Goal: Information Seeking & Learning: Learn about a topic

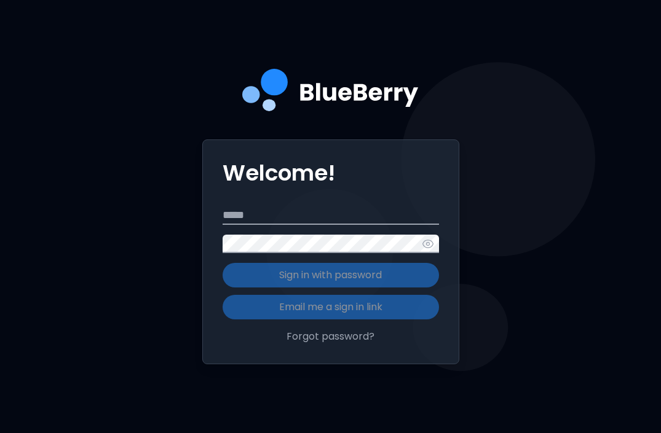
click at [251, 216] on input "Email" at bounding box center [331, 216] width 216 height 18
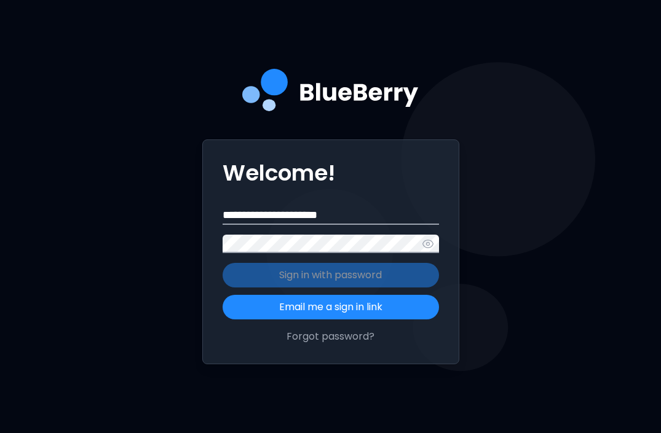
type input "**********"
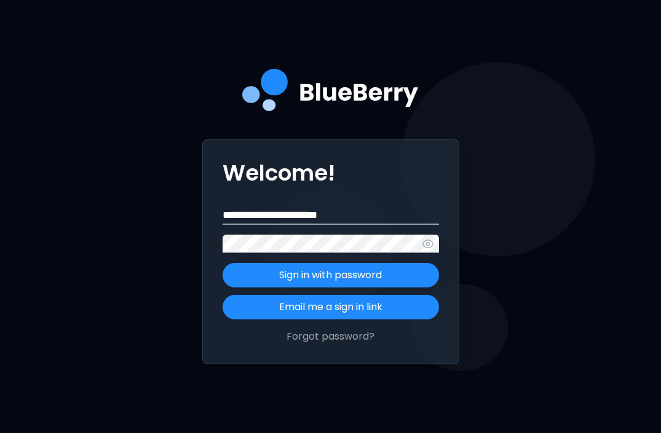
click at [223, 263] on button "Sign in with password" at bounding box center [331, 275] width 216 height 25
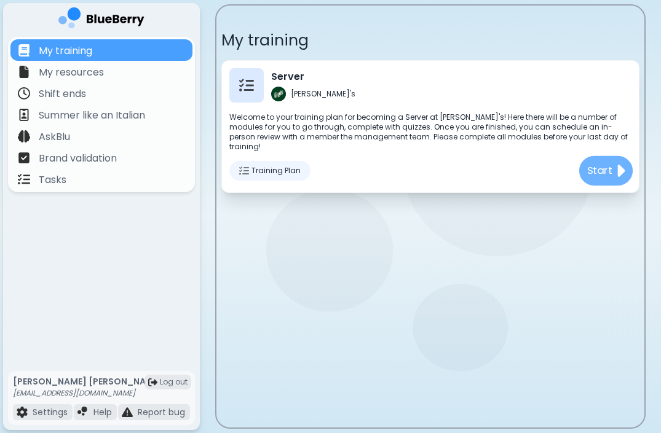
click at [608, 163] on p "Start" at bounding box center [600, 170] width 26 height 15
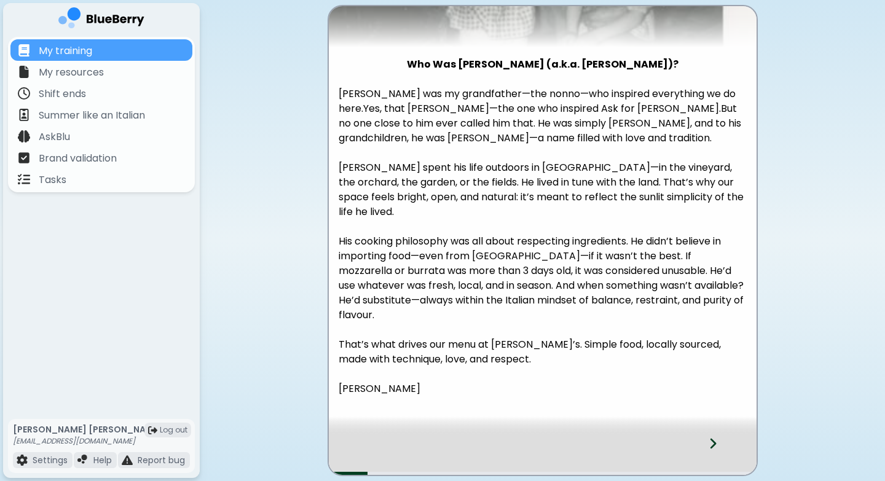
scroll to position [185, 0]
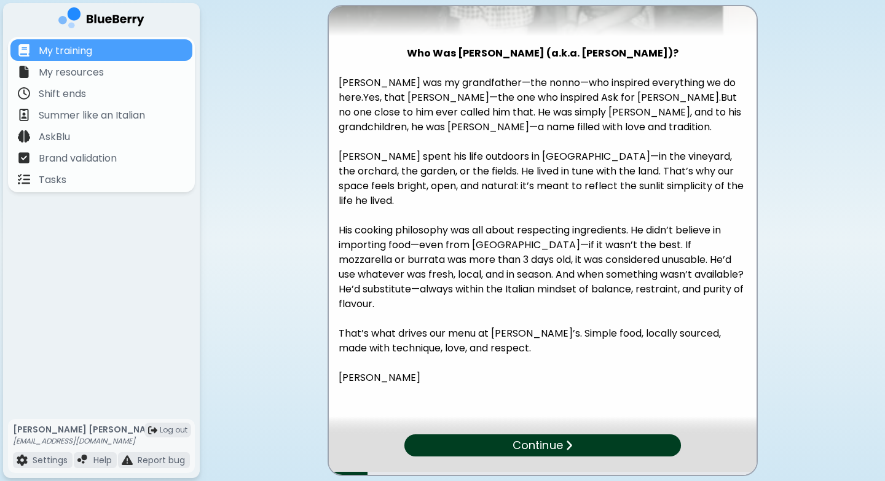
click at [564, 433] on div "Continue" at bounding box center [542, 446] width 277 height 22
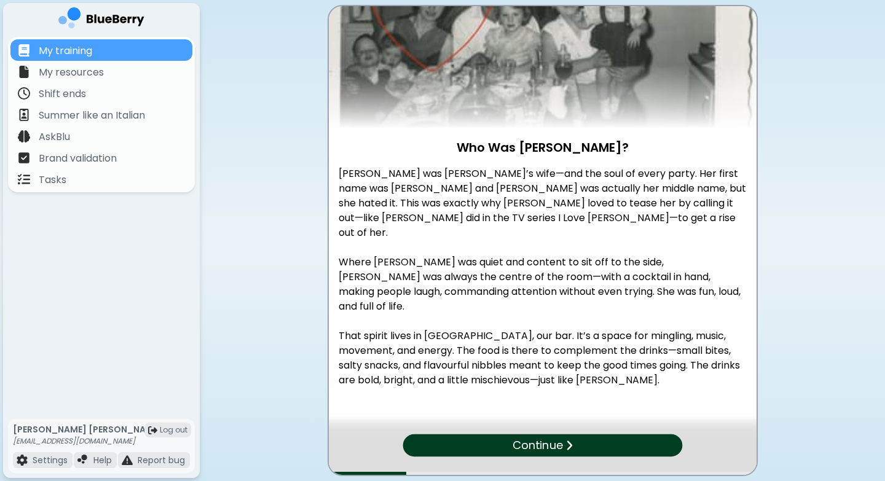
scroll to position [95, 0]
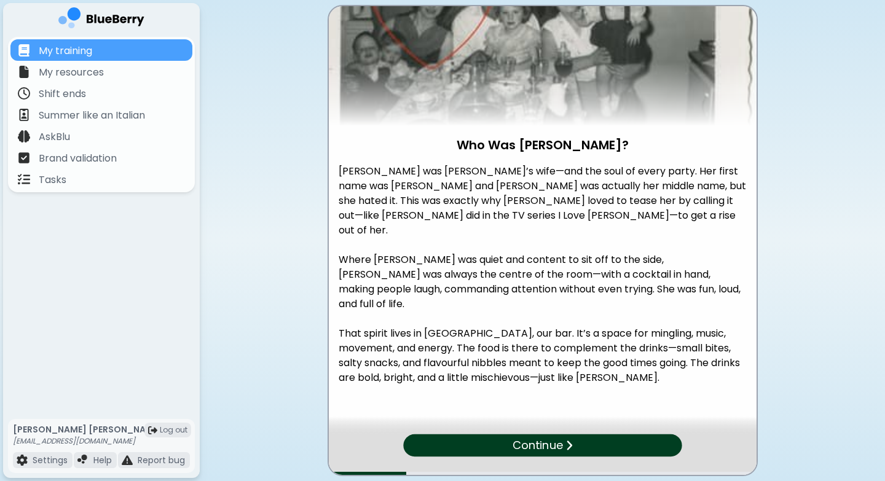
click at [571, 433] on img at bounding box center [568, 446] width 7 height 12
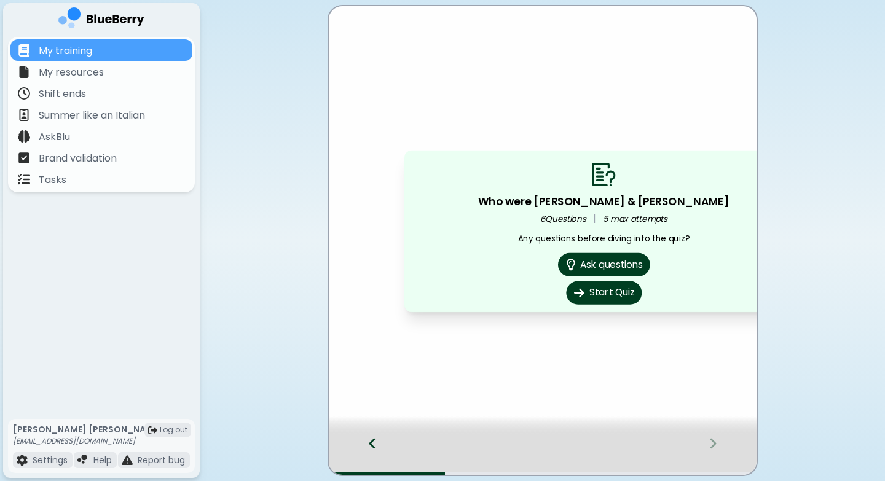
scroll to position [0, 0]
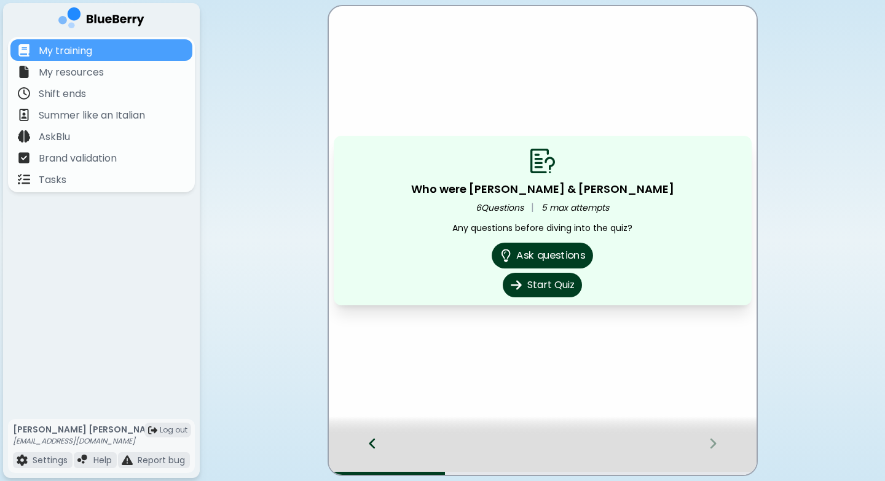
click at [580, 257] on button "Ask questions" at bounding box center [542, 256] width 101 height 26
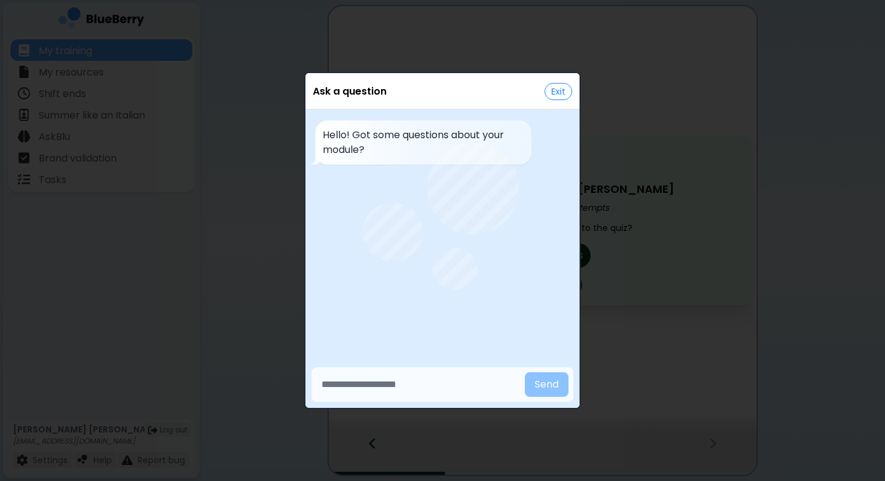
click at [561, 90] on button "Exit" at bounding box center [559, 91] width 28 height 17
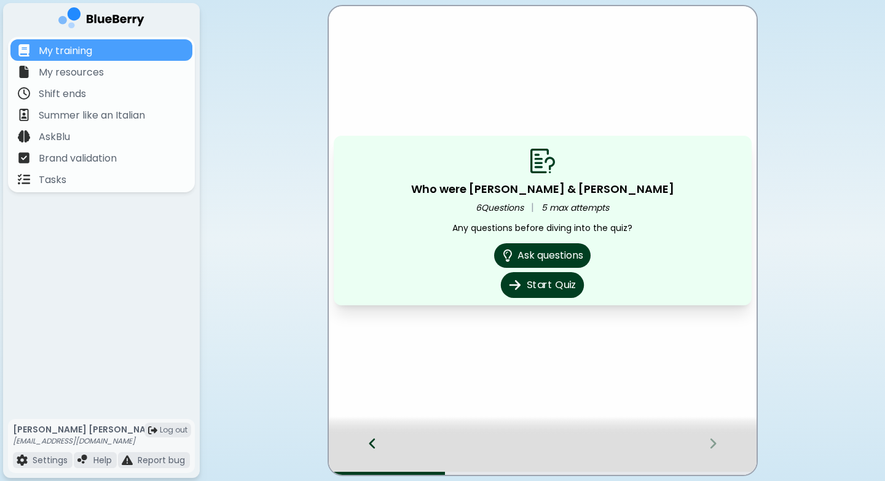
click at [545, 288] on button "Start Quiz" at bounding box center [542, 285] width 83 height 26
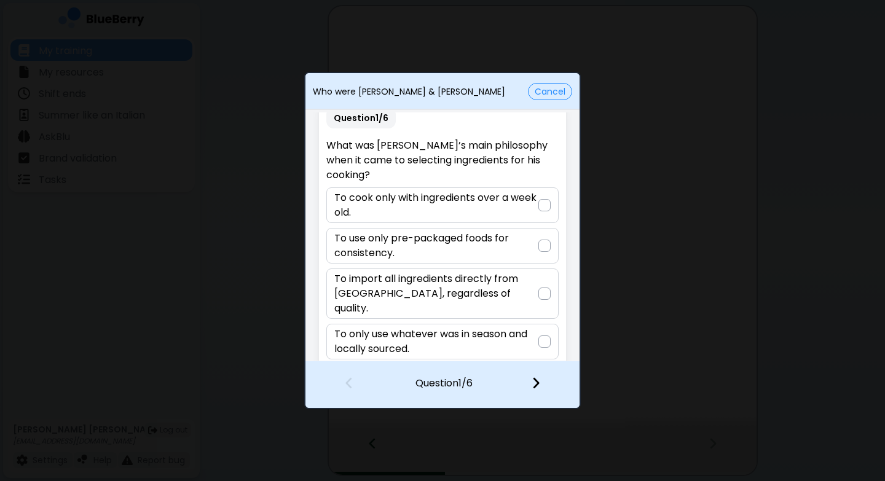
scroll to position [18, 0]
click at [527, 331] on p "To only use whatever was in season and locally sourced." at bounding box center [435, 341] width 203 height 30
click at [532, 386] on img at bounding box center [536, 383] width 9 height 14
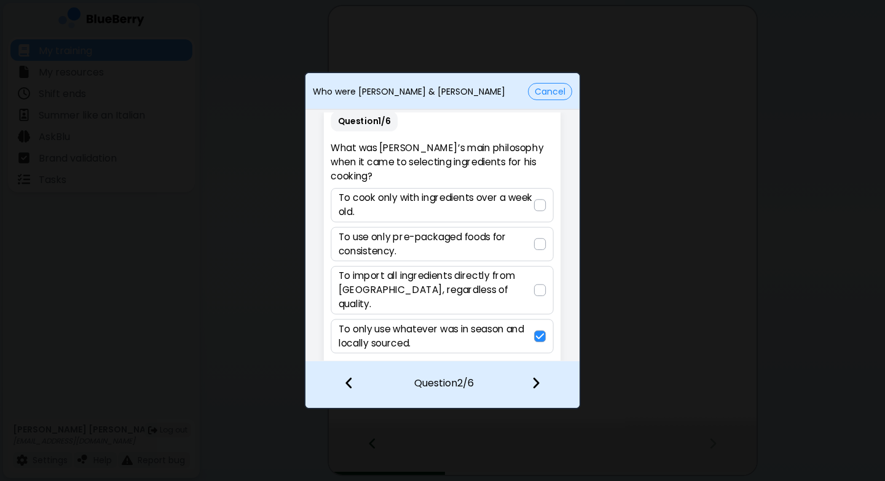
scroll to position [0, 0]
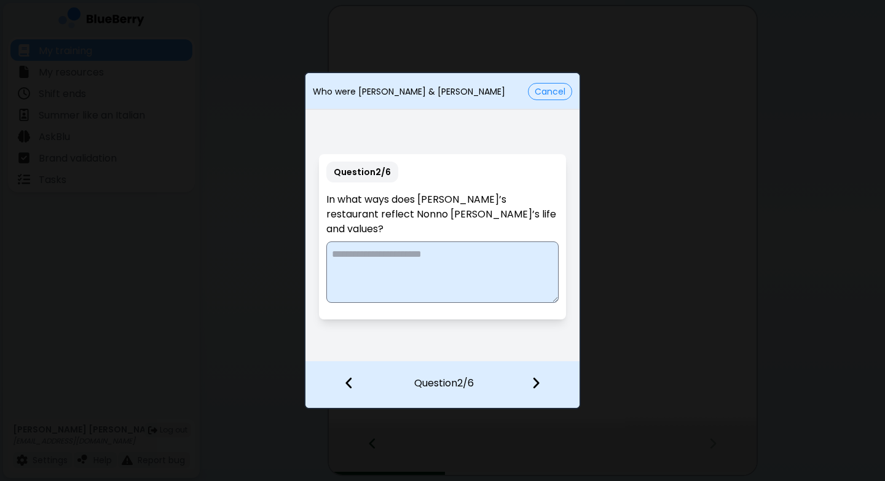
click at [547, 93] on button "Cancel" at bounding box center [550, 91] width 44 height 17
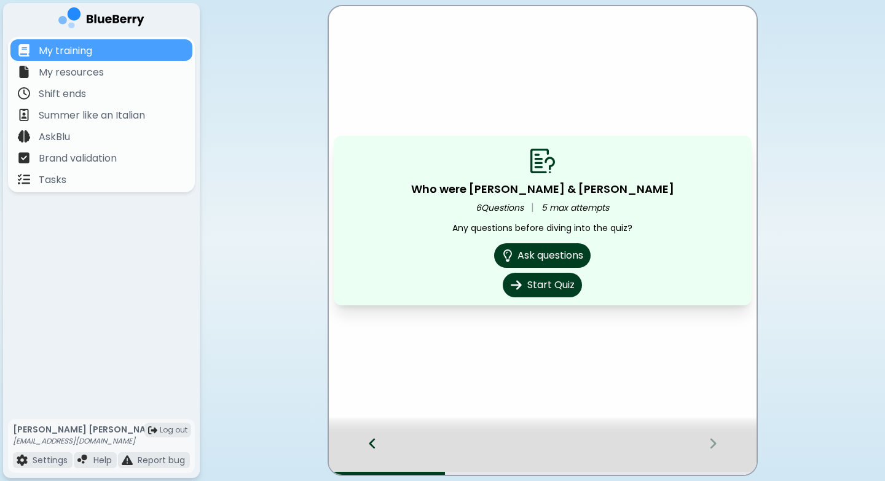
click at [374, 428] on div at bounding box center [543, 426] width 428 height 18
click at [373, 433] on icon at bounding box center [372, 444] width 9 height 14
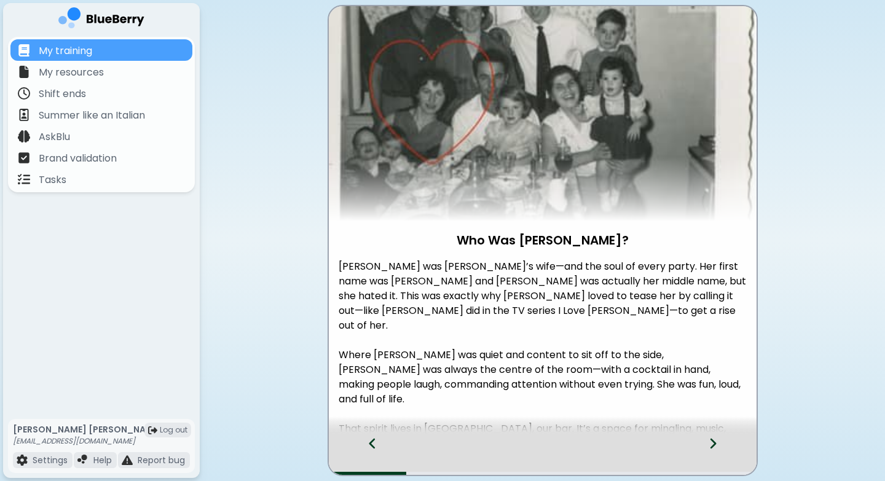
click at [373, 433] on icon at bounding box center [372, 444] width 9 height 14
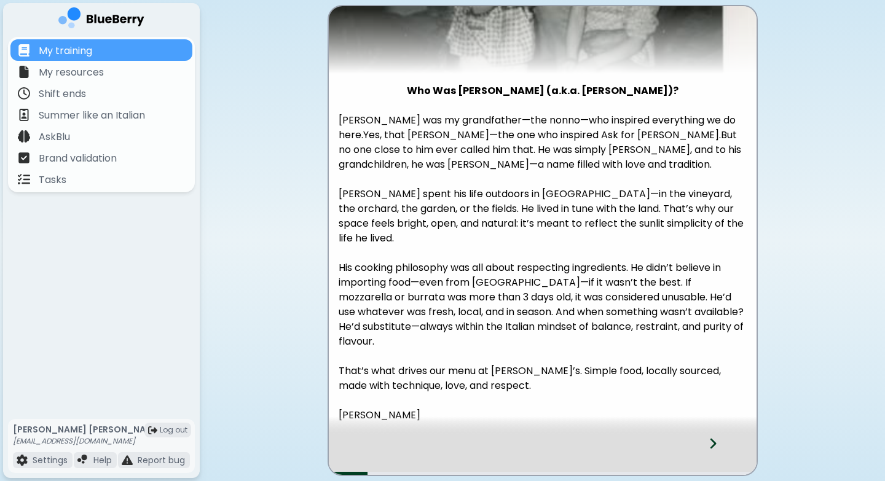
scroll to position [185, 0]
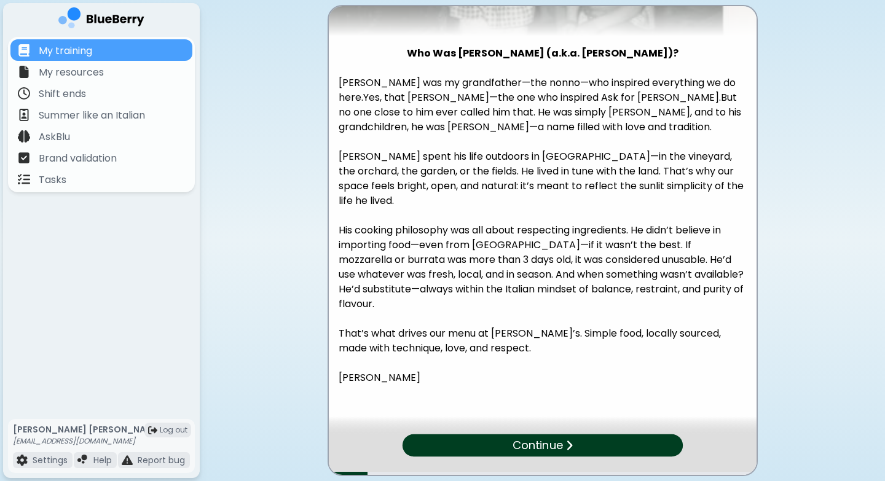
click at [615, 433] on div "Continue" at bounding box center [542, 446] width 280 height 23
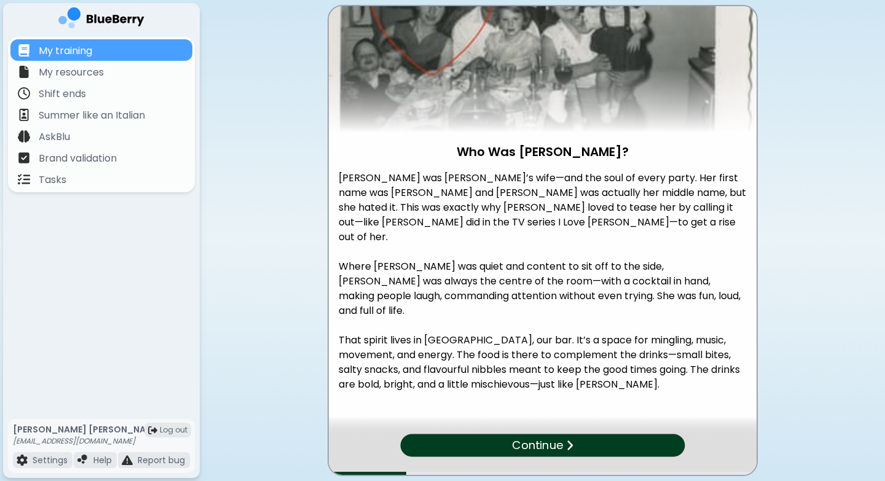
scroll to position [95, 0]
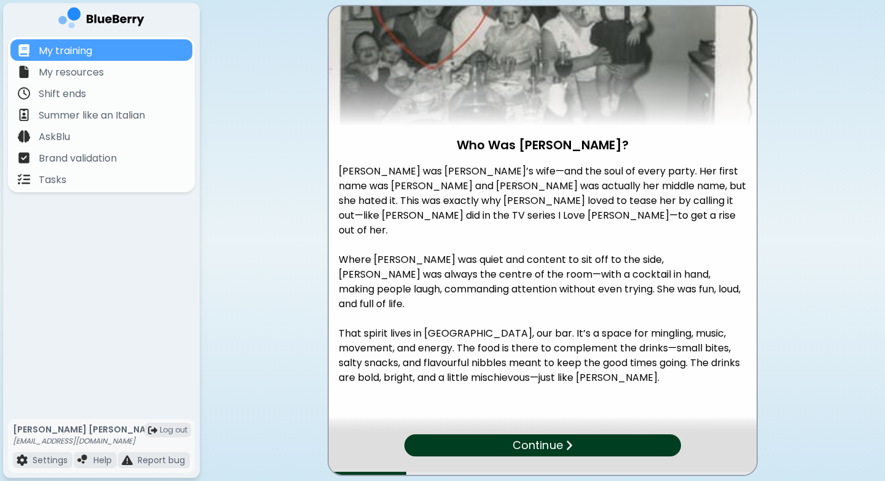
click at [615, 433] on div "Continue" at bounding box center [542, 446] width 277 height 22
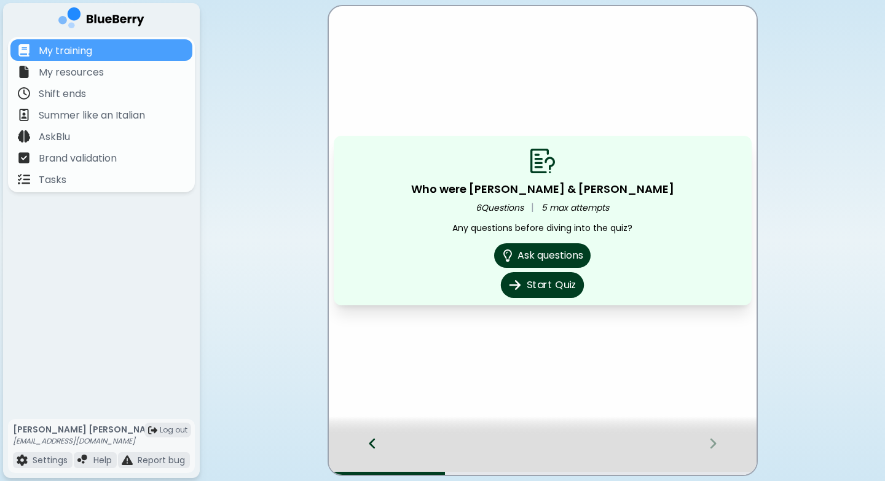
click at [537, 291] on button "Start Quiz" at bounding box center [542, 285] width 83 height 26
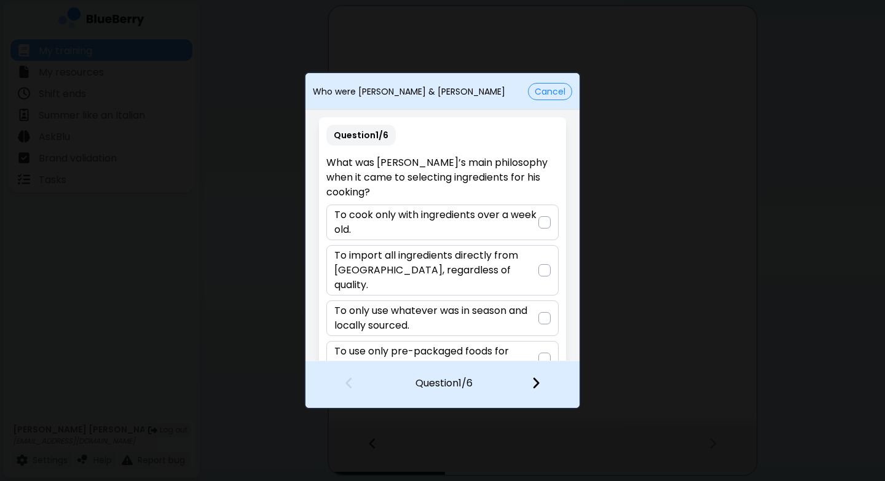
scroll to position [18, 0]
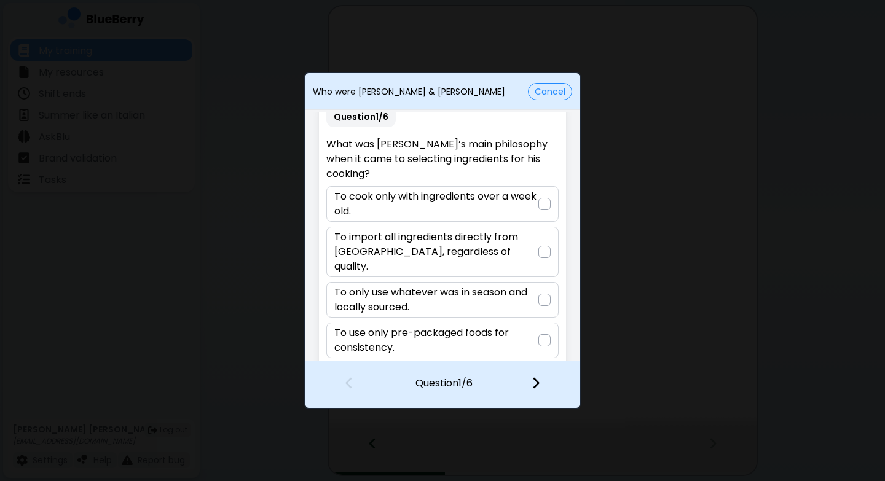
click at [530, 287] on p "To only use whatever was in season and locally sourced." at bounding box center [435, 300] width 203 height 30
click at [539, 385] on img at bounding box center [536, 383] width 9 height 14
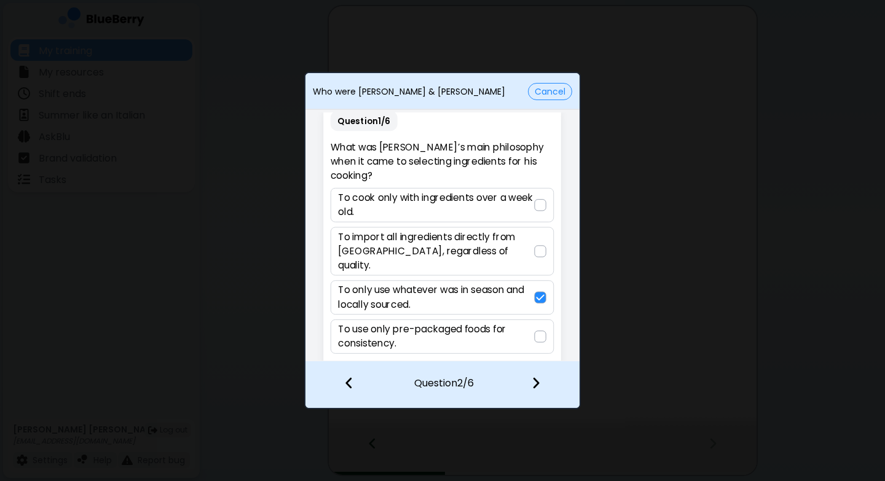
scroll to position [0, 0]
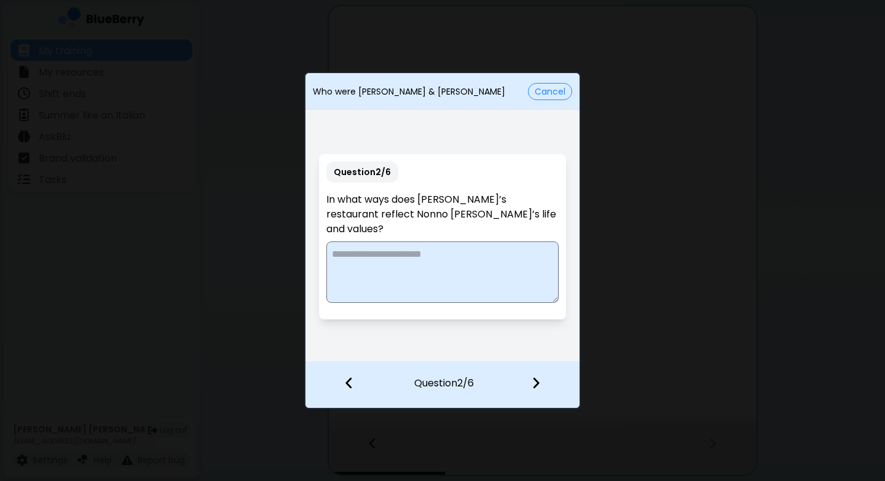
click at [425, 257] on textarea at bounding box center [442, 272] width 232 height 61
click at [443, 243] on textarea "**********" at bounding box center [442, 272] width 232 height 61
click at [534, 247] on textarea "**********" at bounding box center [442, 272] width 232 height 61
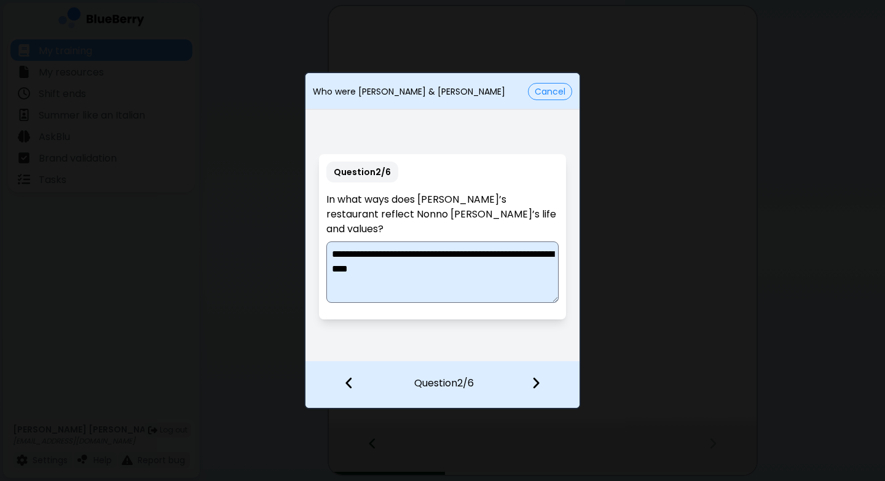
type textarea "**********"
click at [553, 93] on button "Cancel" at bounding box center [550, 91] width 44 height 17
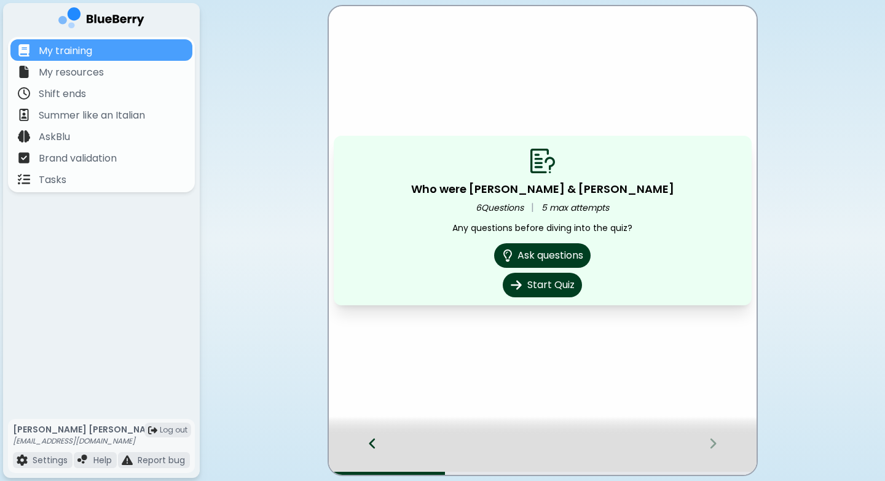
click at [374, 433] on icon at bounding box center [372, 444] width 6 height 10
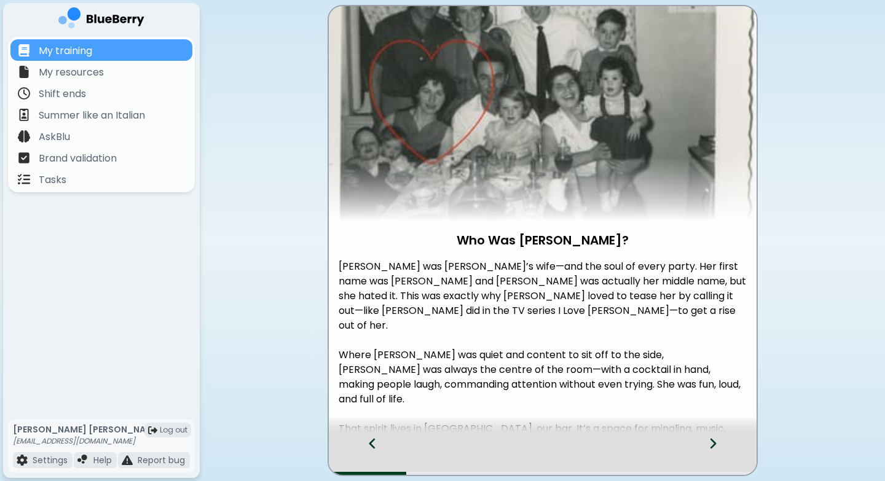
click at [374, 433] on icon at bounding box center [372, 444] width 6 height 10
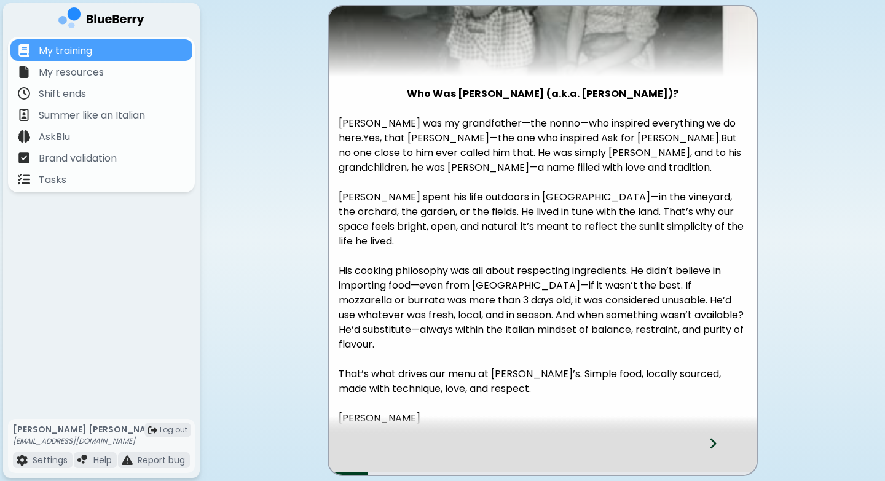
scroll to position [185, 0]
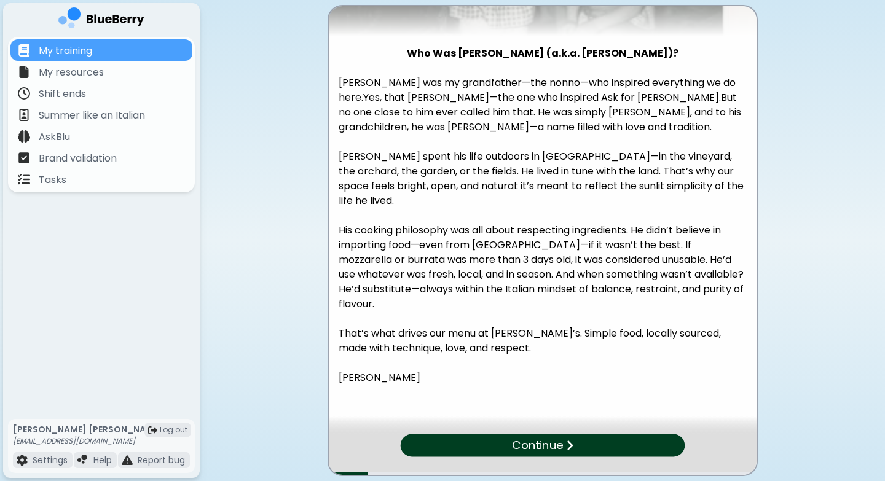
click at [597, 433] on div "Continue" at bounding box center [542, 446] width 285 height 23
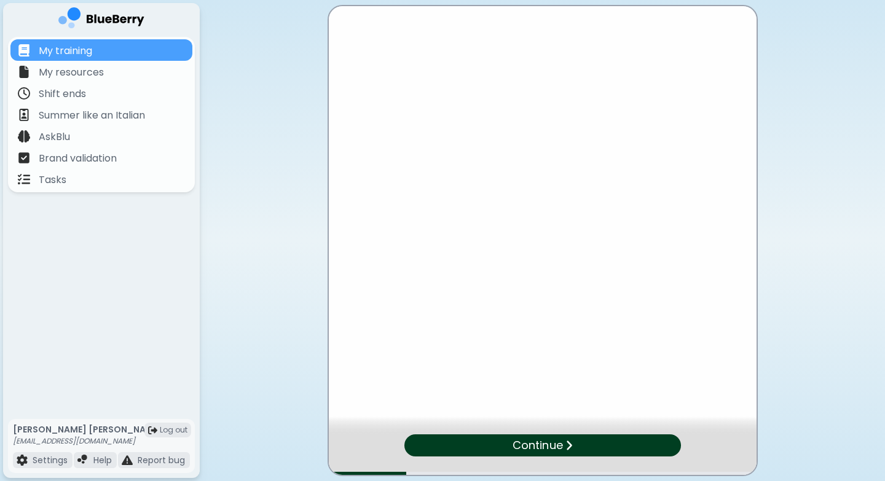
scroll to position [0, 0]
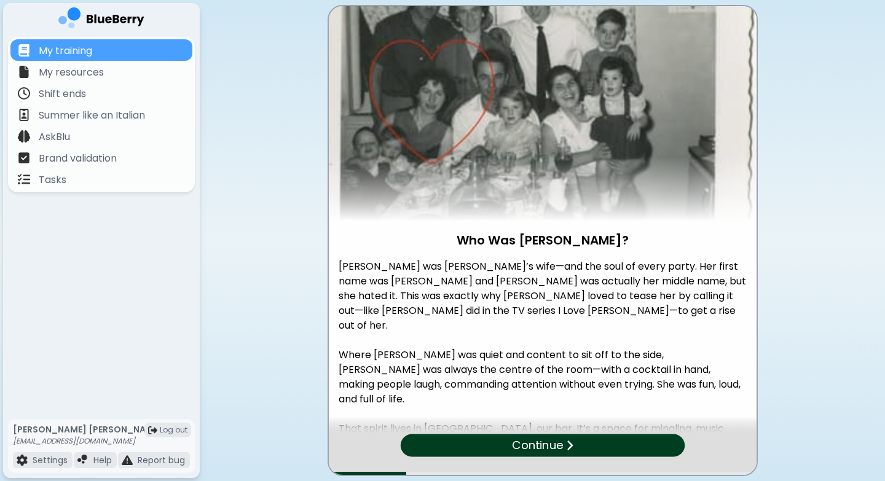
click at [597, 433] on div "Continue" at bounding box center [542, 446] width 284 height 23
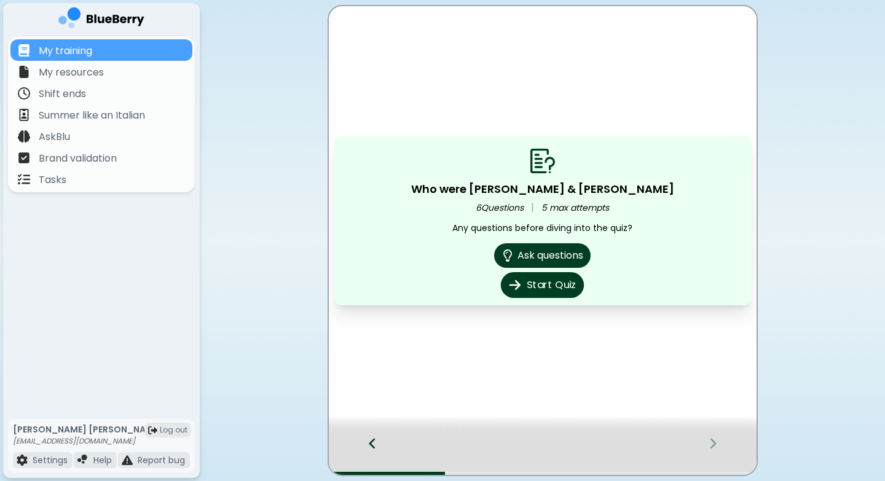
click at [544, 286] on button "Start Quiz" at bounding box center [542, 285] width 83 height 26
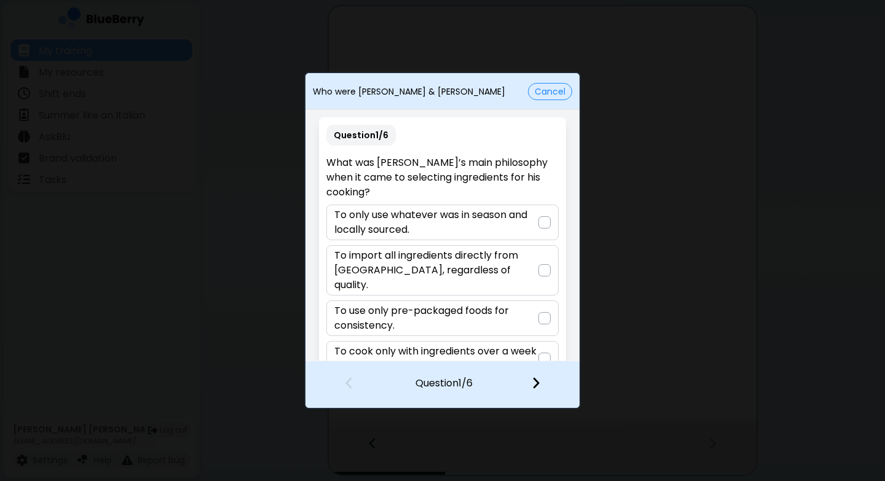
click at [530, 227] on p "To only use whatever was in season and locally sourced." at bounding box center [435, 223] width 203 height 30
click at [535, 385] on img at bounding box center [536, 383] width 9 height 14
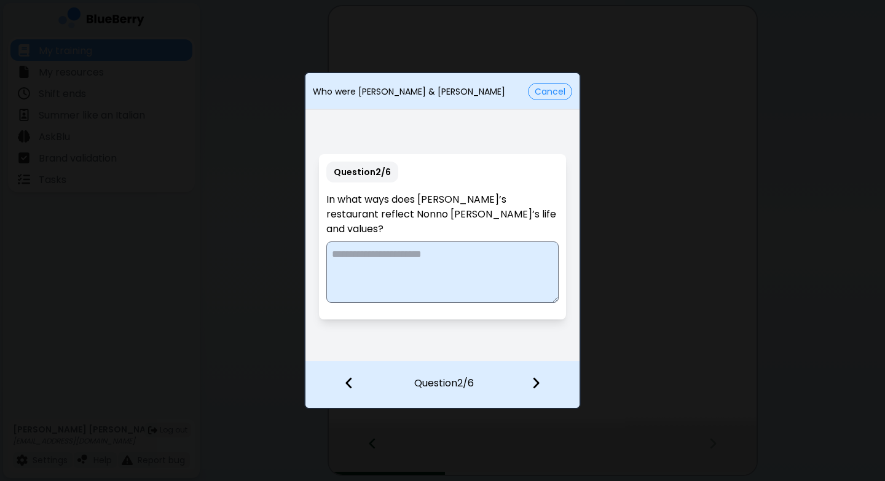
click at [433, 256] on textarea at bounding box center [442, 272] width 232 height 61
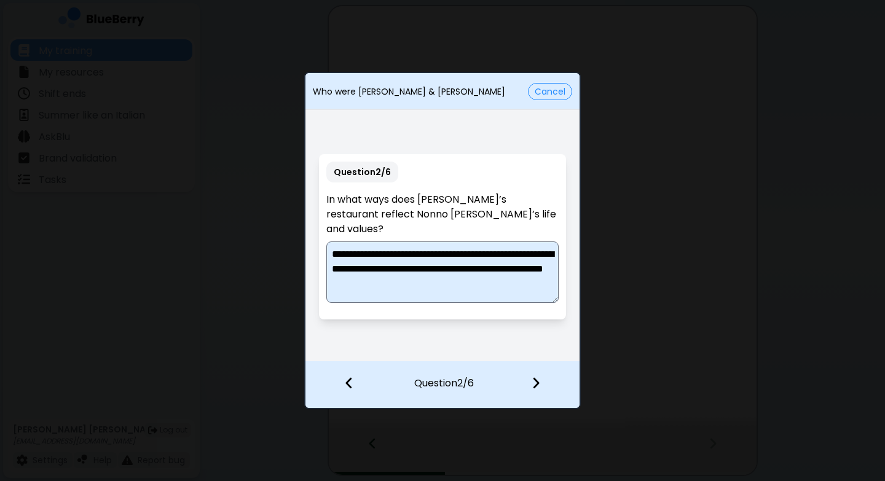
type textarea "**********"
click at [538, 384] on img at bounding box center [536, 383] width 9 height 14
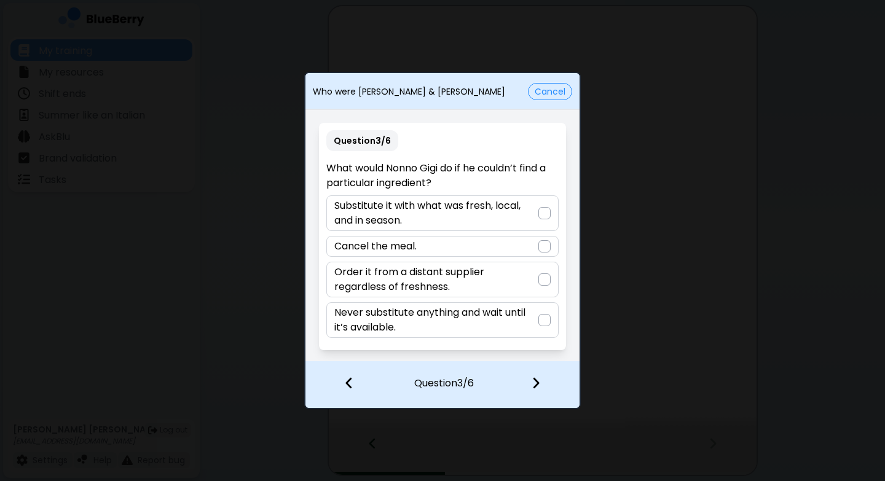
click at [542, 210] on div at bounding box center [545, 213] width 12 height 12
click at [535, 381] on img at bounding box center [536, 383] width 9 height 14
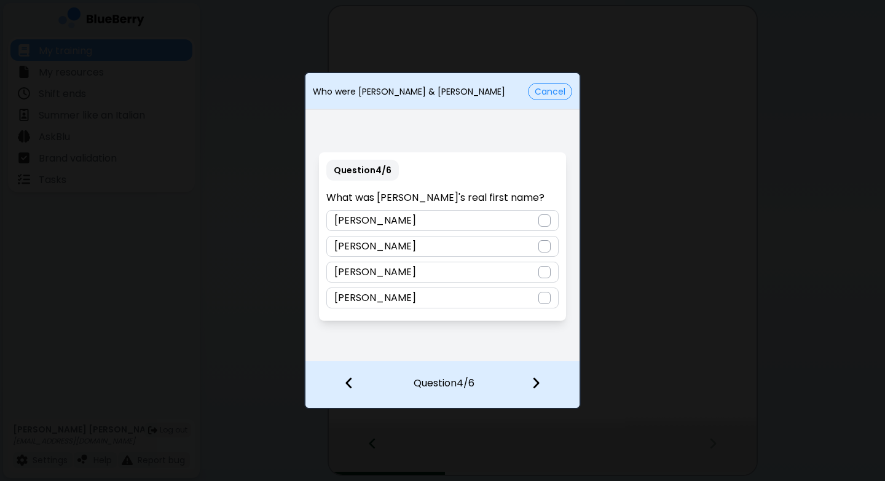
click at [490, 250] on div "[PERSON_NAME]" at bounding box center [442, 246] width 232 height 21
click at [536, 384] on img at bounding box center [536, 383] width 9 height 14
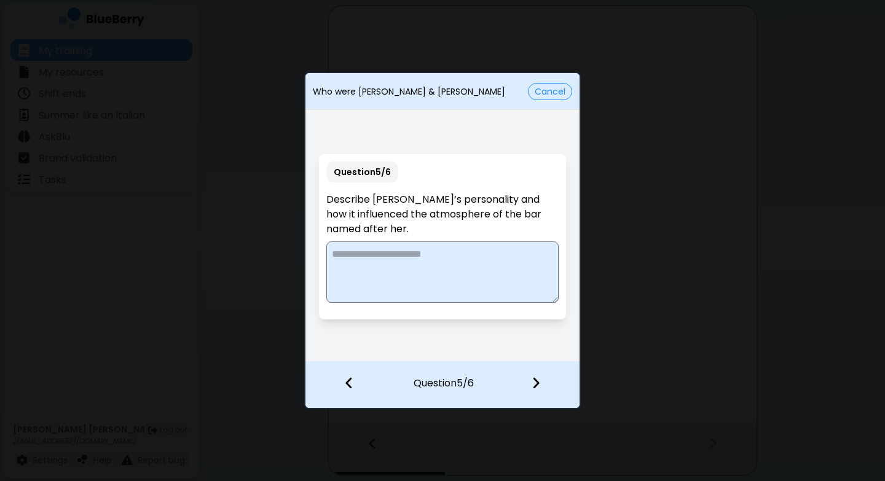
click at [438, 264] on textarea at bounding box center [442, 272] width 232 height 61
type textarea "**********"
click at [537, 383] on img at bounding box center [536, 383] width 9 height 14
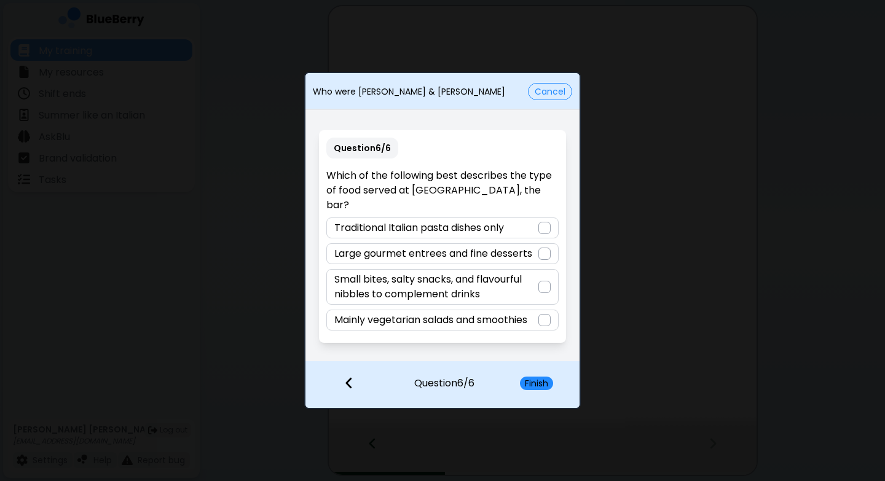
click at [543, 281] on div at bounding box center [545, 287] width 12 height 12
click at [545, 381] on button "Finish" at bounding box center [536, 384] width 33 height 14
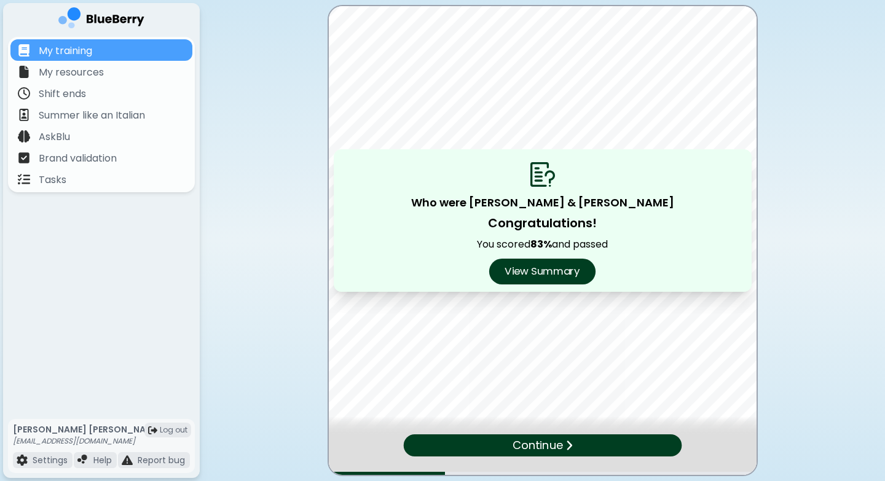
click at [540, 276] on button "View Summary" at bounding box center [542, 272] width 106 height 26
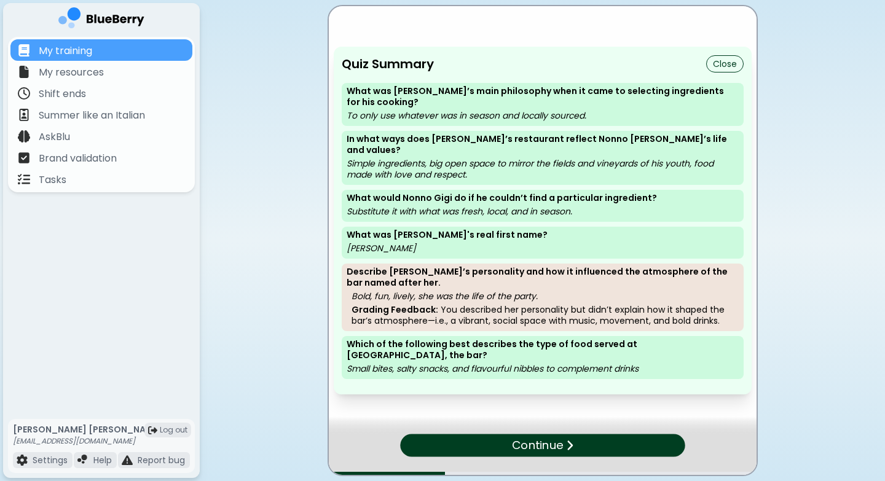
click at [660, 73] on div "Quiz Summary Close" at bounding box center [543, 64] width 402 height 18
click at [660, 73] on button "Close" at bounding box center [725, 63] width 38 height 17
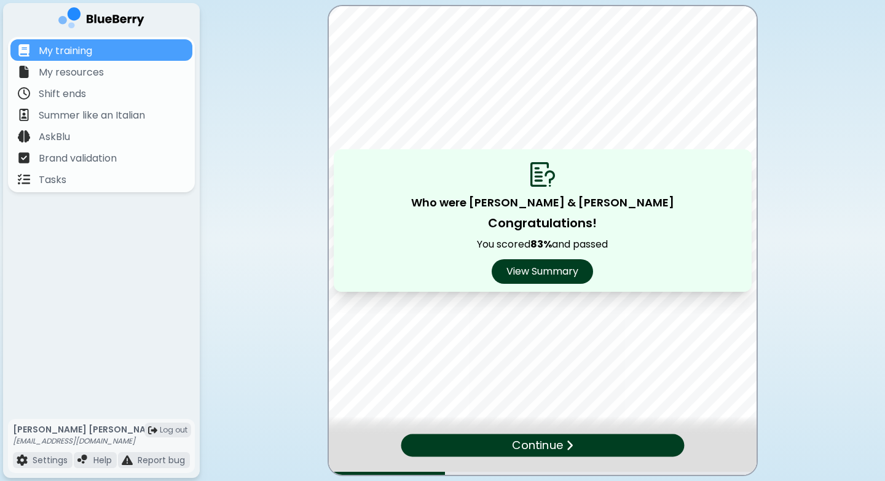
click at [521, 433] on p "Continue" at bounding box center [537, 446] width 51 height 18
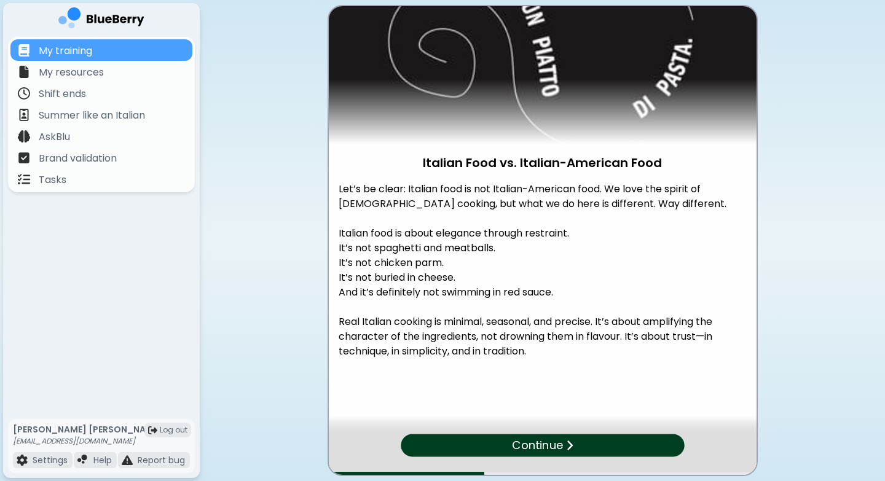
scroll to position [81, 0]
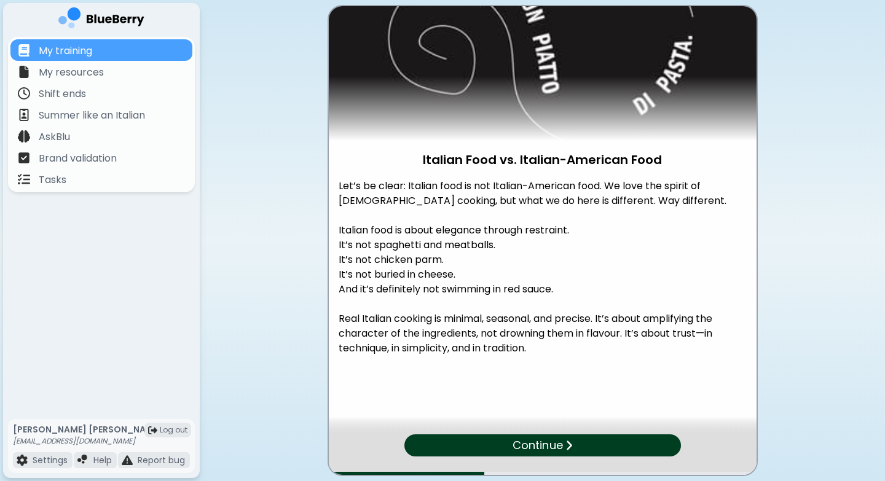
click at [617, 433] on div "Continue" at bounding box center [542, 446] width 277 height 22
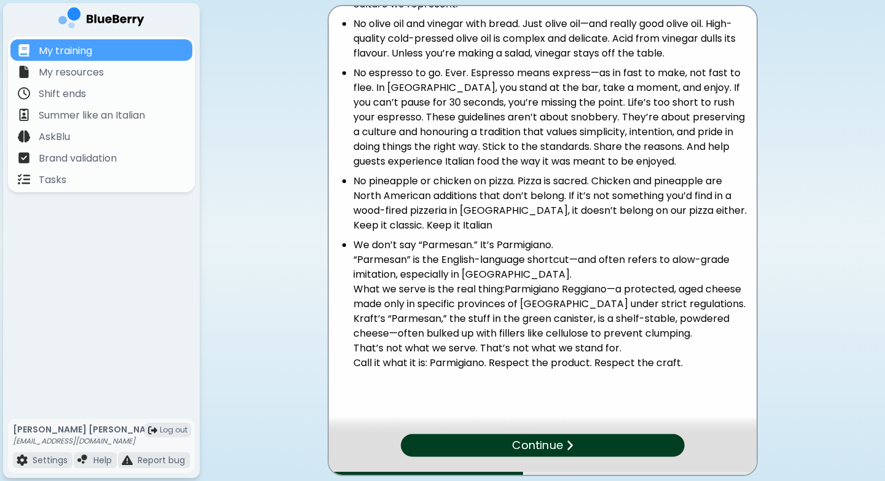
scroll to position [484, 0]
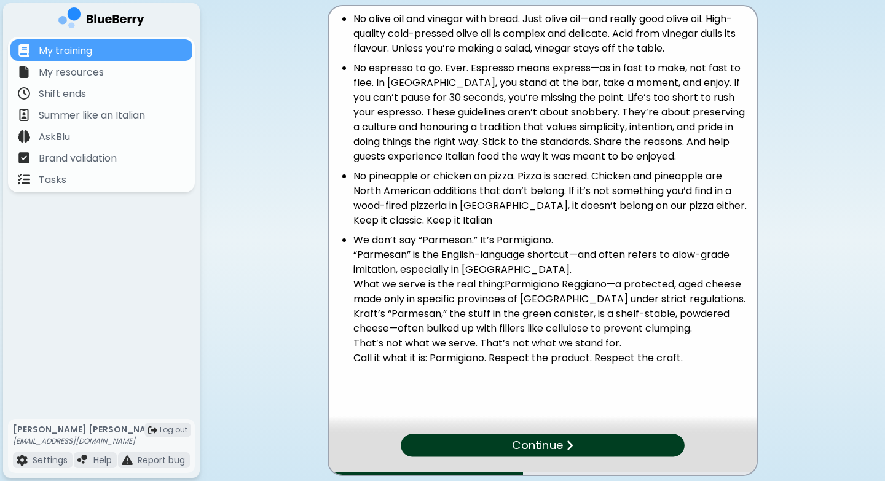
click at [579, 433] on div "Continue" at bounding box center [543, 446] width 284 height 23
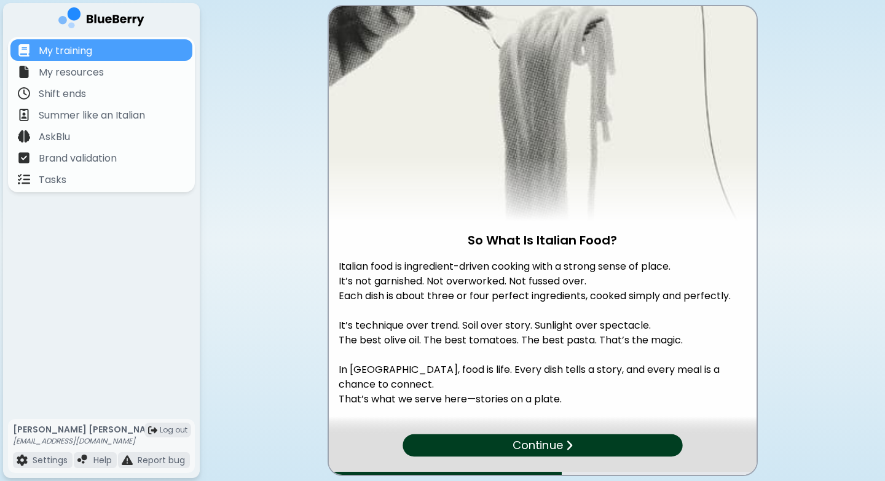
scroll to position [36, 0]
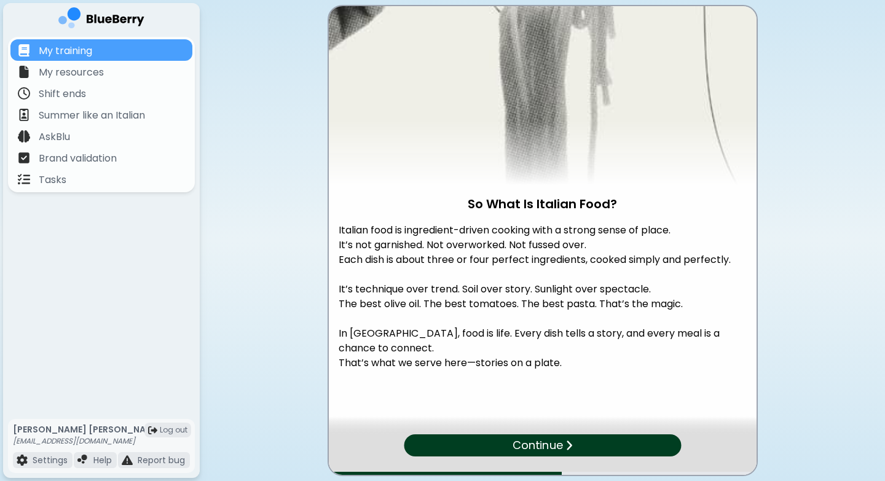
click at [581, 433] on div "Continue" at bounding box center [542, 446] width 277 height 22
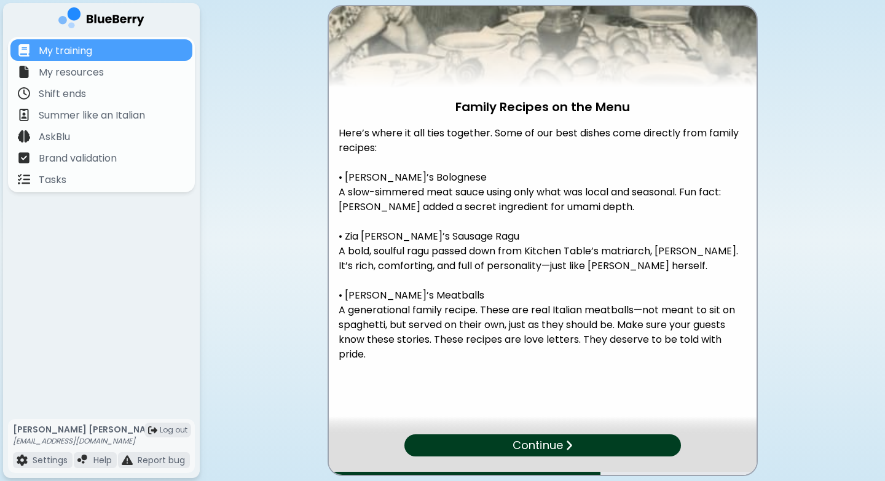
scroll to position [140, 0]
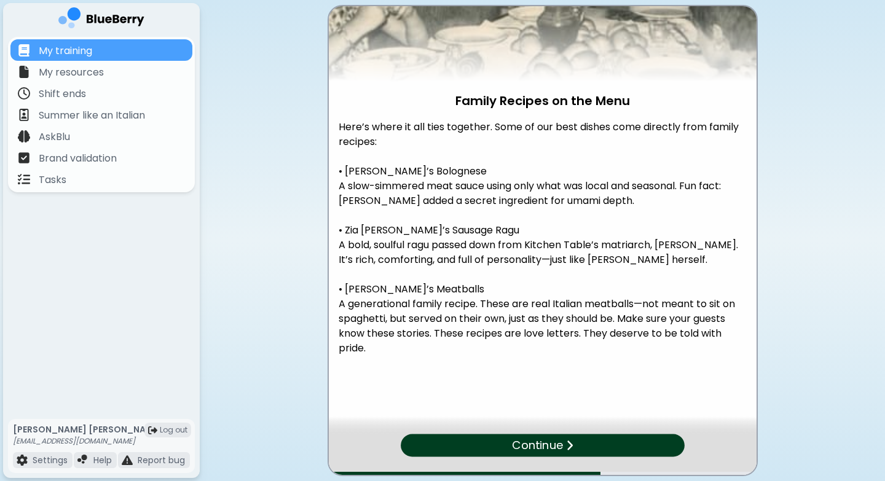
click at [614, 433] on div "Continue" at bounding box center [543, 446] width 284 height 23
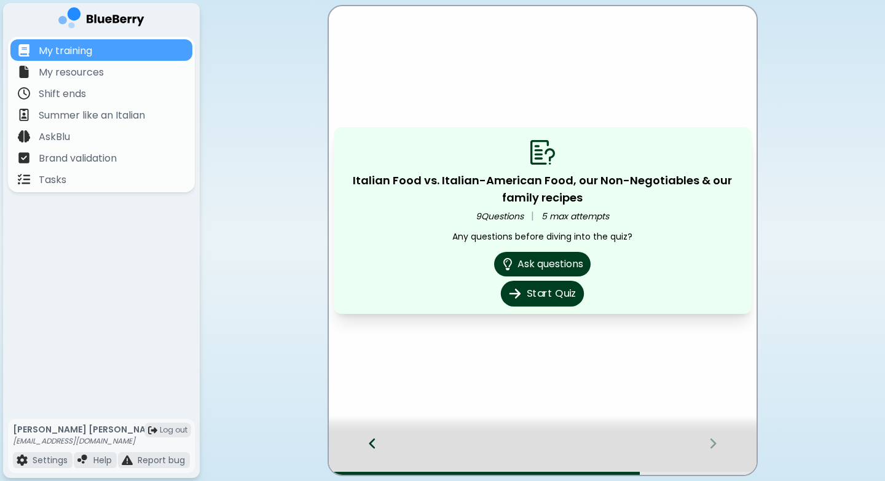
click at [550, 295] on button "Start Quiz" at bounding box center [542, 294] width 83 height 26
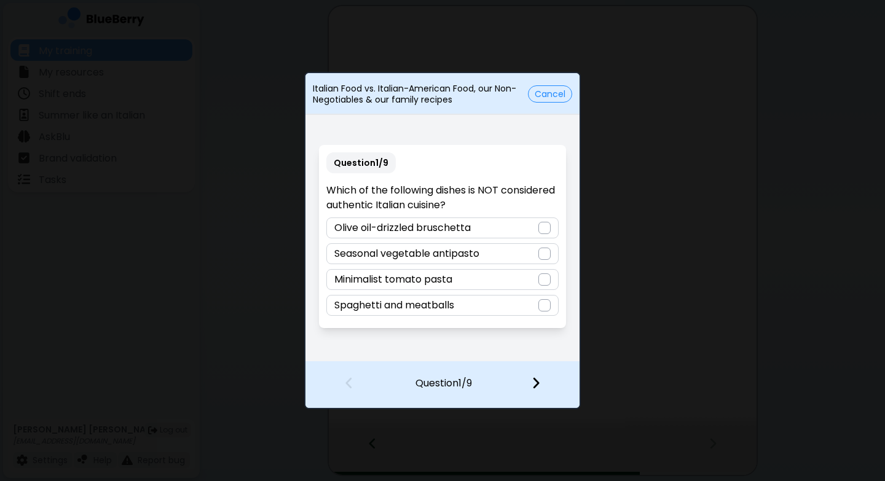
click at [486, 315] on div "Spaghetti and meatballs" at bounding box center [442, 305] width 232 height 21
click at [534, 385] on img at bounding box center [536, 383] width 9 height 14
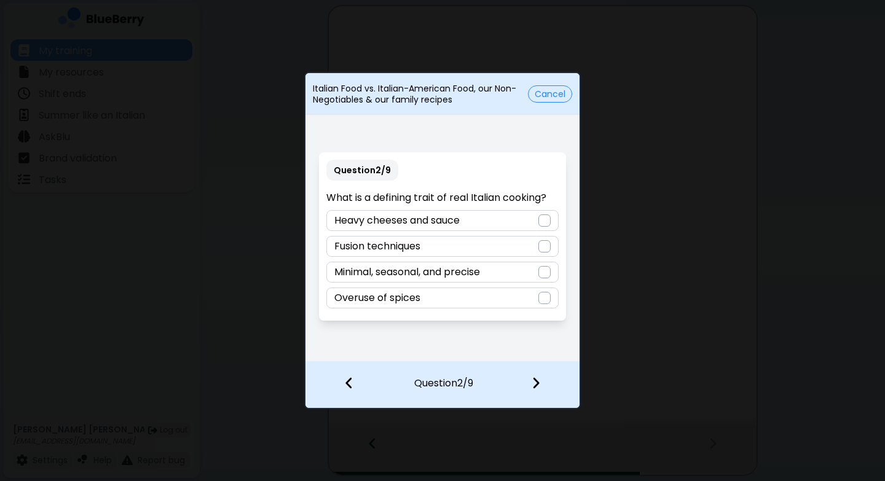
click at [524, 273] on div "Minimal, seasonal, and precise" at bounding box center [442, 272] width 232 height 21
click at [535, 389] on img at bounding box center [536, 383] width 9 height 14
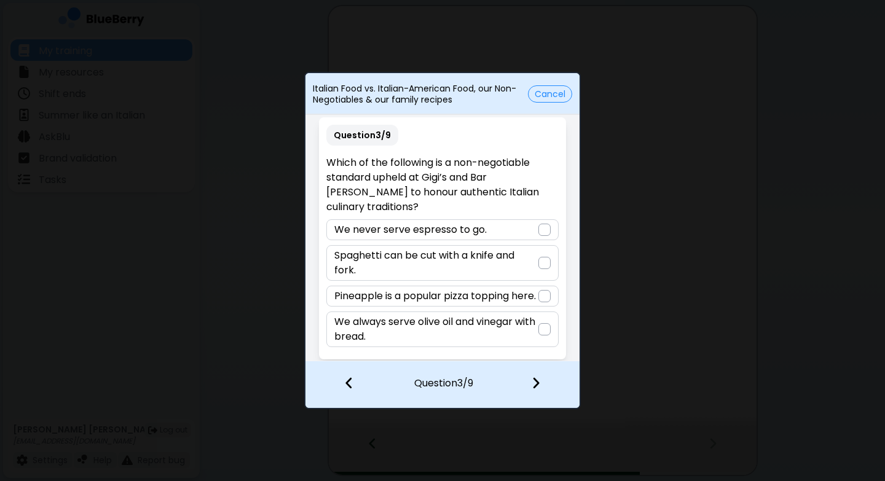
scroll to position [4, 0]
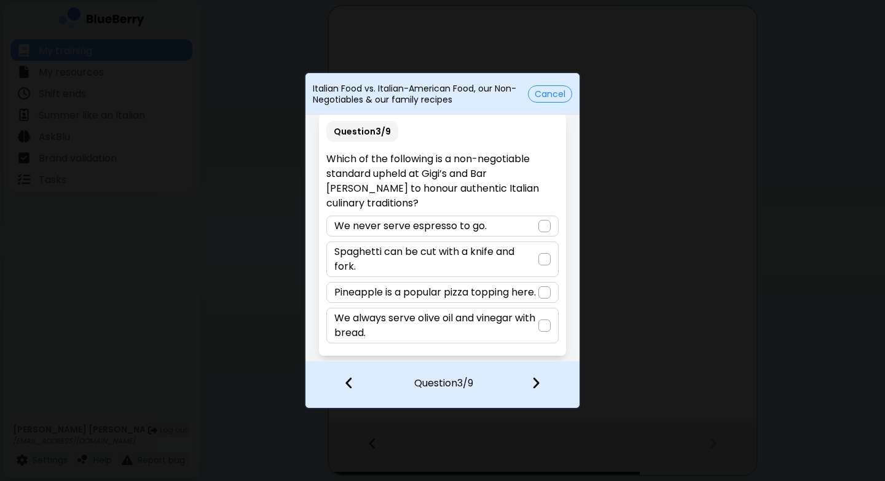
click at [539, 220] on div at bounding box center [545, 226] width 12 height 12
click at [537, 389] on img at bounding box center [536, 383] width 9 height 14
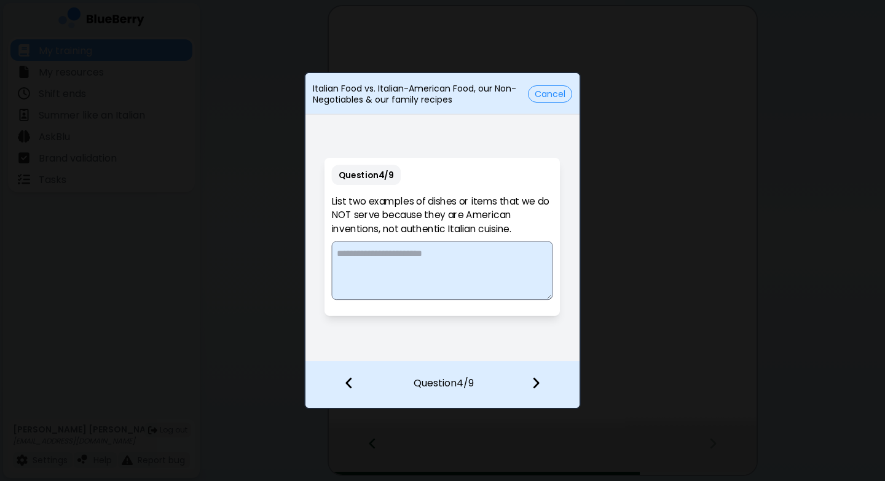
scroll to position [0, 0]
click at [398, 255] on textarea at bounding box center [442, 272] width 232 height 61
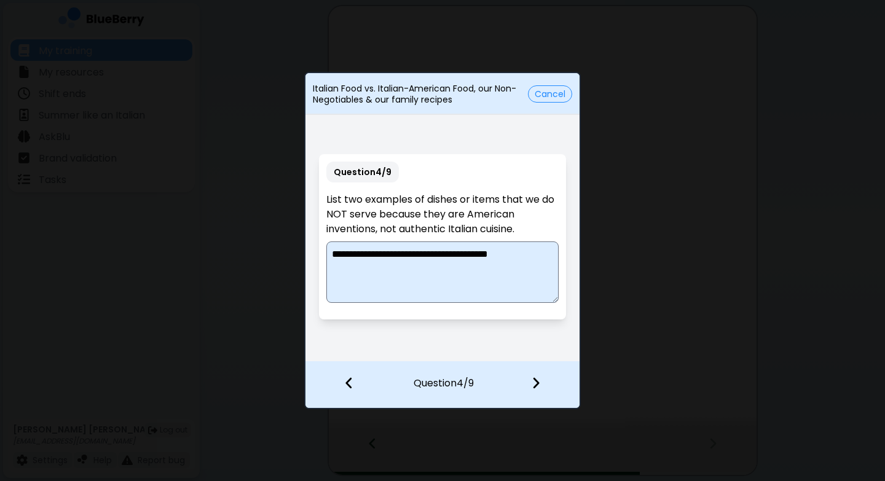
type textarea "**********"
click at [537, 387] on img at bounding box center [536, 383] width 9 height 14
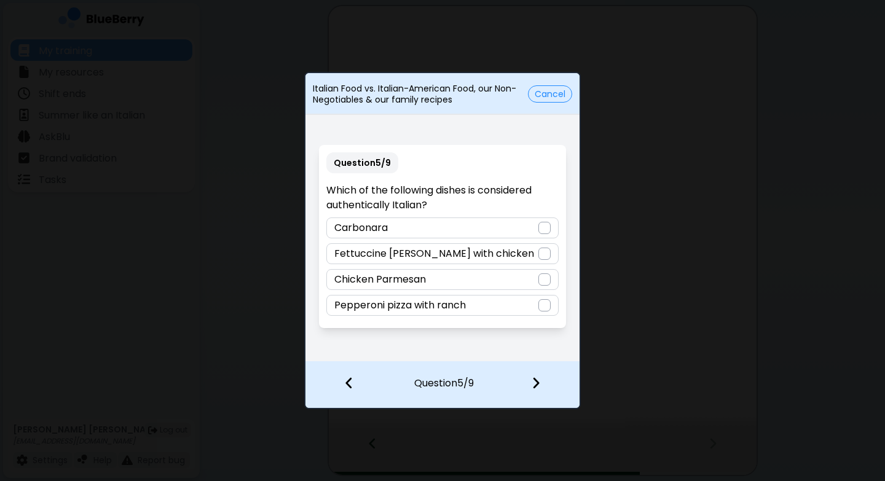
click at [446, 225] on div "Carbonara" at bounding box center [442, 228] width 232 height 21
click at [539, 384] on img at bounding box center [536, 383] width 9 height 14
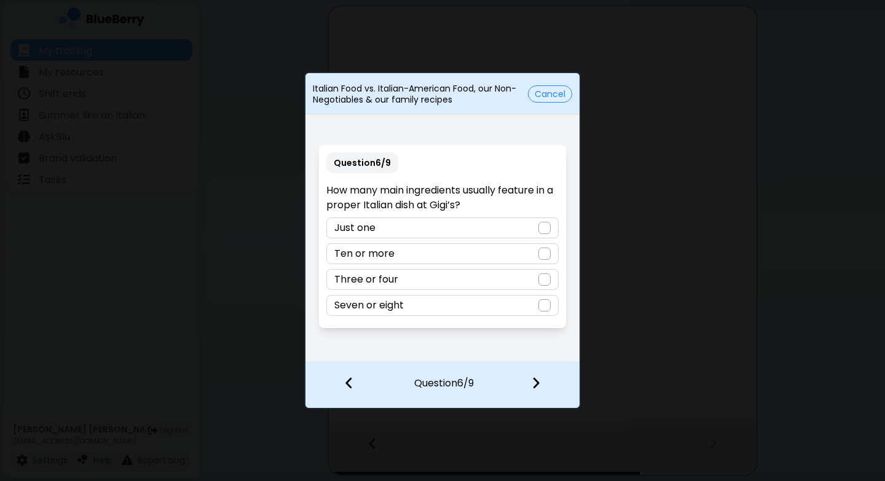
click at [555, 97] on button "Cancel" at bounding box center [550, 93] width 44 height 17
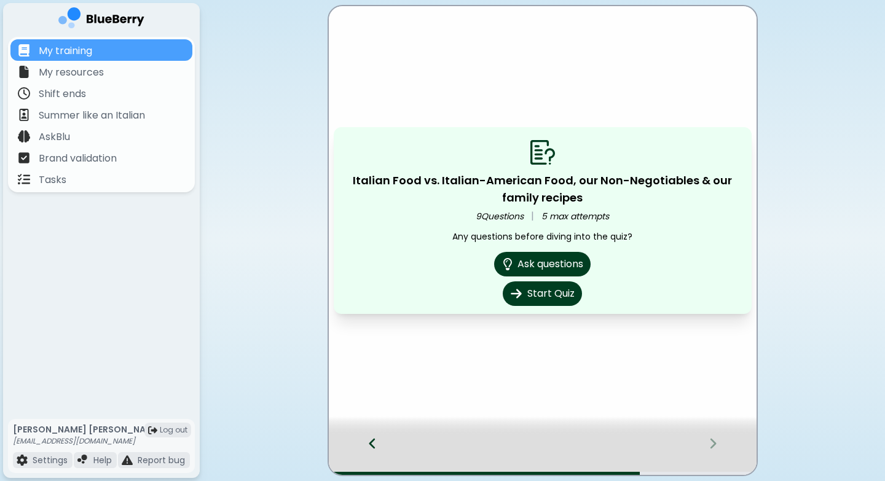
click at [371, 433] on icon at bounding box center [372, 444] width 6 height 10
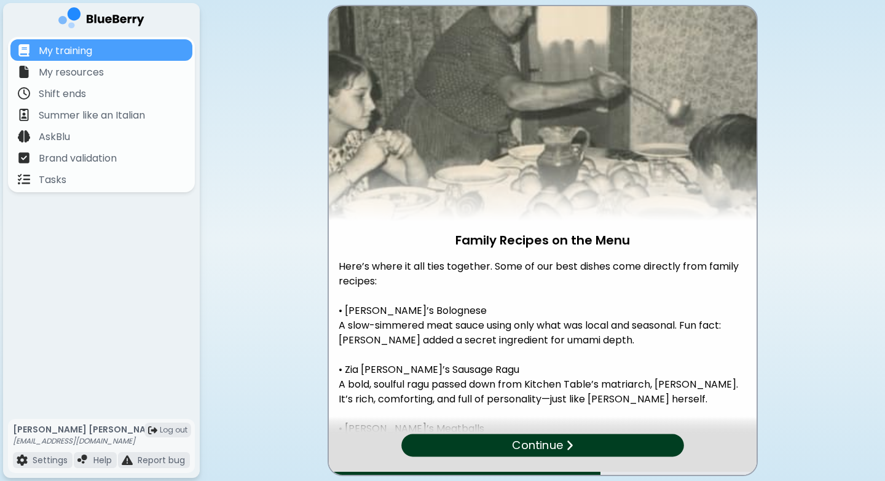
click at [452, 433] on div "Continue" at bounding box center [542, 446] width 283 height 23
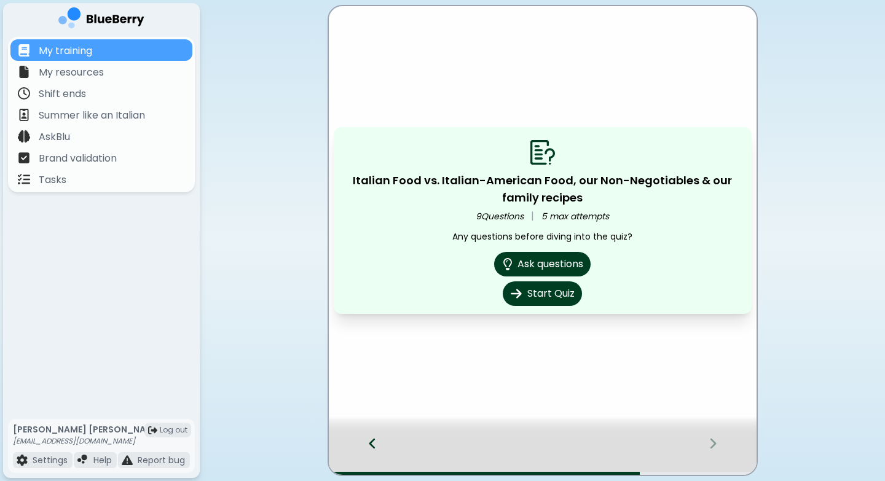
click at [376, 433] on icon at bounding box center [372, 444] width 9 height 14
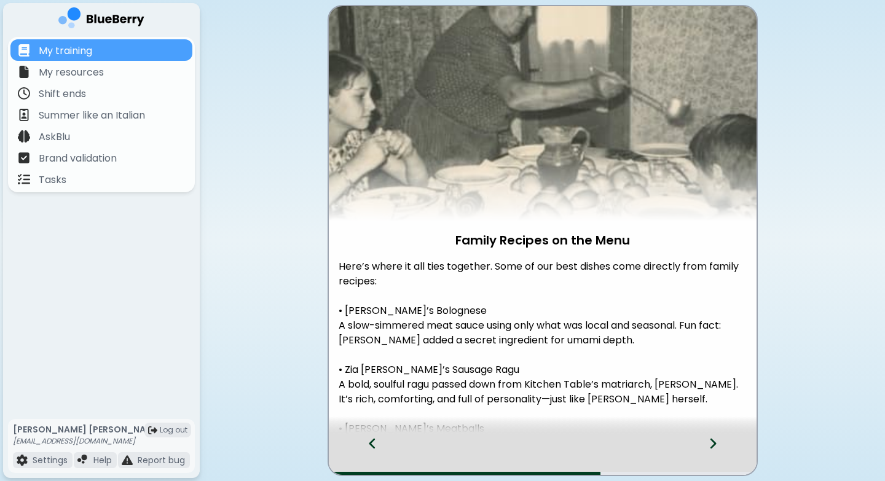
click at [376, 433] on icon at bounding box center [372, 444] width 9 height 14
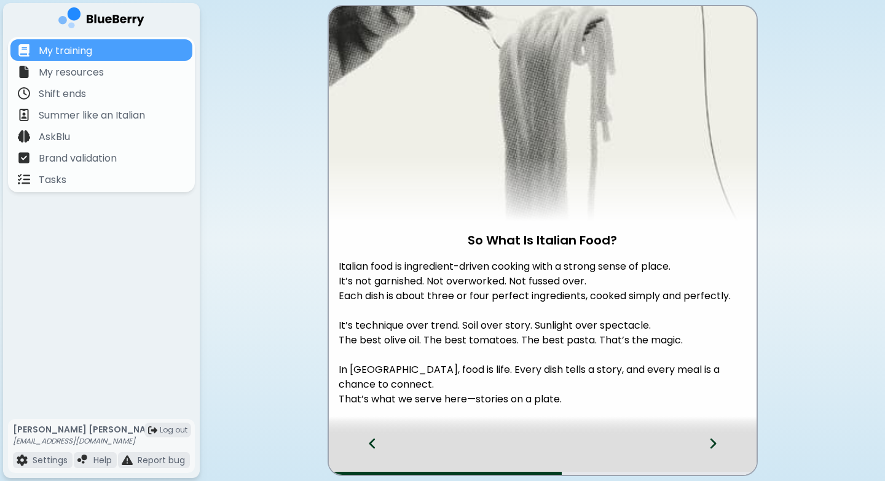
click at [660, 433] on div at bounding box center [720, 455] width 73 height 41
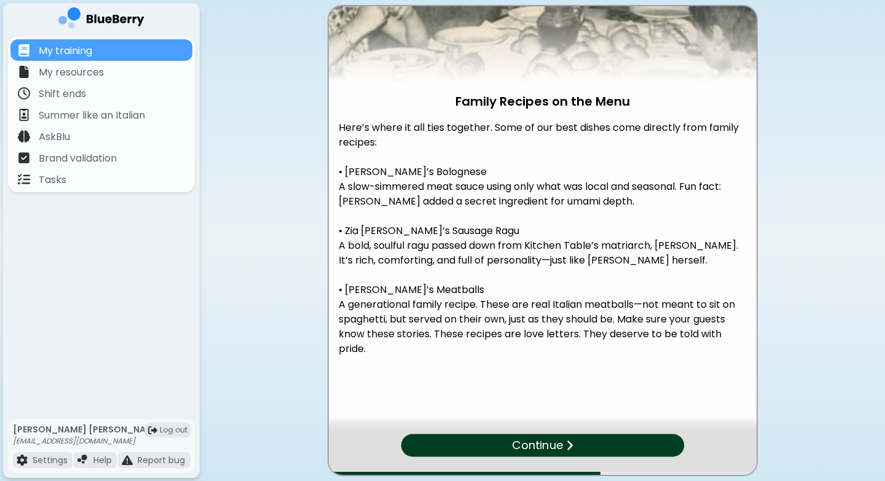
scroll to position [140, 0]
click at [585, 433] on div "Continue" at bounding box center [542, 446] width 285 height 23
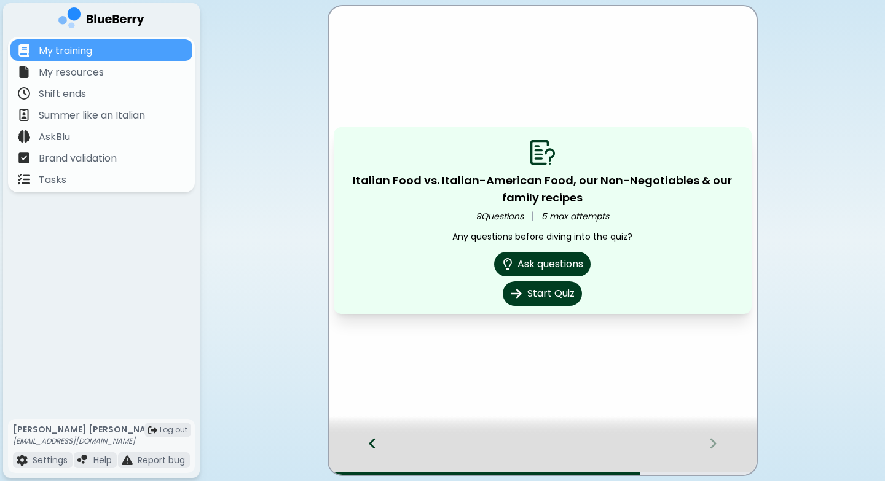
click at [374, 433] on icon at bounding box center [372, 444] width 6 height 10
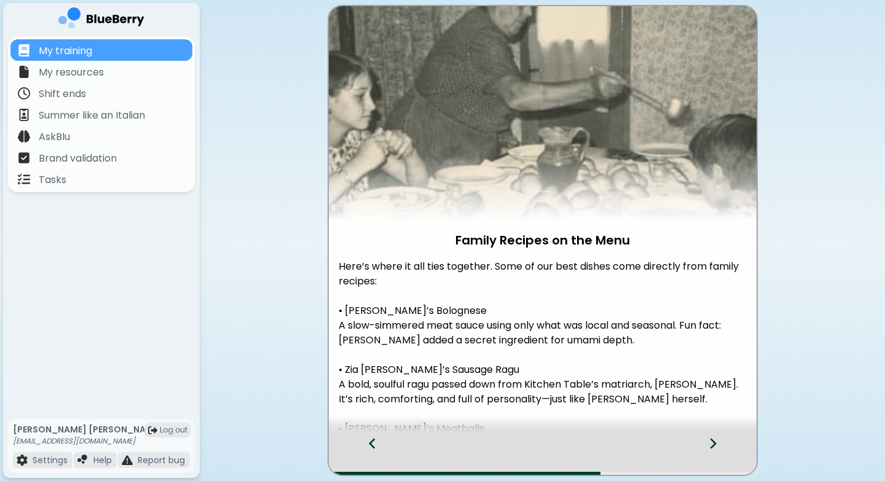
click at [374, 433] on icon at bounding box center [372, 444] width 6 height 10
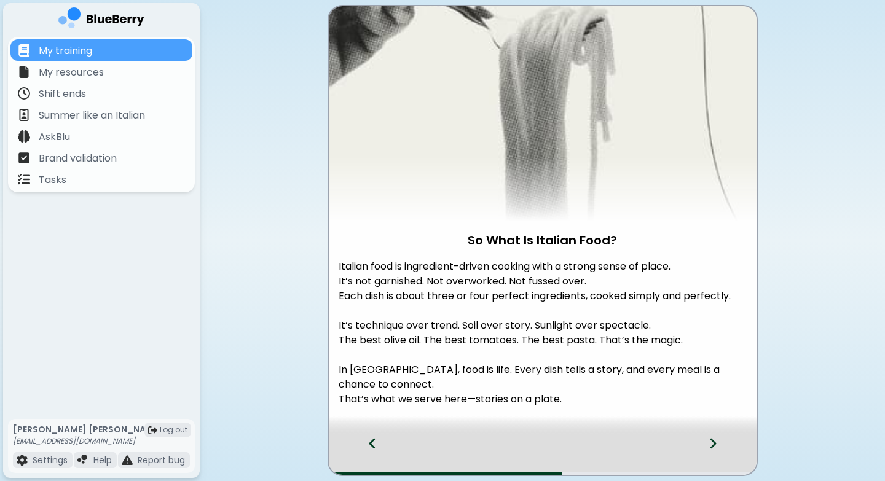
click at [374, 433] on icon at bounding box center [372, 444] width 6 height 10
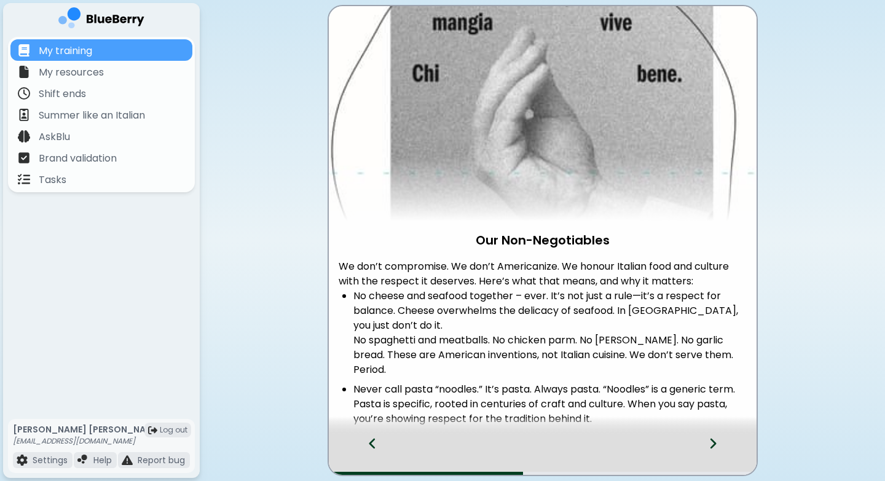
click at [374, 433] on icon at bounding box center [372, 444] width 6 height 10
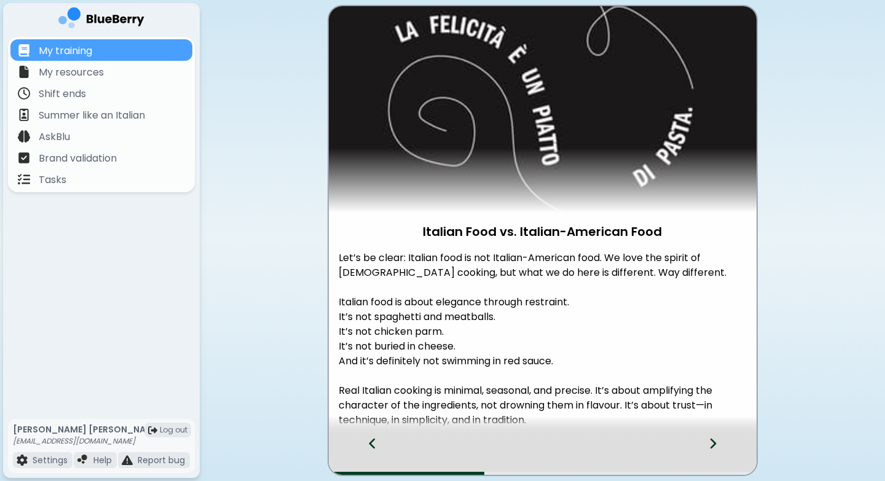
scroll to position [9, 0]
click at [368, 433] on icon at bounding box center [372, 444] width 9 height 14
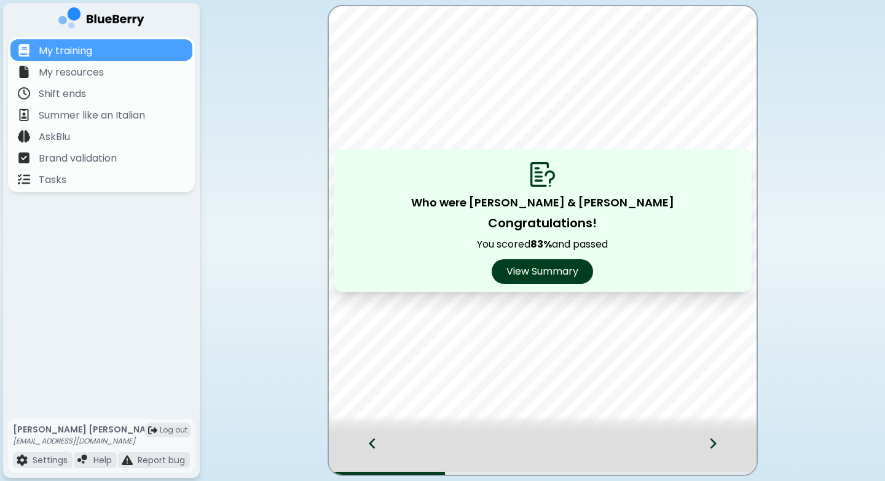
click at [660, 433] on div at bounding box center [720, 455] width 73 height 41
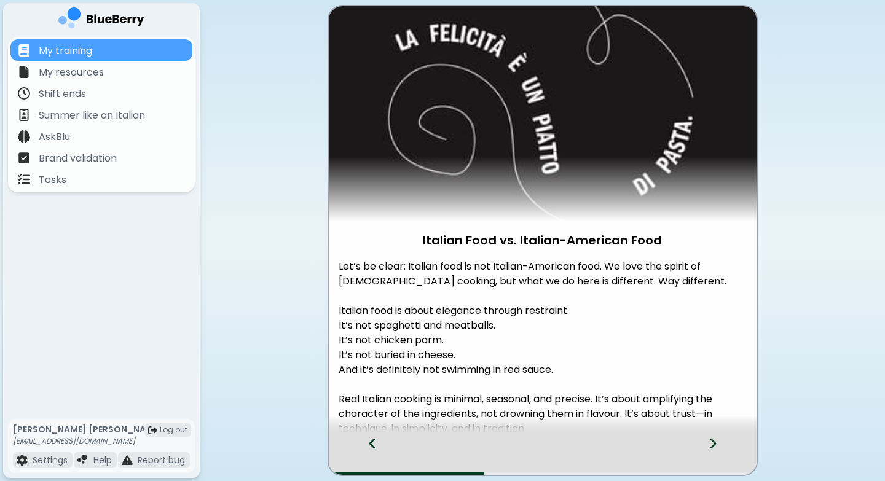
scroll to position [81, 0]
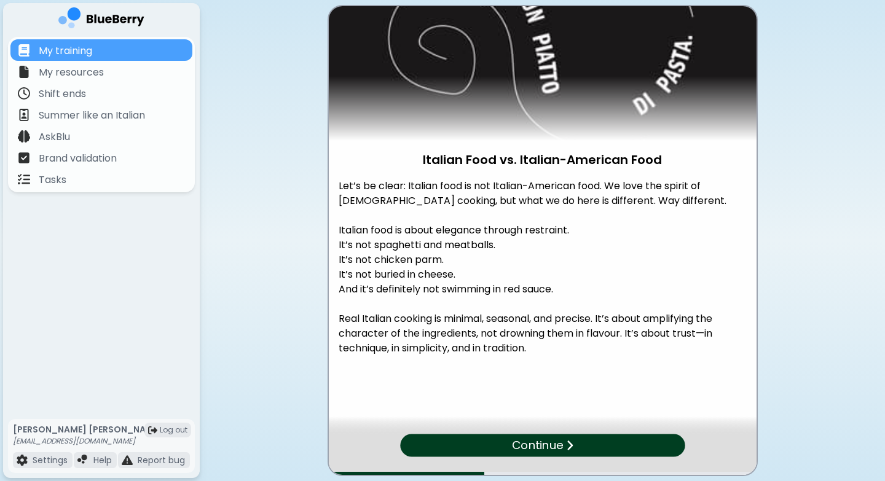
click at [628, 433] on div "Continue" at bounding box center [542, 446] width 285 height 23
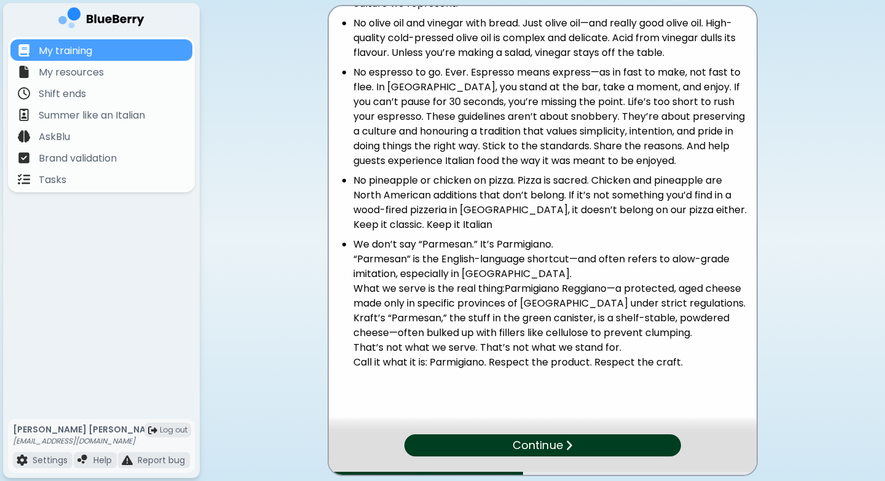
scroll to position [484, 0]
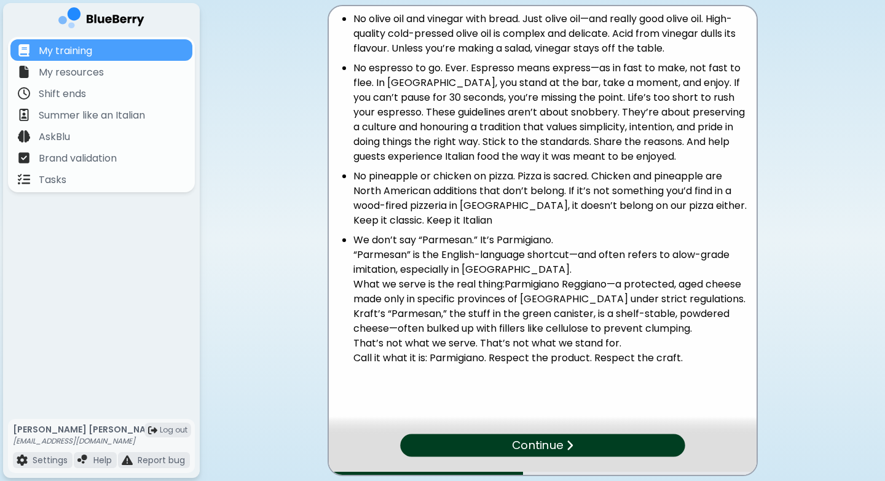
click at [611, 433] on div "Continue" at bounding box center [542, 446] width 285 height 23
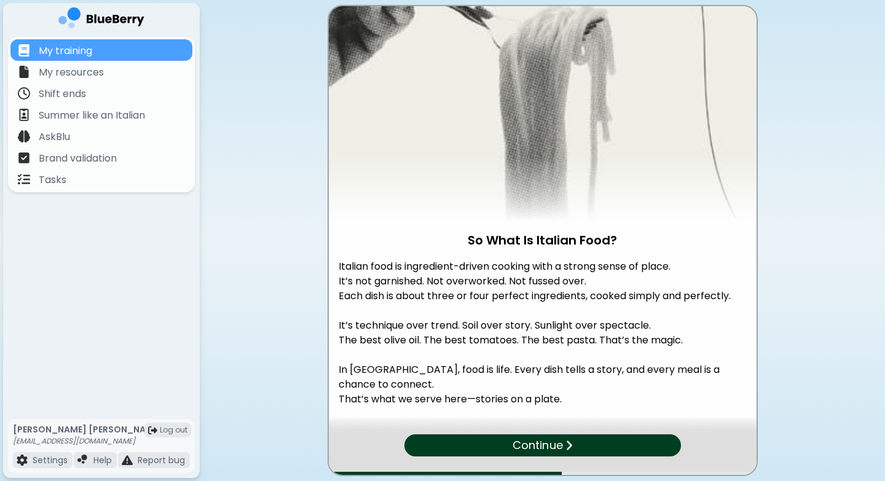
scroll to position [36, 0]
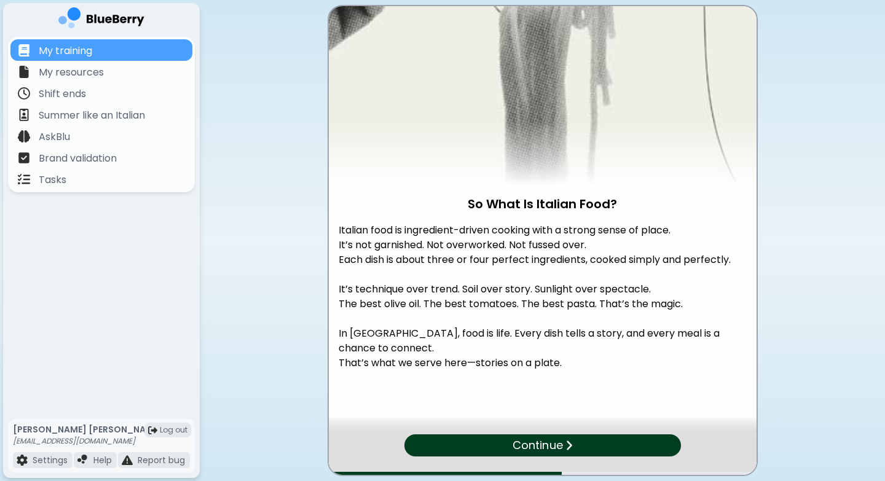
click at [600, 433] on div "Continue" at bounding box center [542, 446] width 277 height 22
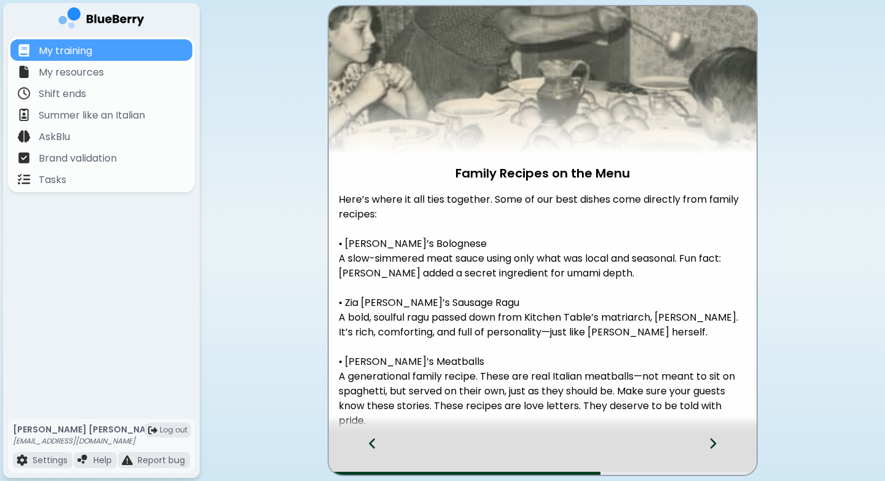
scroll to position [140, 0]
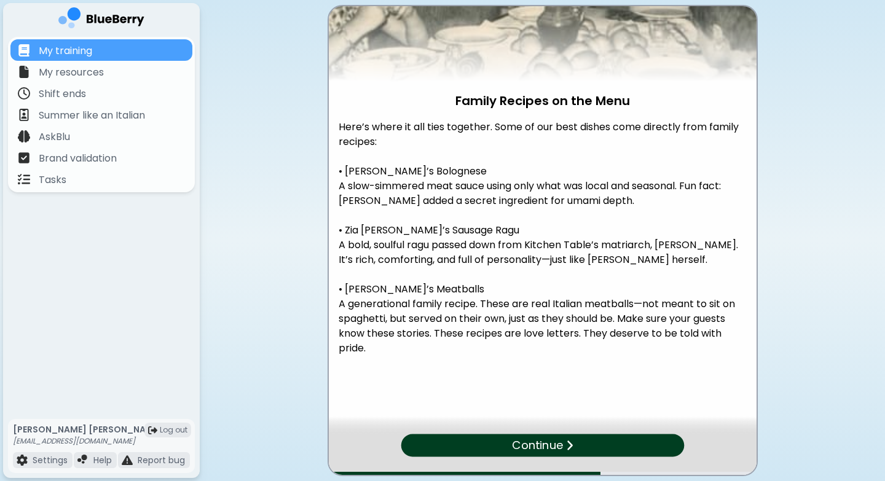
click at [642, 433] on div "Continue" at bounding box center [542, 446] width 283 height 23
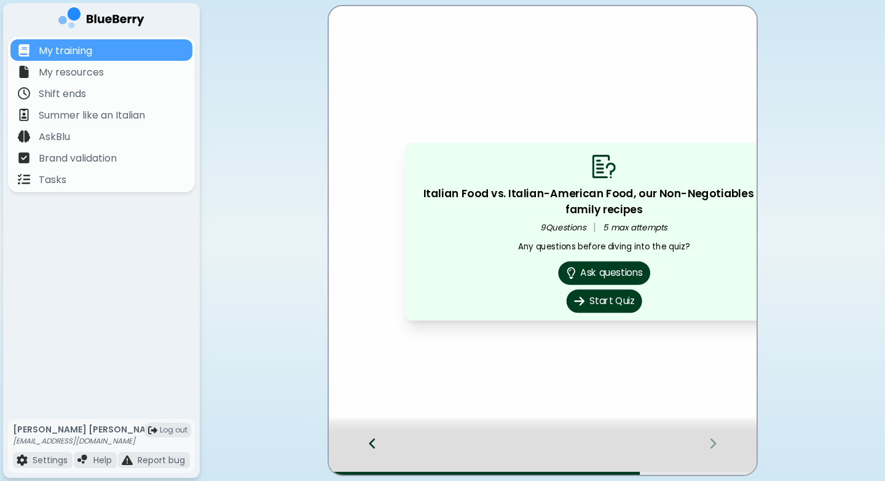
scroll to position [0, 0]
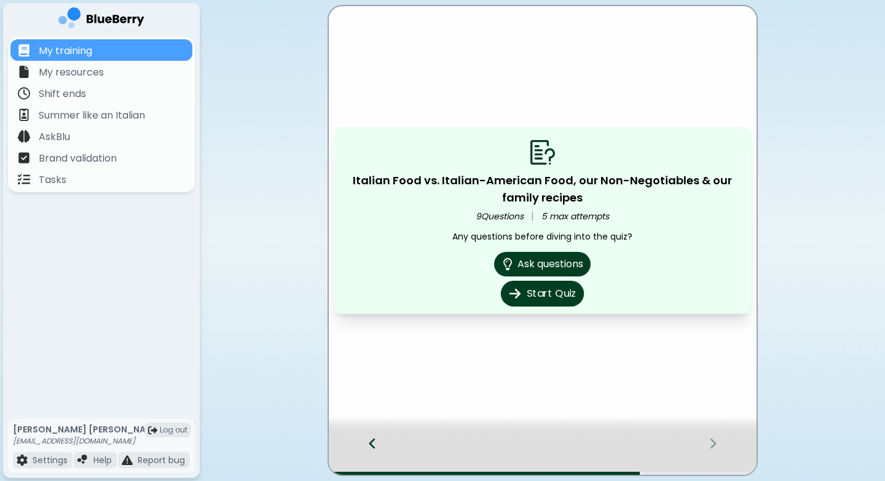
click at [547, 296] on button "Start Quiz" at bounding box center [542, 294] width 83 height 26
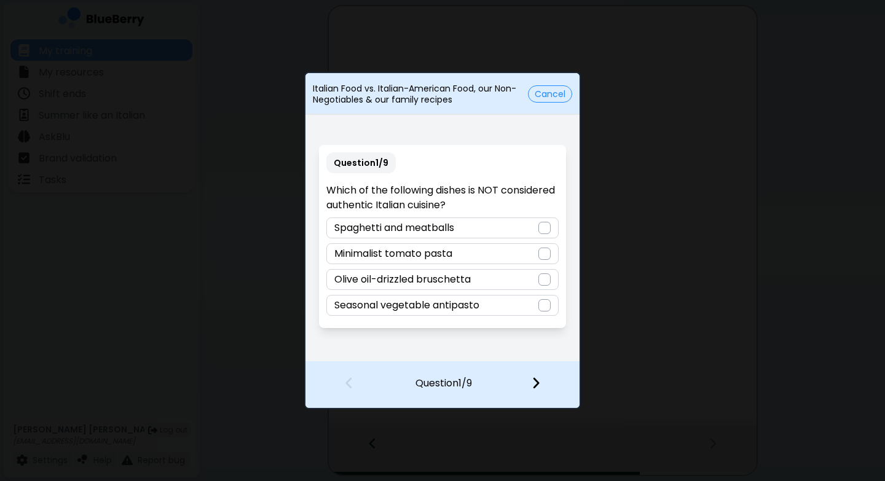
click at [544, 226] on div at bounding box center [545, 228] width 12 height 12
click at [535, 378] on img at bounding box center [536, 383] width 9 height 14
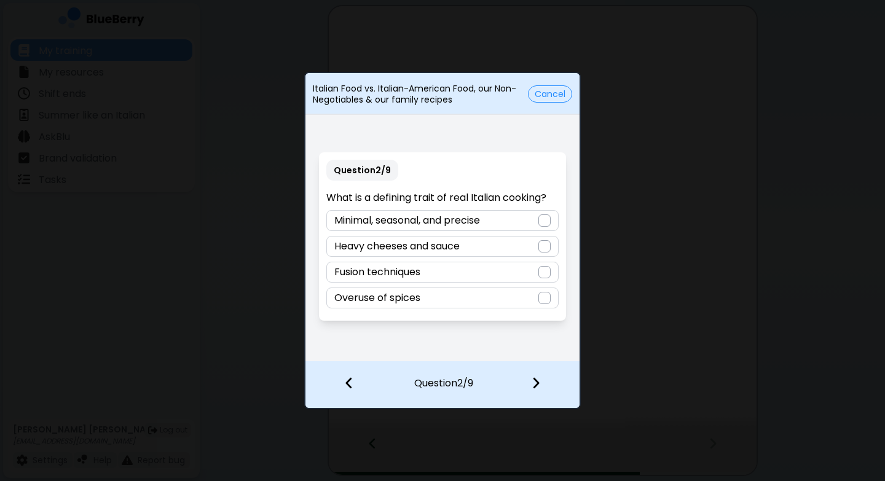
click at [549, 223] on div at bounding box center [545, 221] width 12 height 12
click at [539, 390] on div at bounding box center [543, 383] width 73 height 45
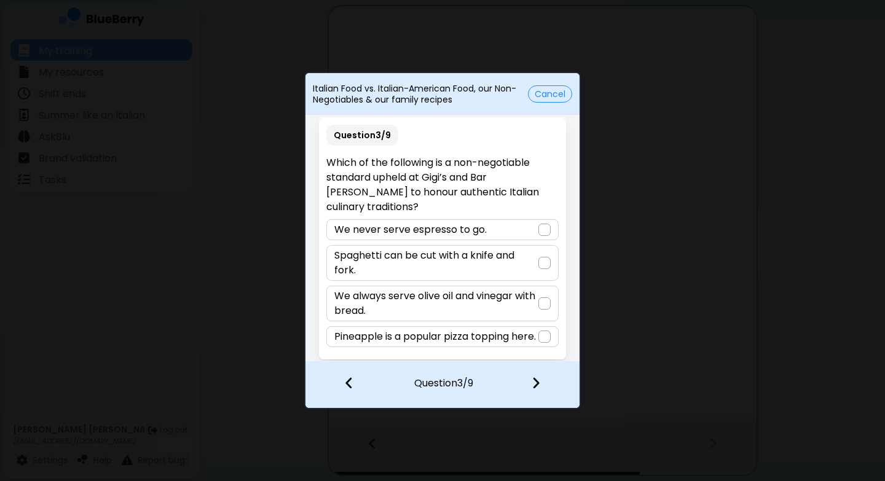
click at [539, 224] on div at bounding box center [545, 230] width 12 height 12
click at [533, 389] on img at bounding box center [536, 383] width 9 height 14
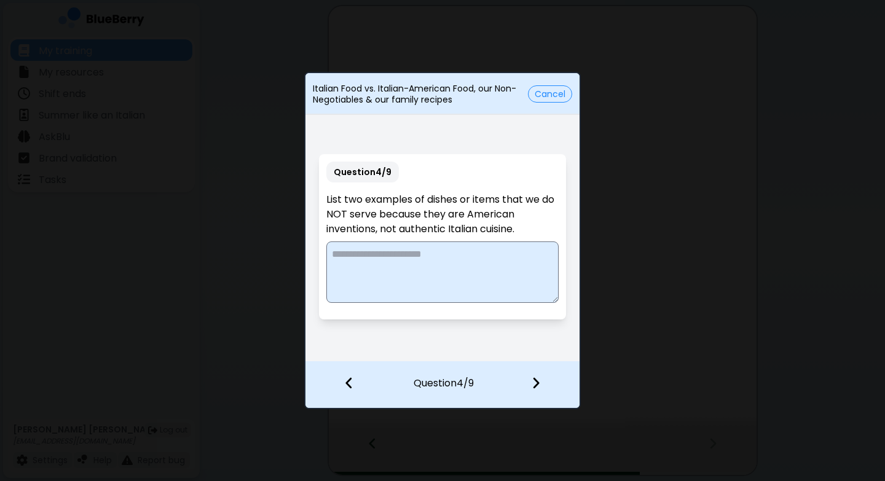
click at [413, 264] on textarea at bounding box center [442, 272] width 232 height 61
type textarea "**********"
click at [538, 376] on div at bounding box center [543, 383] width 73 height 45
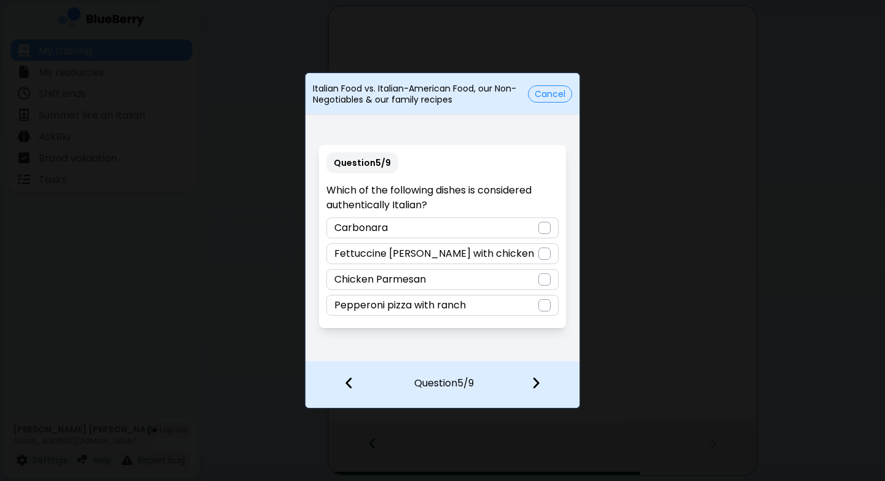
click at [542, 225] on div at bounding box center [545, 228] width 12 height 12
click at [543, 385] on div at bounding box center [543, 383] width 73 height 45
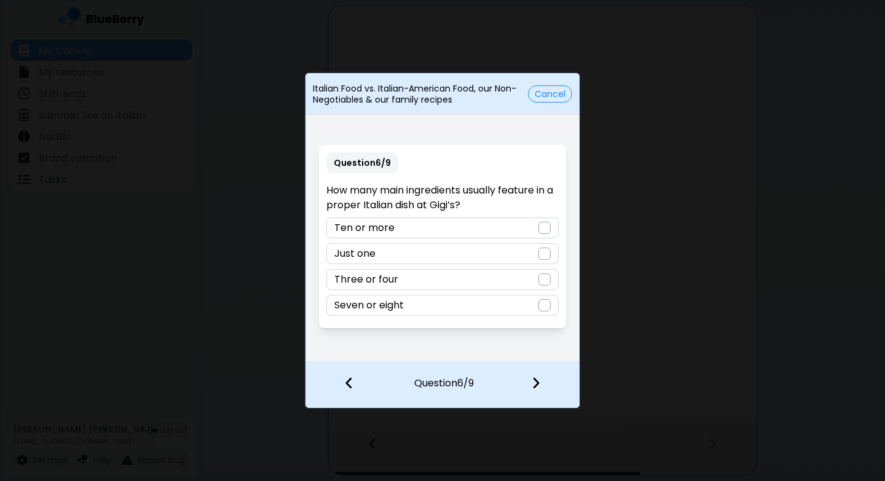
click at [545, 278] on div at bounding box center [545, 280] width 12 height 12
click at [540, 382] on div at bounding box center [543, 383] width 73 height 45
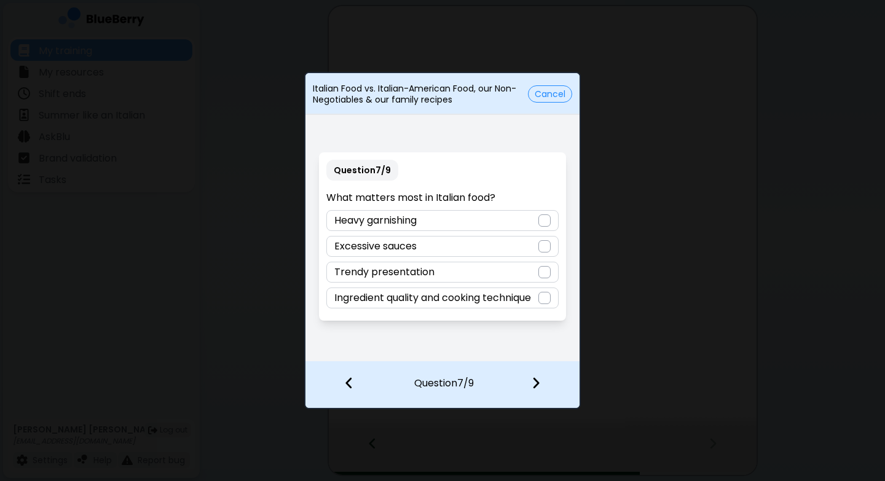
click at [537, 299] on div "Ingredient quality and cooking technique" at bounding box center [442, 298] width 232 height 21
click at [539, 385] on img at bounding box center [536, 383] width 9 height 14
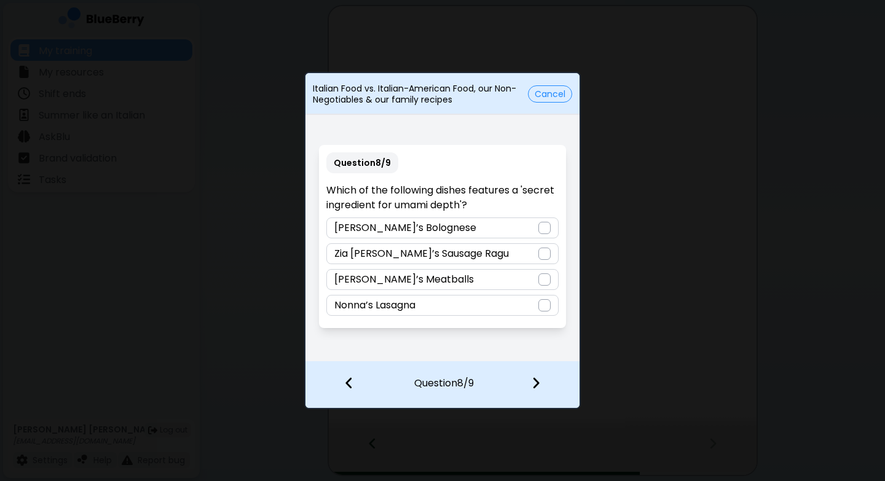
click at [507, 223] on div "[PERSON_NAME]’s Bolognese" at bounding box center [442, 228] width 232 height 21
click at [540, 385] on img at bounding box center [536, 383] width 9 height 14
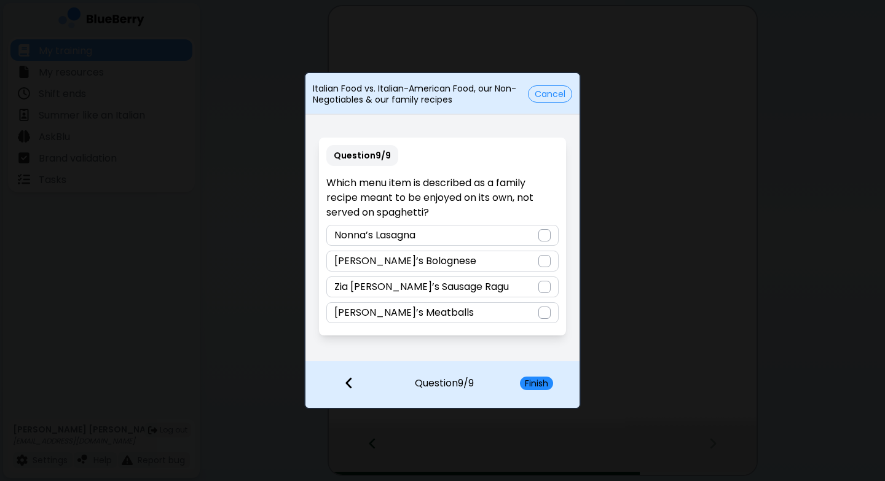
click at [508, 312] on div "[PERSON_NAME]’s Meatballs" at bounding box center [442, 312] width 232 height 21
click at [537, 380] on button "Finish" at bounding box center [536, 384] width 33 height 14
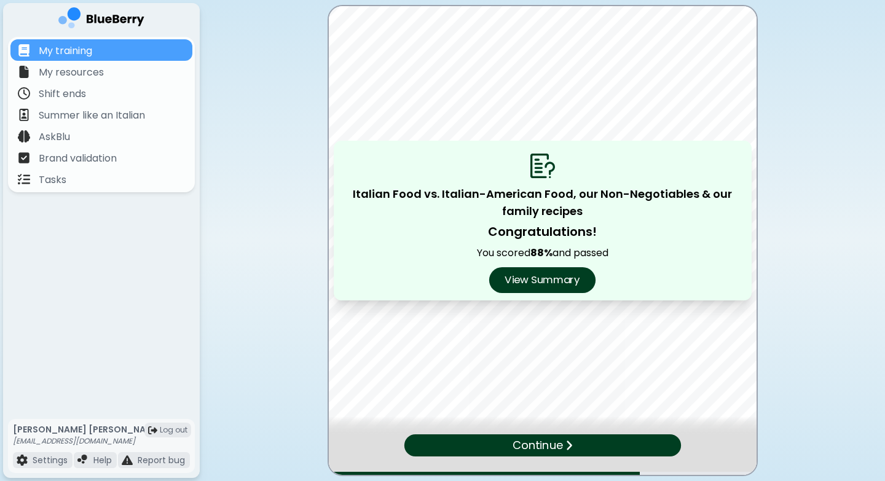
click at [538, 280] on button "View Summary" at bounding box center [542, 280] width 106 height 26
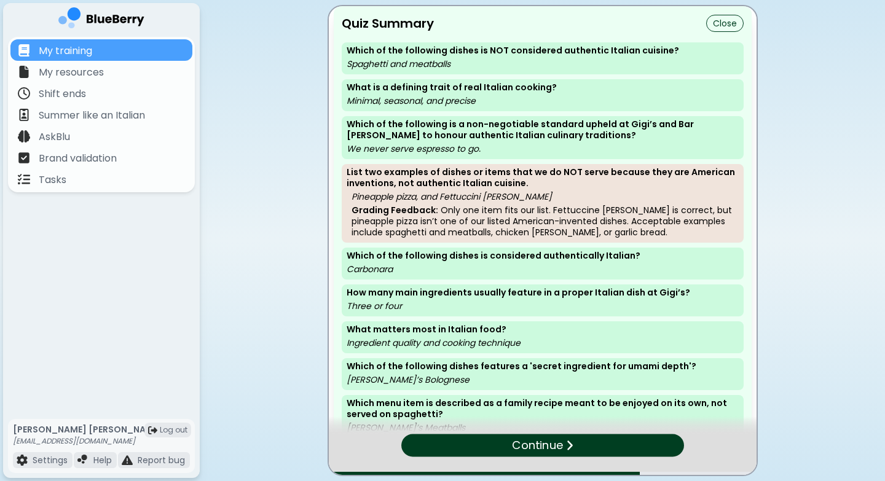
click at [575, 433] on div "Continue" at bounding box center [542, 446] width 283 height 23
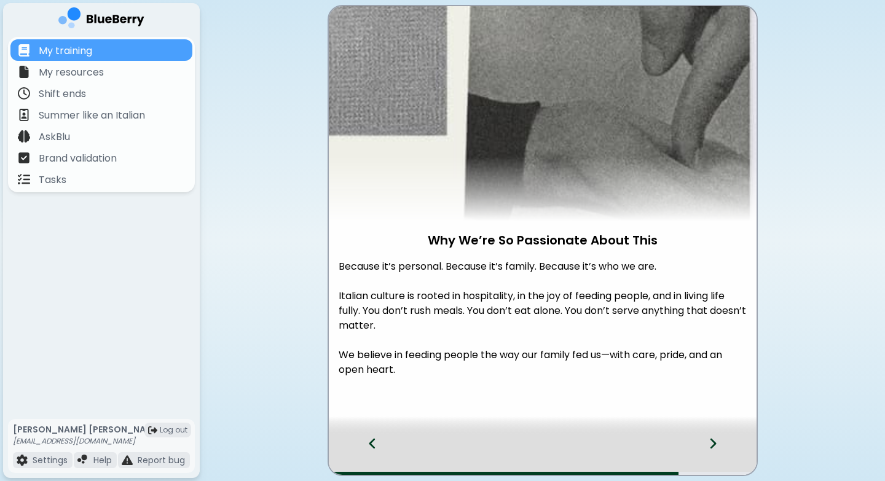
click at [660, 433] on icon at bounding box center [713, 444] width 9 height 14
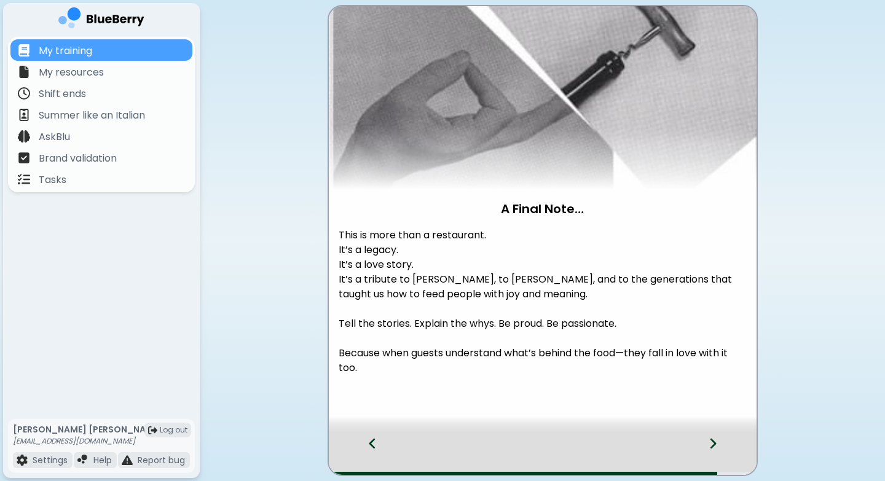
scroll to position [51, 0]
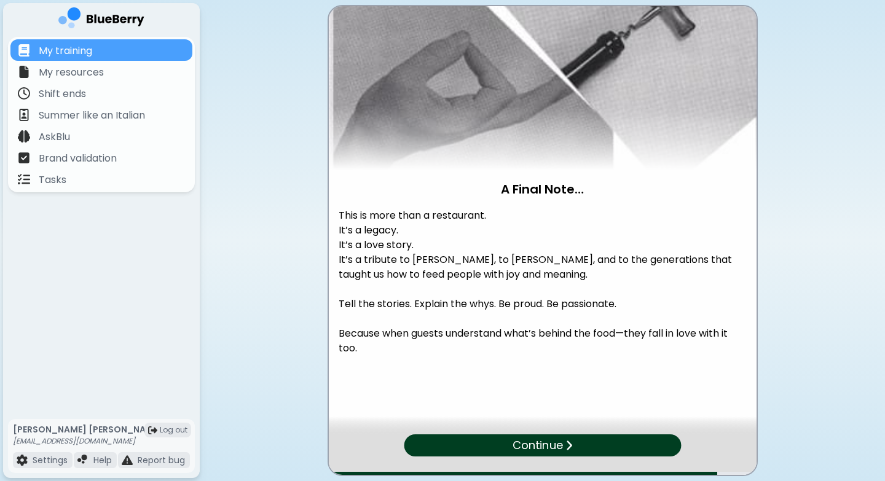
click at [515, 433] on p "Continue" at bounding box center [538, 445] width 50 height 17
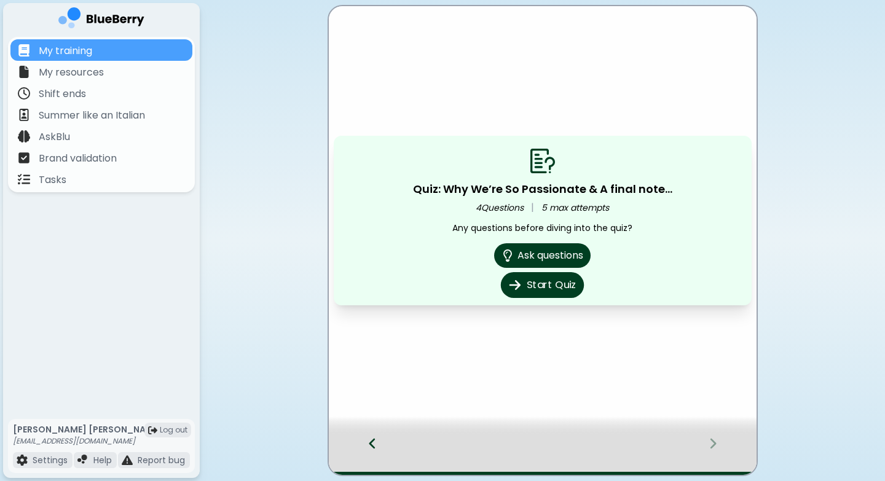
click at [542, 288] on button "Start Quiz" at bounding box center [542, 285] width 83 height 26
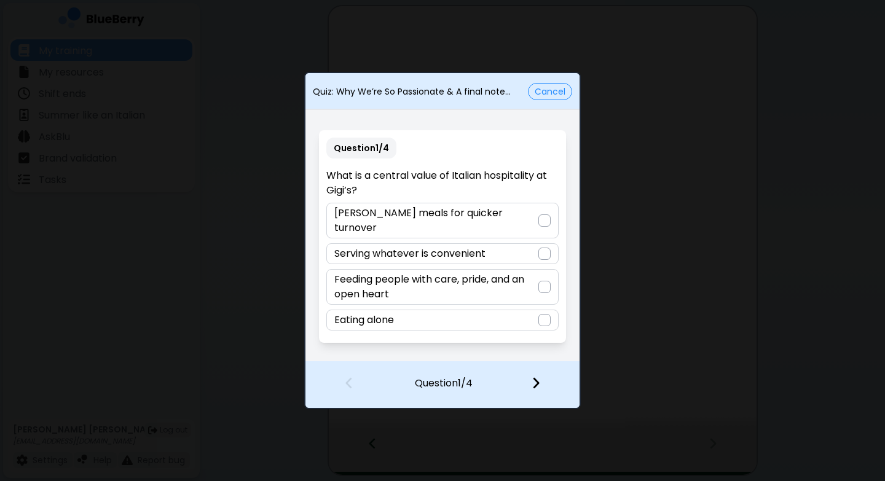
click at [539, 282] on div at bounding box center [545, 287] width 12 height 12
click at [537, 382] on img at bounding box center [536, 383] width 9 height 14
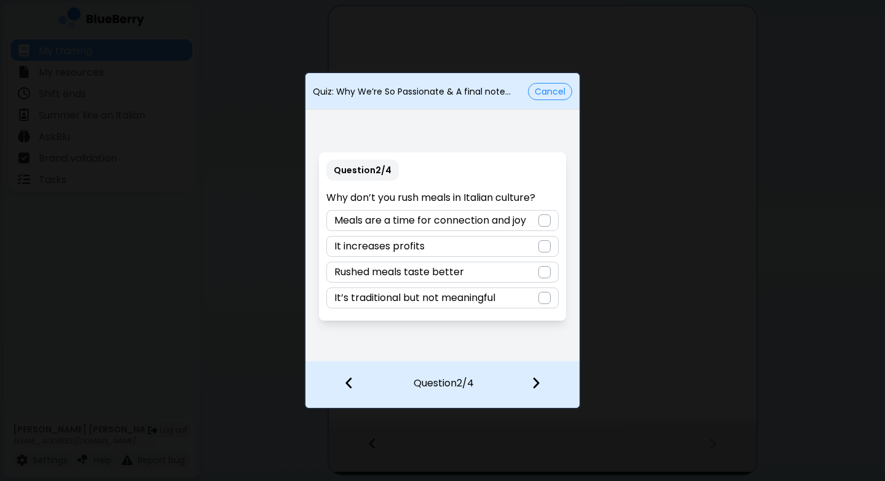
click at [545, 218] on div at bounding box center [545, 221] width 12 height 12
click at [539, 384] on img at bounding box center [536, 383] width 9 height 14
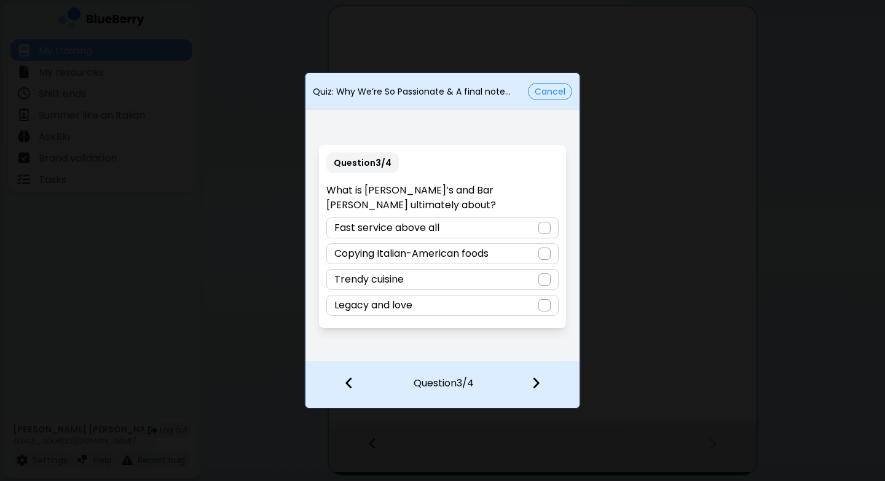
click at [540, 301] on div at bounding box center [545, 305] width 12 height 12
click at [539, 391] on div at bounding box center [543, 383] width 73 height 45
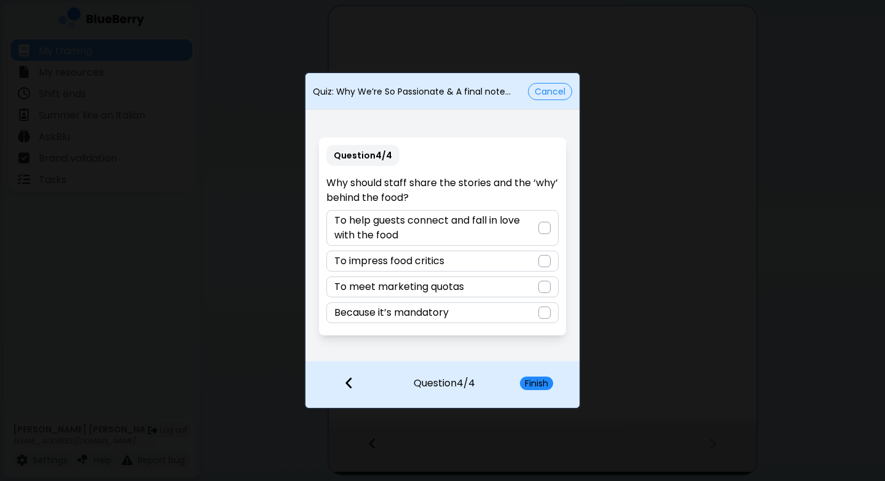
click at [542, 218] on div "To help guests connect and fall in love with the food" at bounding box center [442, 228] width 232 height 36
click at [532, 384] on button "Finish" at bounding box center [536, 384] width 33 height 14
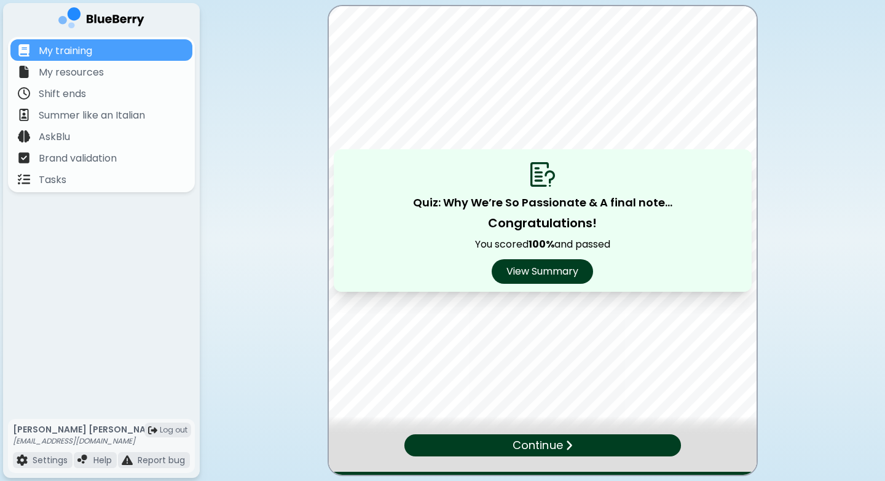
click at [558, 433] on p "Continue" at bounding box center [538, 445] width 50 height 17
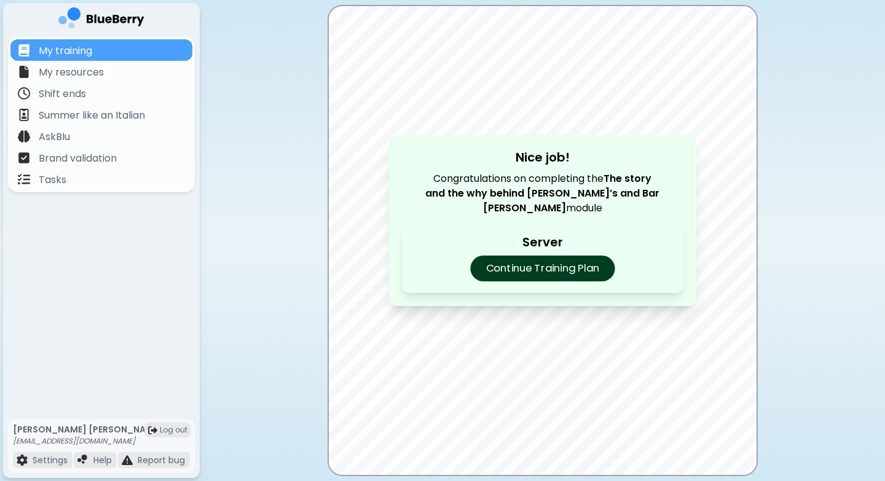
click at [575, 272] on p "Continue Training Plan" at bounding box center [542, 269] width 144 height 26
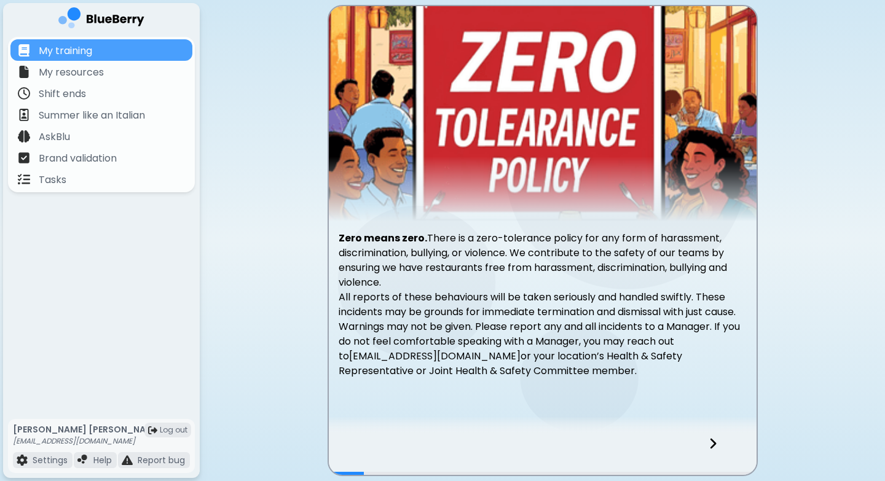
click at [660, 433] on icon at bounding box center [713, 444] width 6 height 10
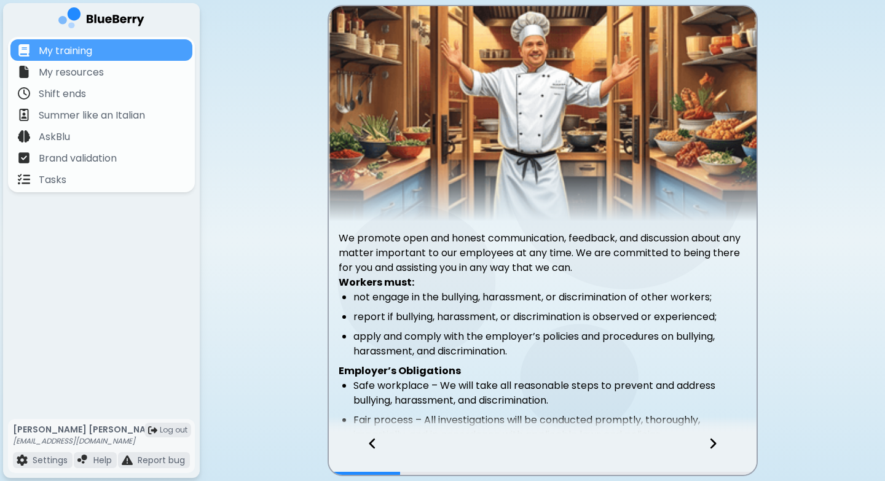
click at [363, 433] on div at bounding box center [366, 455] width 75 height 41
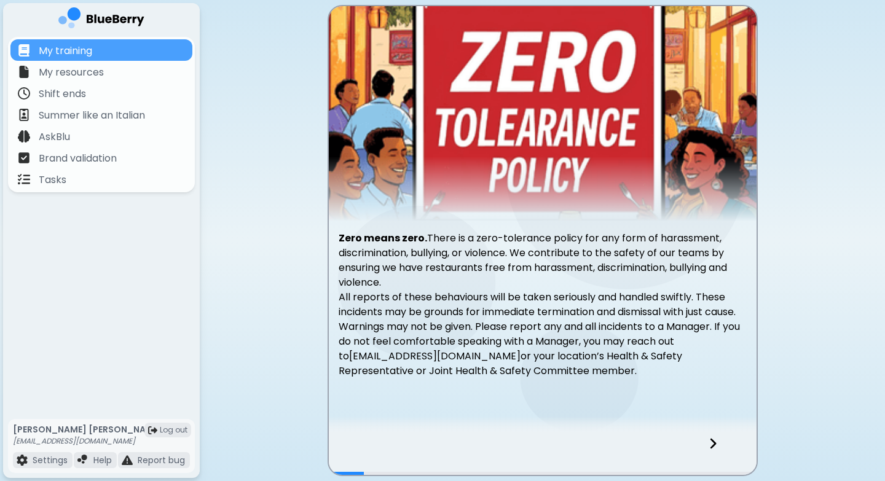
scroll to position [23, 0]
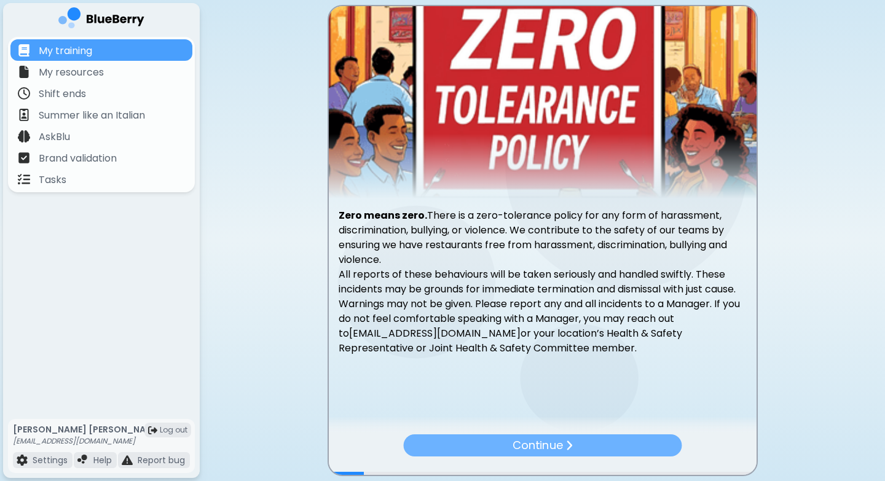
click at [563, 433] on div "Continue" at bounding box center [542, 446] width 278 height 22
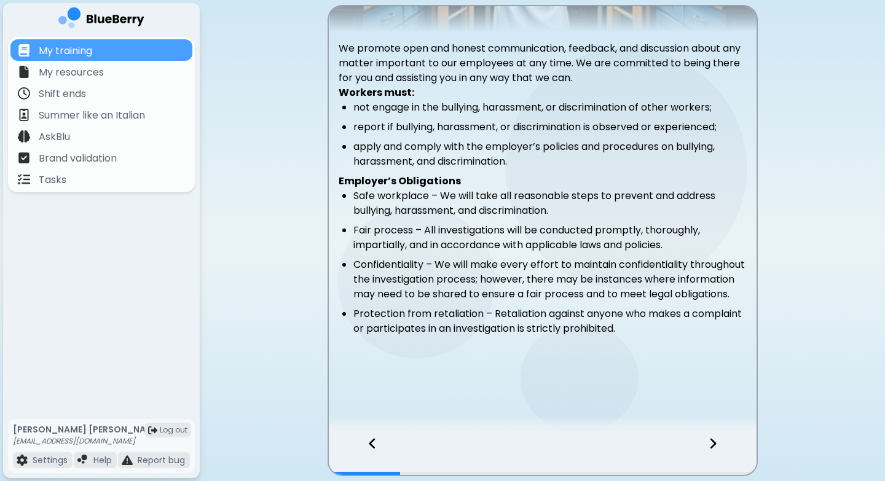
scroll to position [205, 0]
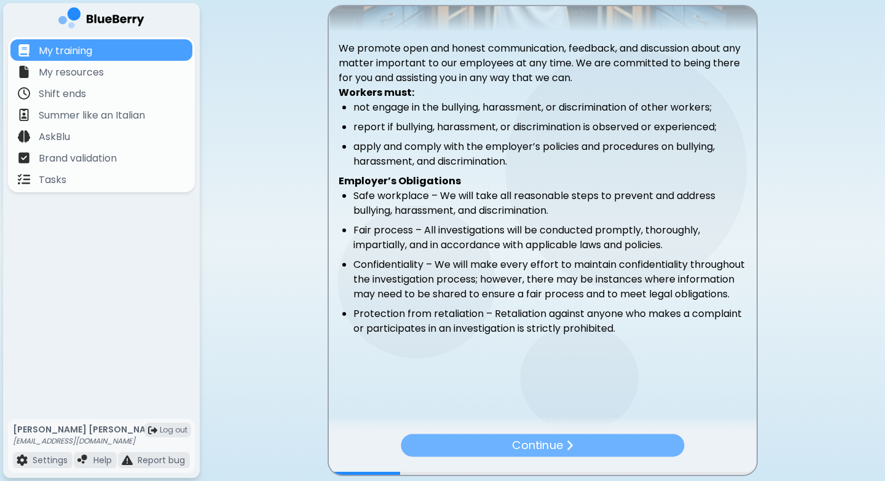
click at [578, 433] on div "Continue" at bounding box center [542, 446] width 283 height 23
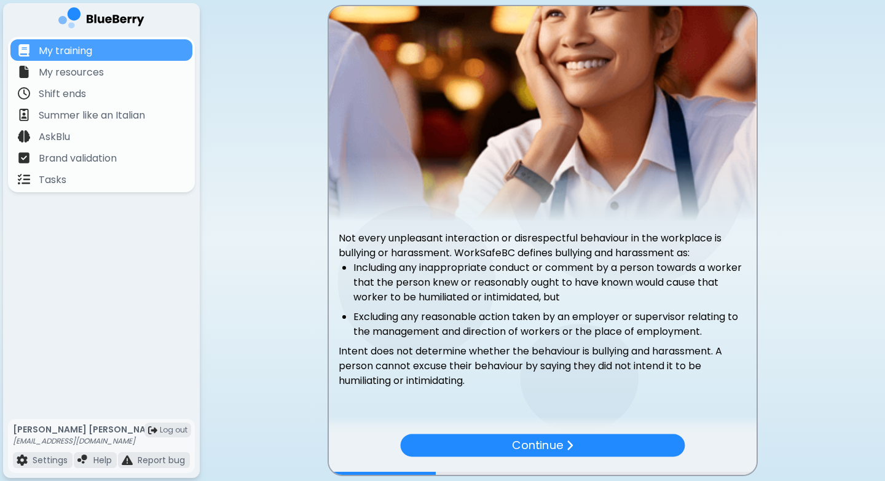
scroll to position [33, 0]
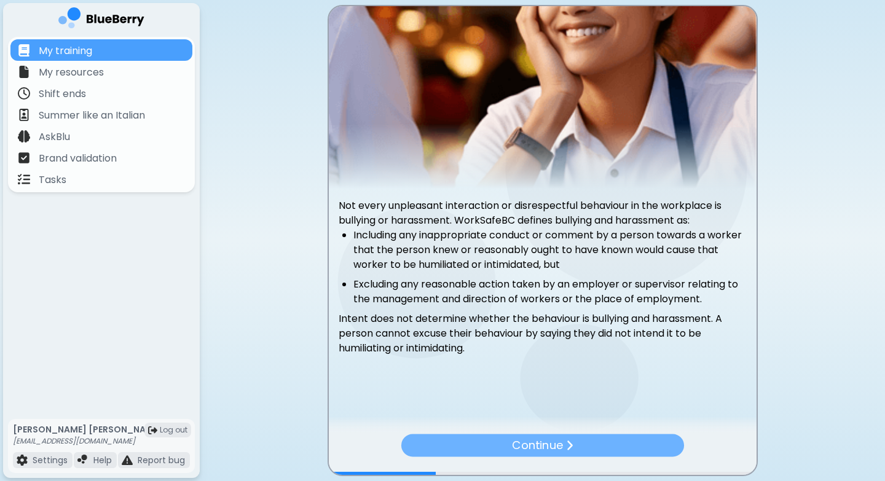
click at [598, 433] on div "Continue" at bounding box center [542, 446] width 283 height 23
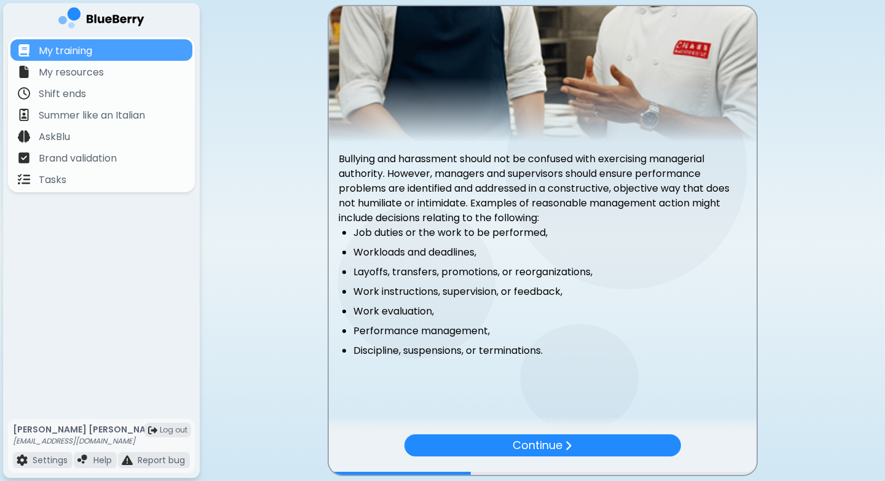
scroll to position [87, 0]
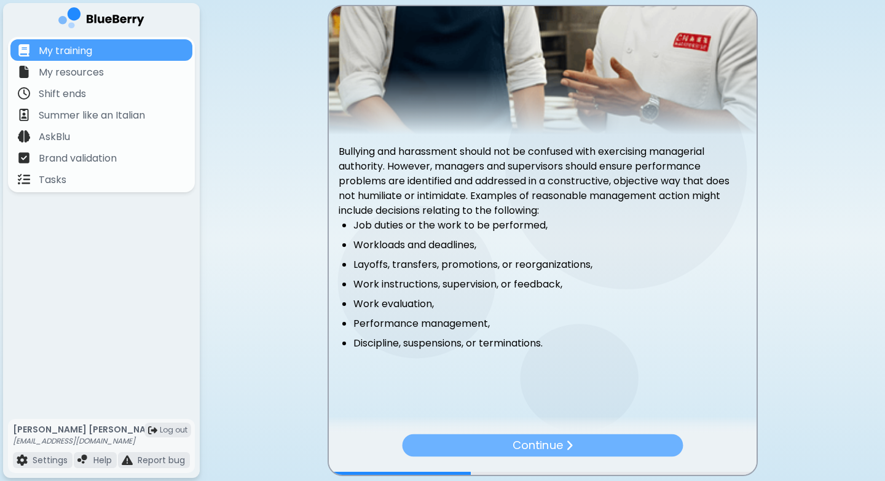
click at [596, 433] on div "Continue" at bounding box center [542, 446] width 281 height 23
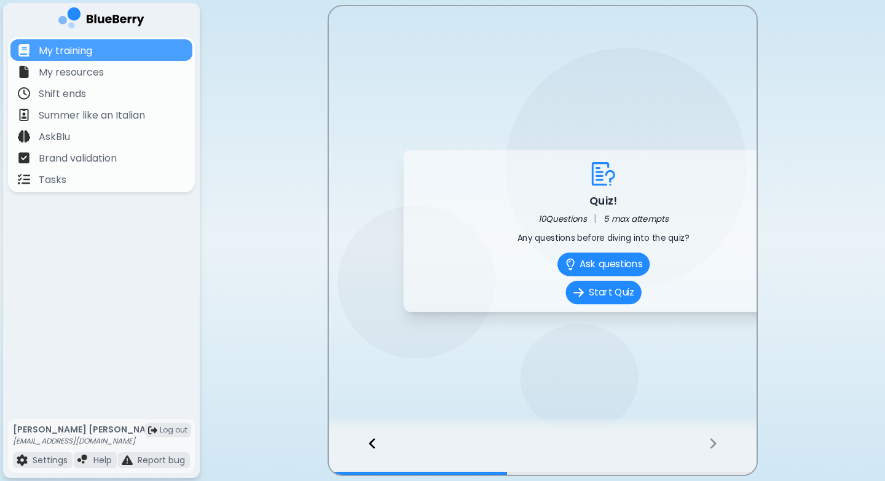
scroll to position [0, 0]
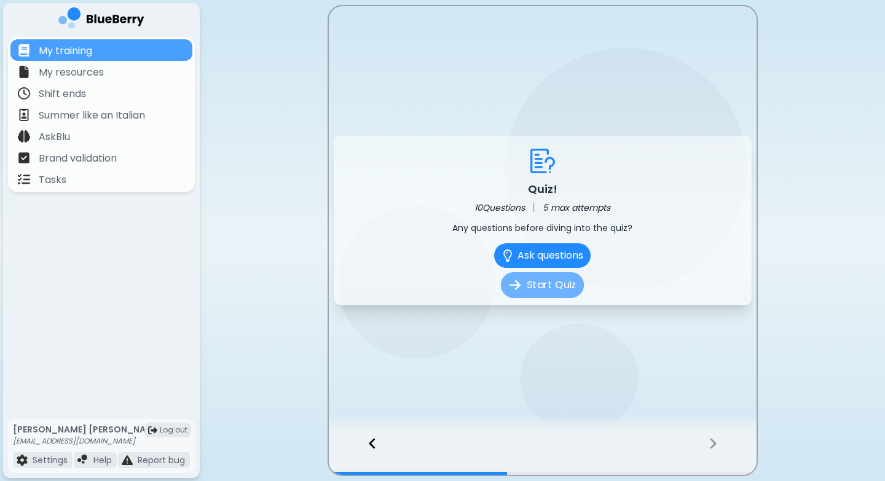
click at [550, 294] on button "Start Quiz" at bounding box center [542, 285] width 83 height 26
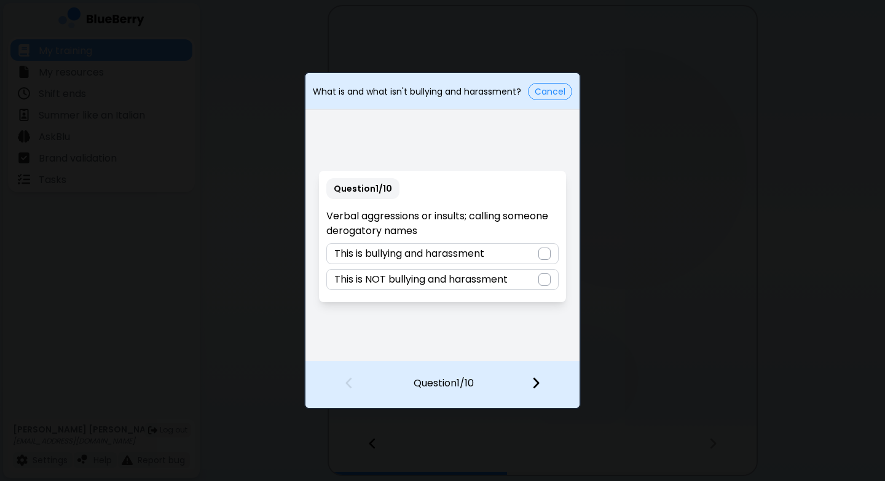
click at [516, 251] on div "This is bullying and harassment" at bounding box center [442, 253] width 232 height 21
click at [532, 385] on img at bounding box center [536, 383] width 9 height 14
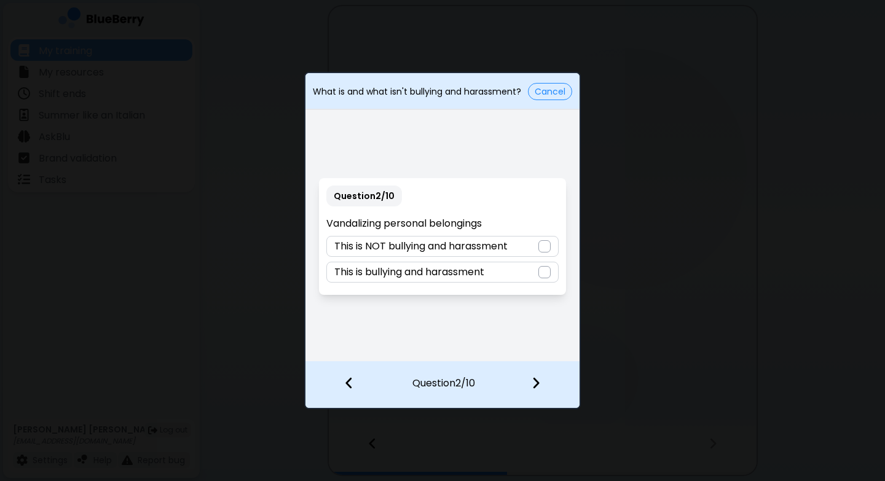
click at [542, 272] on div at bounding box center [545, 272] width 12 height 12
click at [534, 384] on img at bounding box center [536, 383] width 9 height 14
click at [528, 236] on div "This is NOT bullying and harassment" at bounding box center [442, 246] width 232 height 21
click at [535, 378] on img at bounding box center [536, 383] width 9 height 14
click at [523, 249] on div "This is bullying and harassment" at bounding box center [442, 246] width 232 height 21
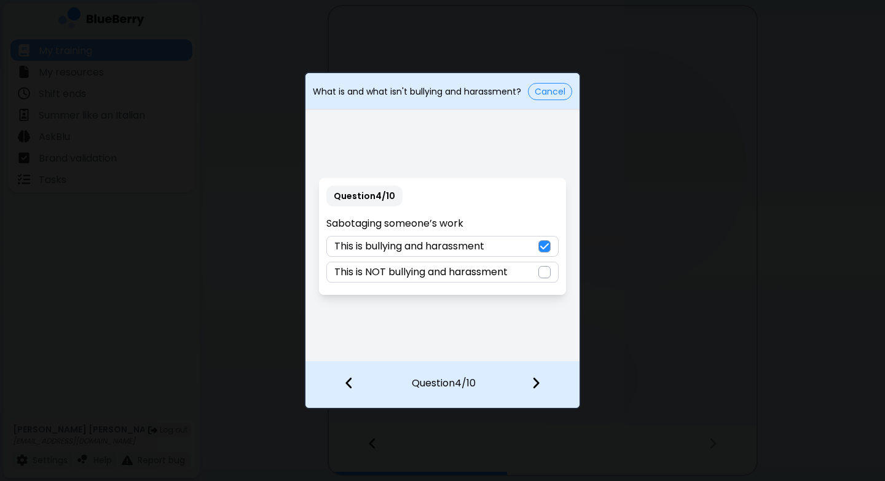
click at [533, 384] on img at bounding box center [536, 383] width 9 height 14
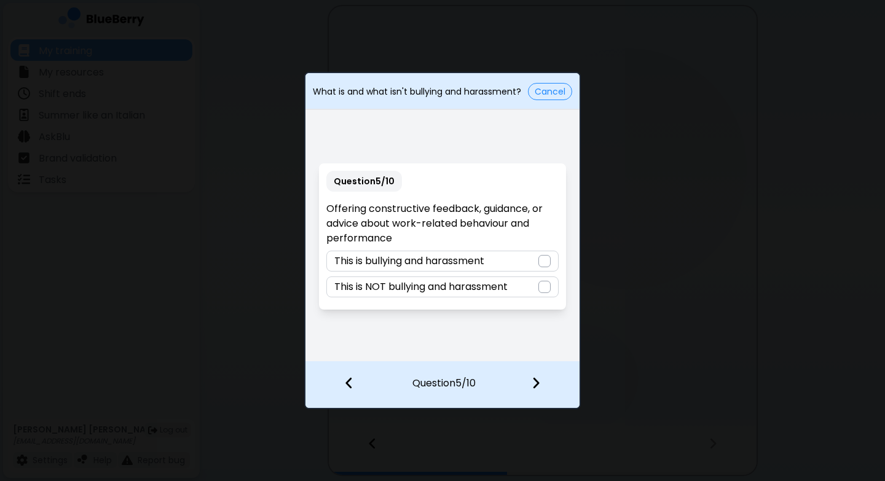
click at [543, 290] on div at bounding box center [545, 287] width 12 height 12
click at [542, 385] on div at bounding box center [543, 383] width 73 height 45
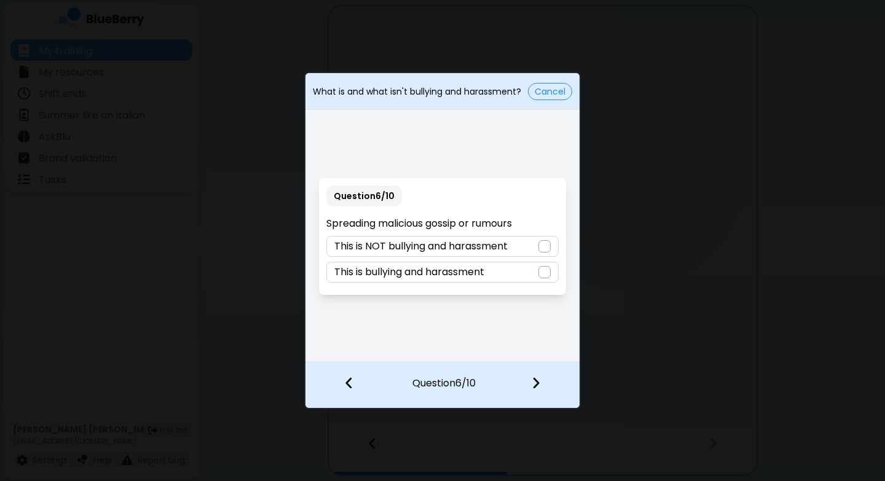
click at [542, 277] on div at bounding box center [545, 272] width 12 height 12
click at [534, 385] on img at bounding box center [536, 383] width 9 height 14
click at [526, 269] on div "This is bullying and harassment" at bounding box center [442, 272] width 232 height 21
click at [537, 387] on img at bounding box center [536, 383] width 9 height 14
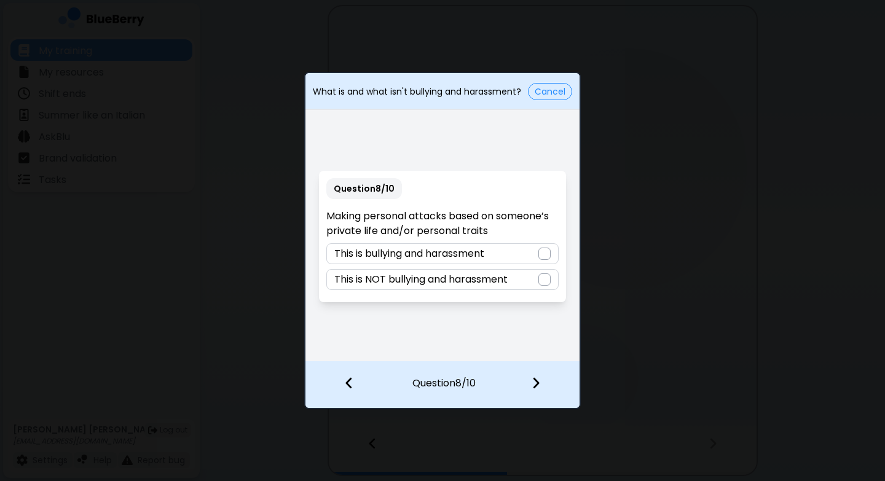
click at [524, 256] on div "This is bullying and harassment" at bounding box center [442, 253] width 232 height 21
click at [537, 386] on img at bounding box center [536, 383] width 9 height 14
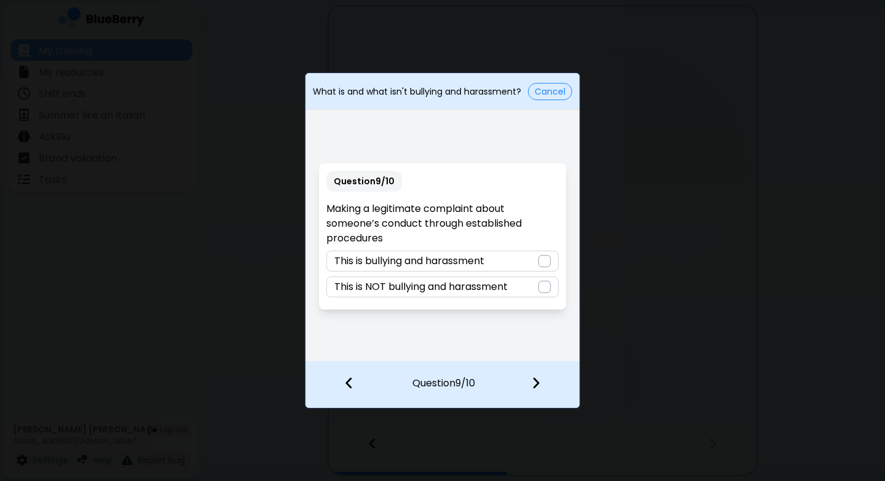
click at [532, 293] on div "This is NOT bullying and harassment" at bounding box center [442, 287] width 232 height 21
click at [538, 380] on img at bounding box center [536, 383] width 9 height 14
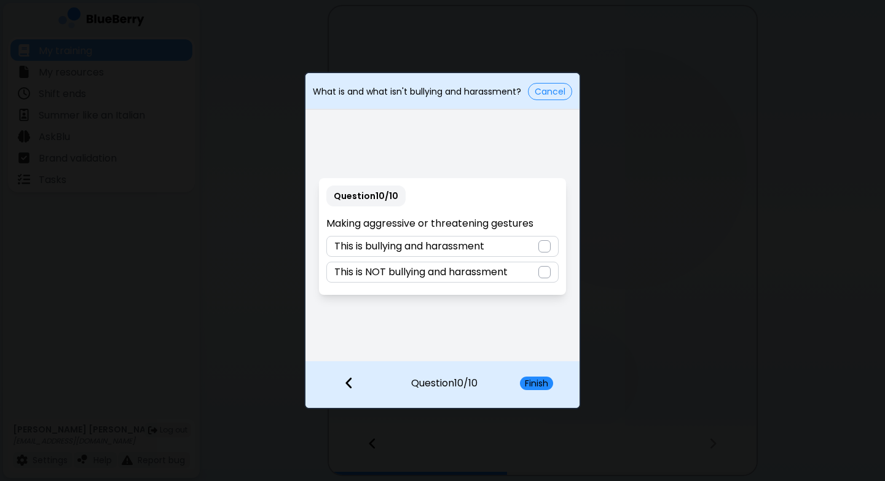
click at [530, 241] on div "This is bullying and harassment" at bounding box center [442, 246] width 232 height 21
click at [532, 379] on button "Finish" at bounding box center [536, 384] width 33 height 14
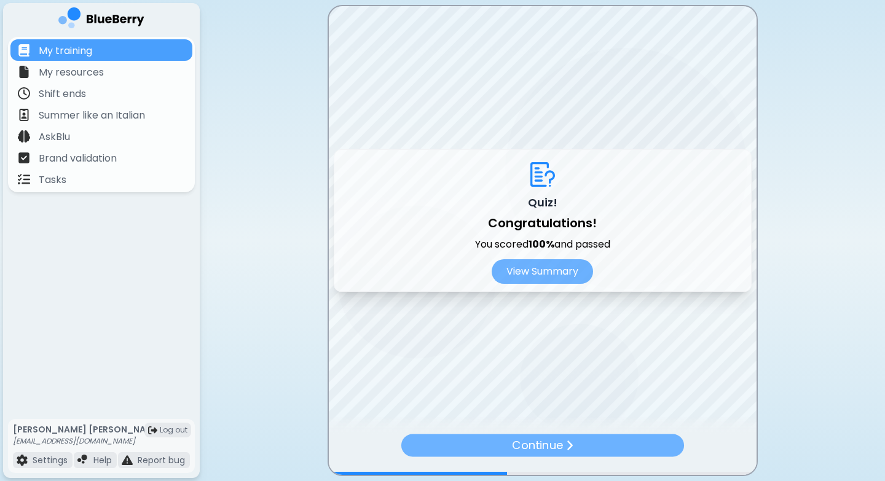
click at [556, 433] on p "Continue" at bounding box center [537, 446] width 51 height 18
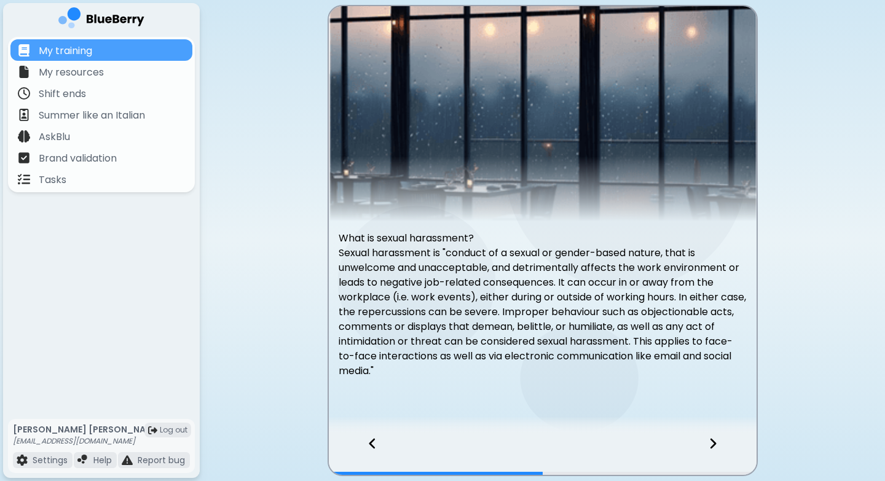
scroll to position [23, 0]
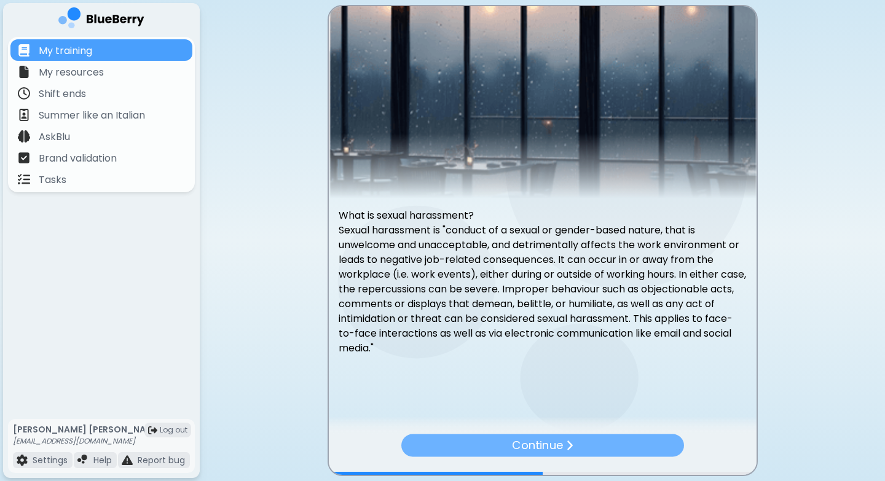
click at [600, 433] on div "Continue" at bounding box center [542, 446] width 283 height 23
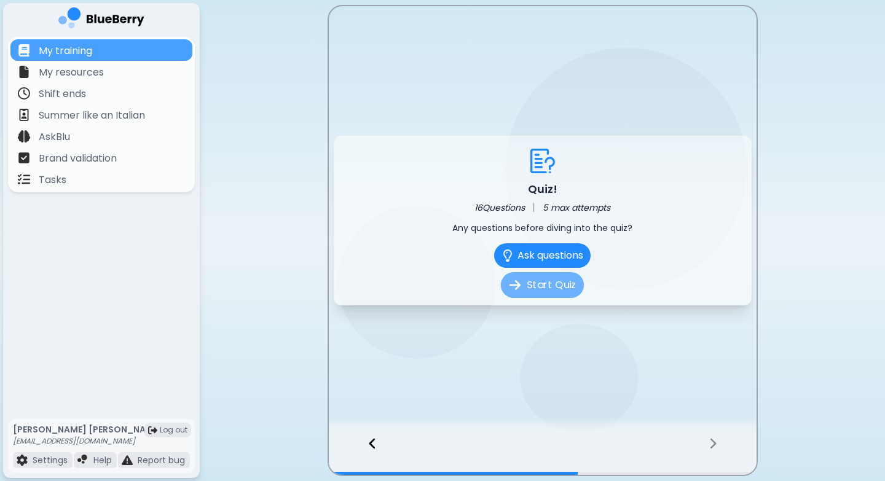
click at [548, 290] on button "Start Quiz" at bounding box center [542, 285] width 83 height 26
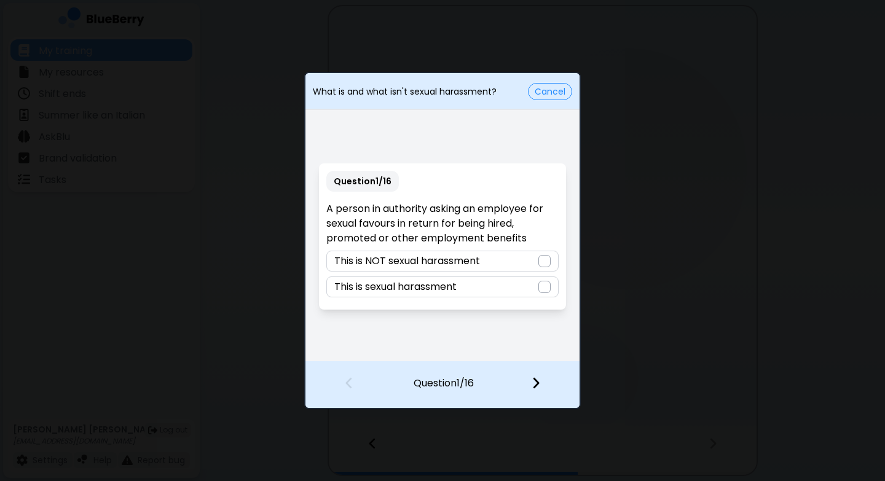
click at [519, 287] on div "This is sexual harassment" at bounding box center [442, 287] width 232 height 21
click at [542, 379] on div at bounding box center [543, 383] width 73 height 45
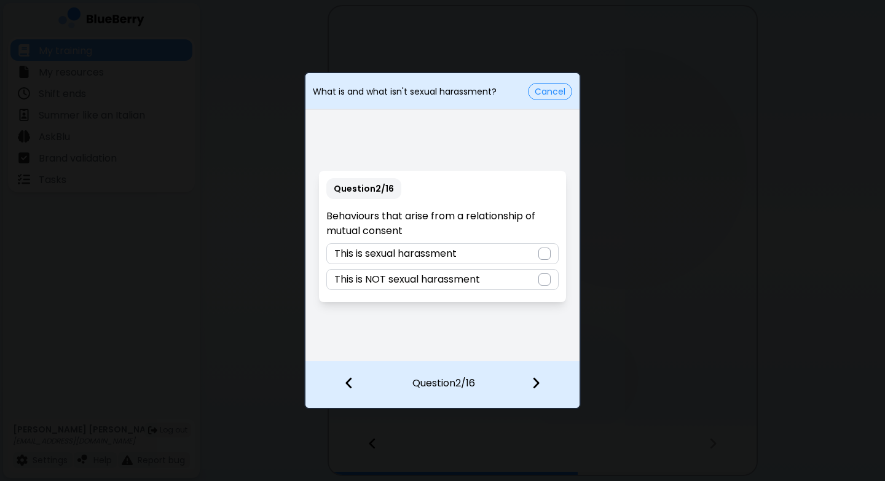
click at [513, 282] on div "This is NOT sexual harassment" at bounding box center [442, 279] width 232 height 21
click at [539, 381] on img at bounding box center [536, 383] width 9 height 14
click at [521, 253] on div "This is sexual harassment" at bounding box center [442, 253] width 232 height 21
click at [534, 384] on img at bounding box center [536, 383] width 9 height 14
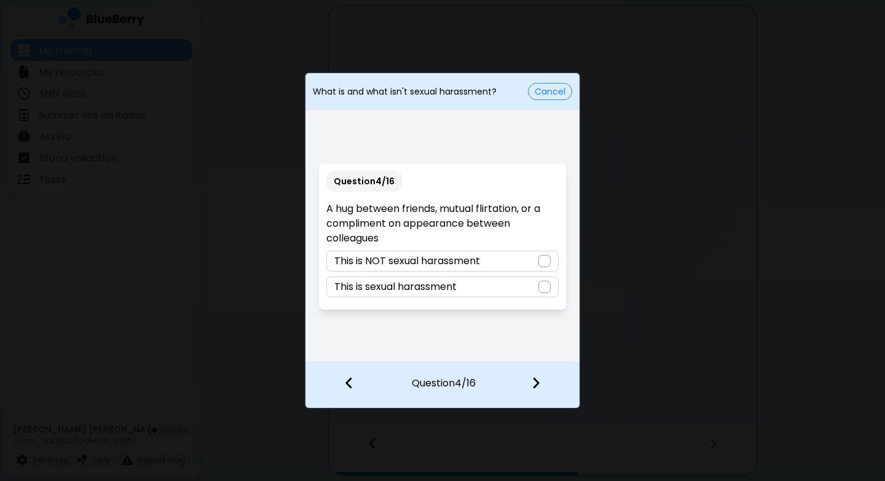
click at [530, 258] on div "This is NOT sexual harassment" at bounding box center [442, 261] width 232 height 21
click at [532, 379] on img at bounding box center [536, 383] width 9 height 14
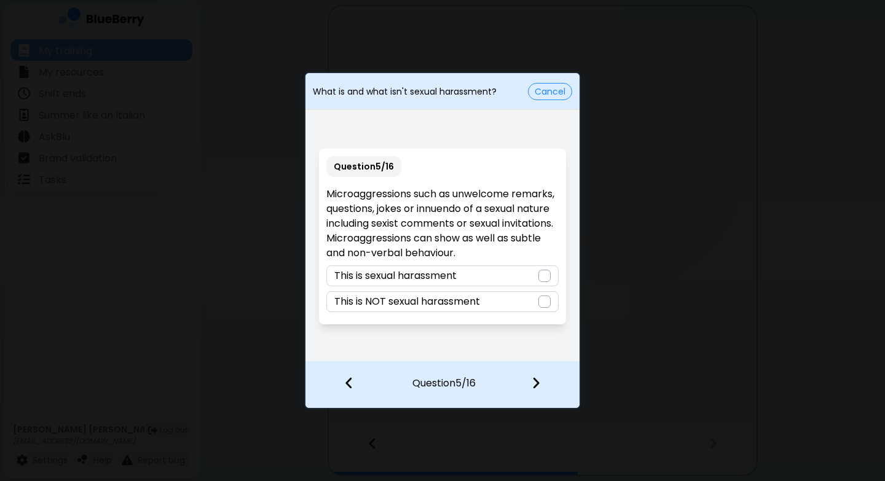
click at [548, 302] on div at bounding box center [545, 302] width 12 height 12
click at [541, 277] on div at bounding box center [545, 276] width 12 height 12
click at [538, 382] on img at bounding box center [536, 383] width 9 height 14
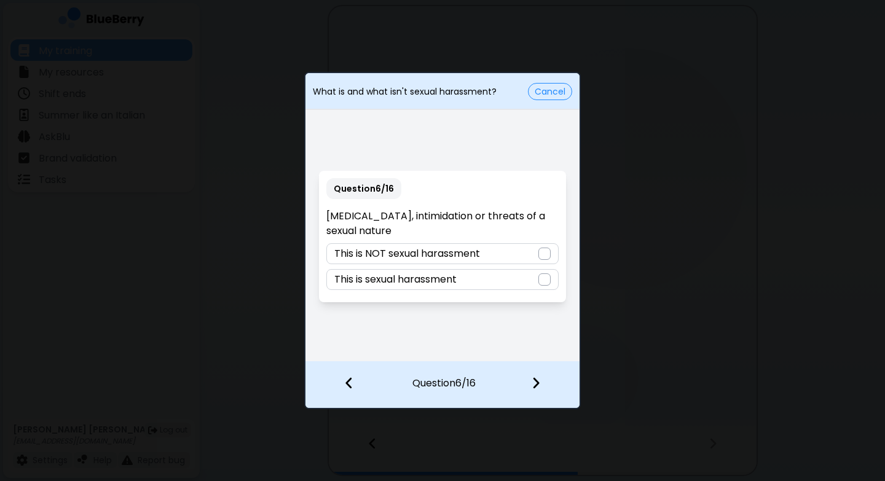
click at [540, 278] on div at bounding box center [545, 280] width 12 height 12
click at [535, 382] on img at bounding box center [536, 383] width 9 height 14
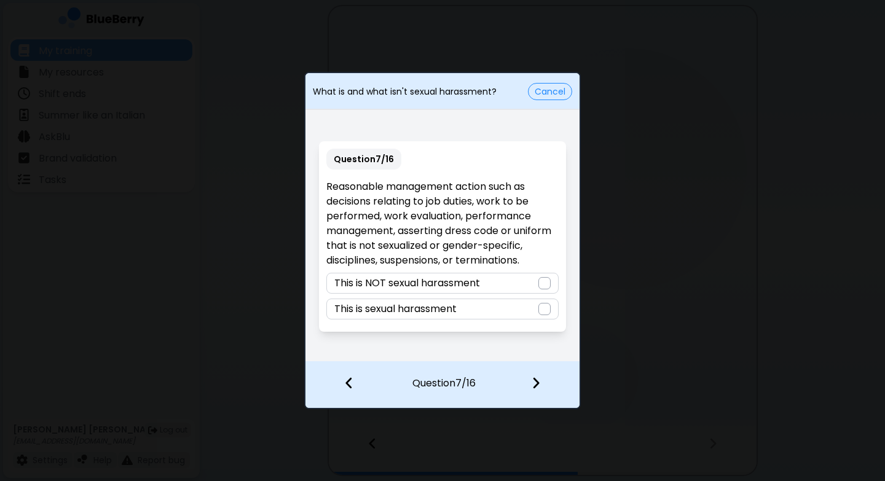
click at [522, 284] on div "This is NOT sexual harassment" at bounding box center [442, 283] width 232 height 21
click at [539, 382] on img at bounding box center [536, 383] width 9 height 14
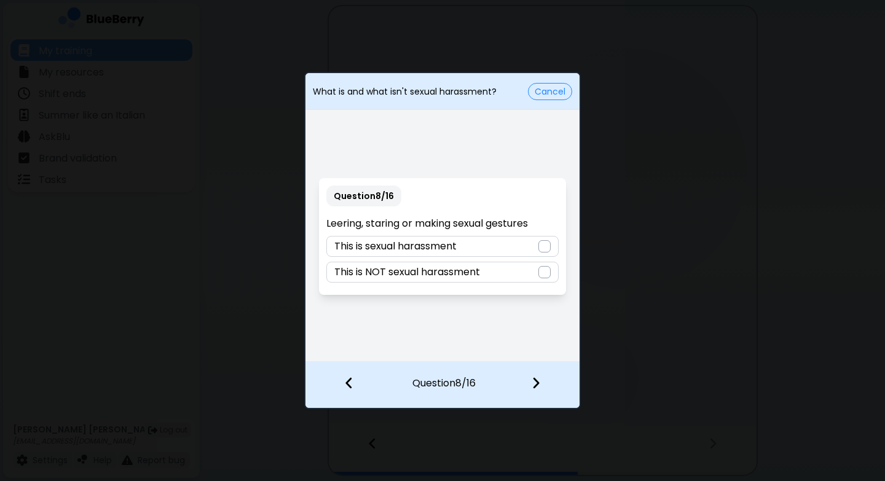
click at [534, 245] on div "This is sexual harassment" at bounding box center [442, 246] width 232 height 21
click at [539, 384] on img at bounding box center [536, 383] width 9 height 14
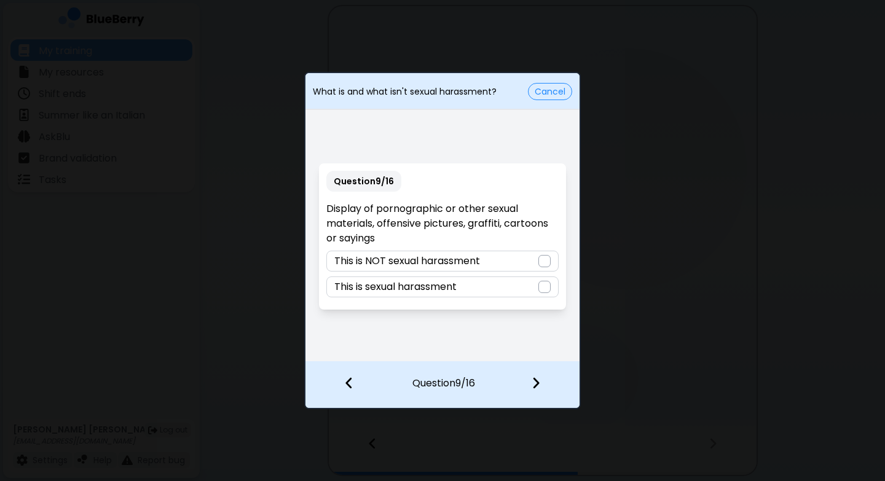
click at [542, 289] on div at bounding box center [545, 287] width 12 height 12
click at [539, 385] on img at bounding box center [536, 383] width 9 height 14
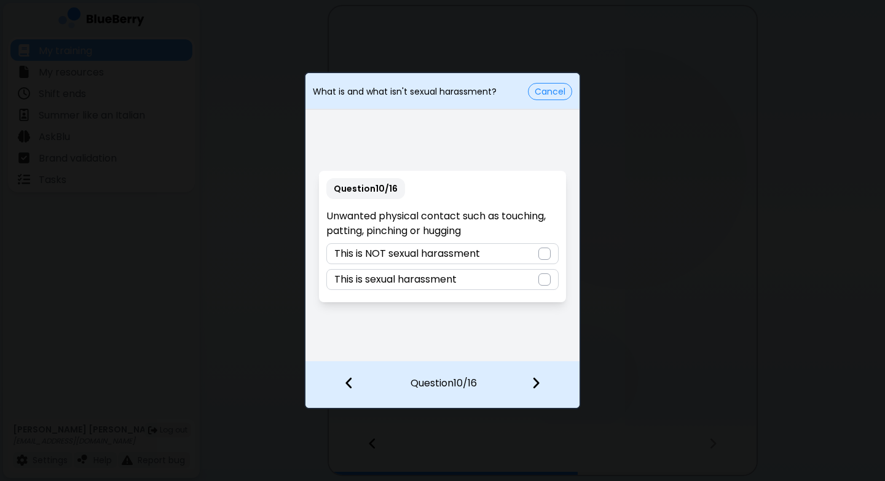
click at [534, 278] on div "This is sexual harassment" at bounding box center [442, 279] width 232 height 21
click at [539, 381] on img at bounding box center [536, 383] width 9 height 14
click at [541, 281] on div at bounding box center [545, 280] width 12 height 12
click at [538, 381] on img at bounding box center [536, 383] width 9 height 14
click at [528, 278] on div "This is NOT sexual harassment" at bounding box center [442, 279] width 232 height 21
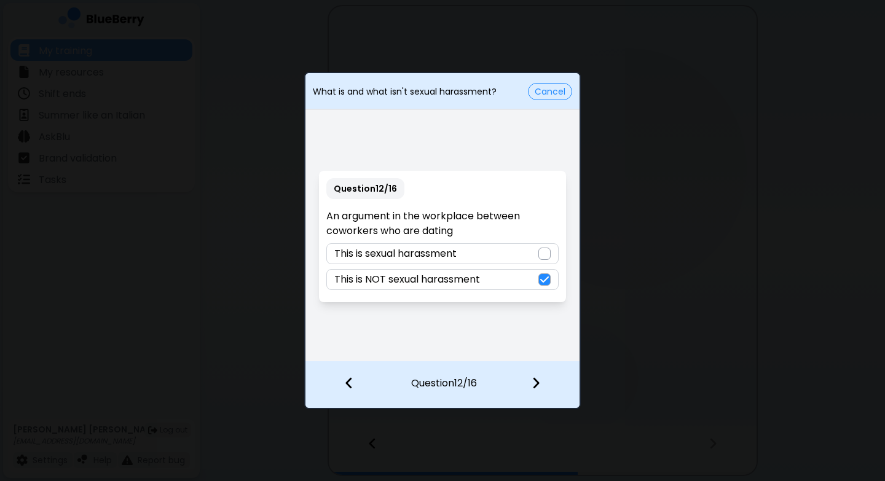
click at [534, 381] on img at bounding box center [536, 383] width 9 height 14
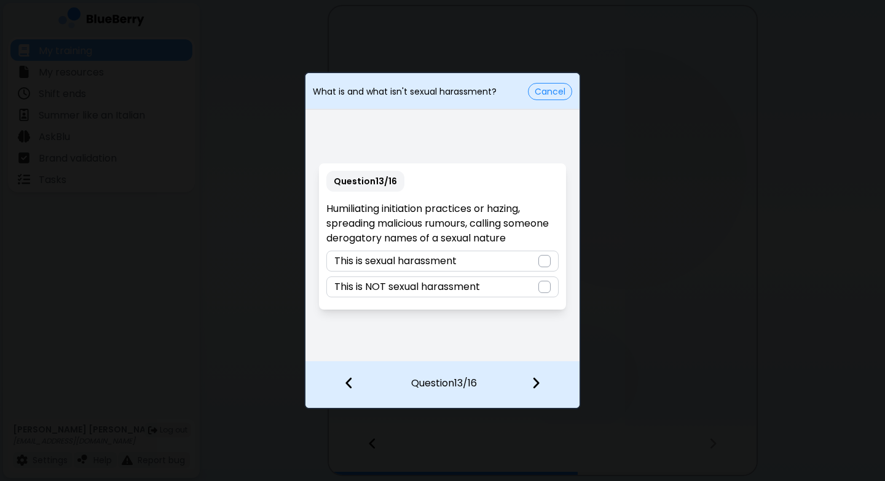
click at [528, 249] on div "Question 13 / 16 Humiliating initiation practices or hazing, spreading maliciou…" at bounding box center [442, 237] width 247 height 146
click at [533, 261] on div "This is sexual harassment" at bounding box center [442, 261] width 232 height 21
click at [537, 382] on img at bounding box center [536, 383] width 9 height 14
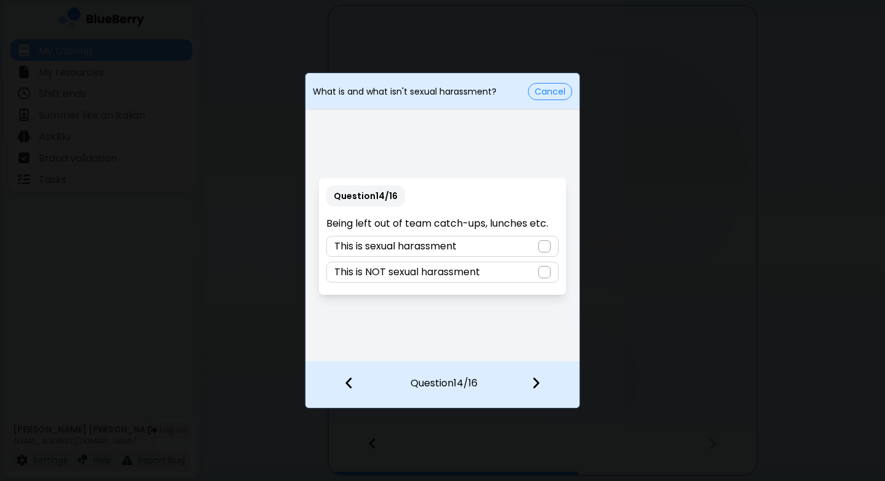
click at [544, 274] on div at bounding box center [545, 272] width 12 height 12
click at [539, 392] on div at bounding box center [543, 383] width 73 height 45
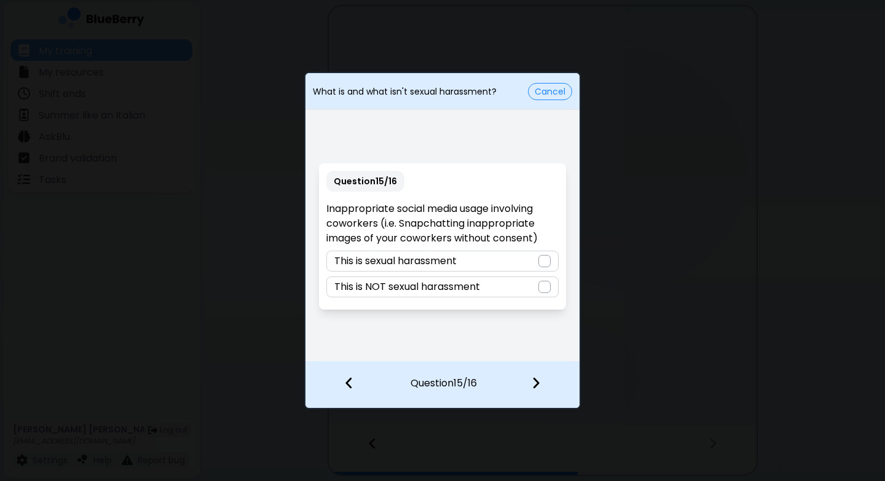
click at [542, 259] on div at bounding box center [545, 261] width 12 height 12
click at [535, 374] on div at bounding box center [543, 383] width 73 height 45
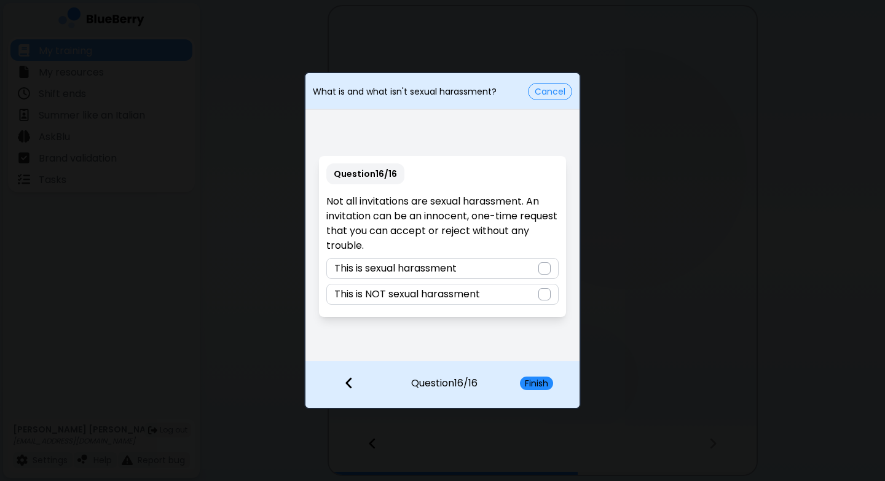
click at [541, 266] on div at bounding box center [545, 269] width 12 height 12
click at [543, 288] on div at bounding box center [545, 294] width 12 height 12
click at [534, 376] on div "Finish" at bounding box center [544, 384] width 72 height 45
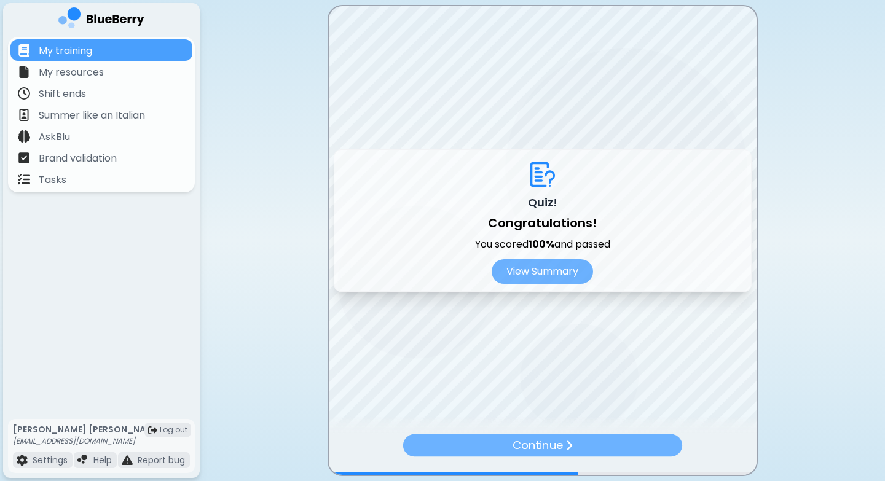
click at [589, 433] on div "Continue" at bounding box center [542, 446] width 279 height 22
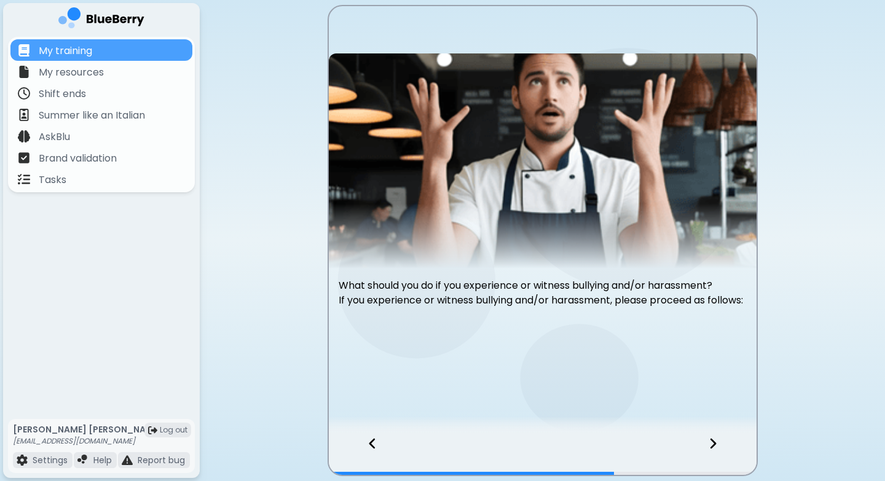
click at [660, 433] on div at bounding box center [720, 455] width 73 height 41
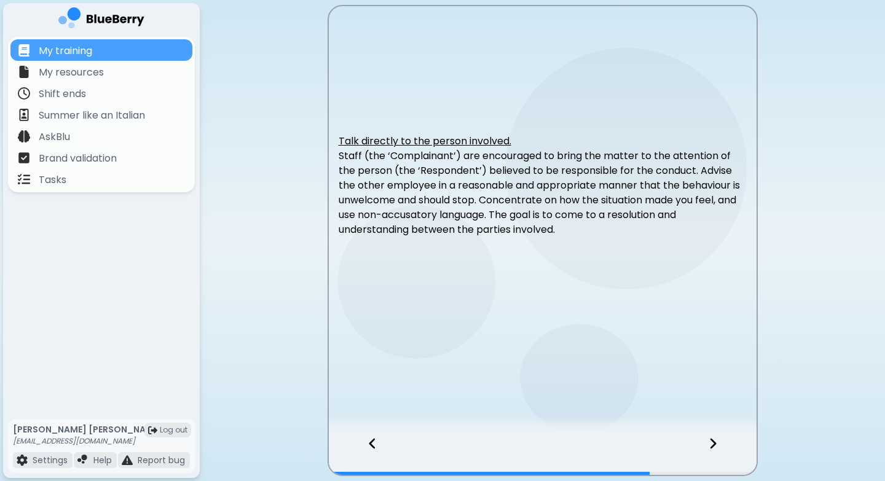
click at [660, 433] on icon at bounding box center [713, 444] width 6 height 10
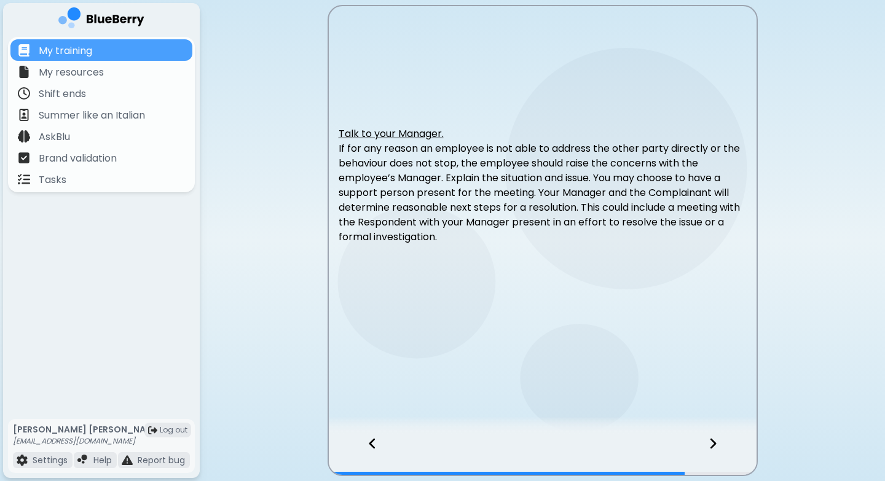
click at [660, 433] on icon at bounding box center [713, 444] width 6 height 10
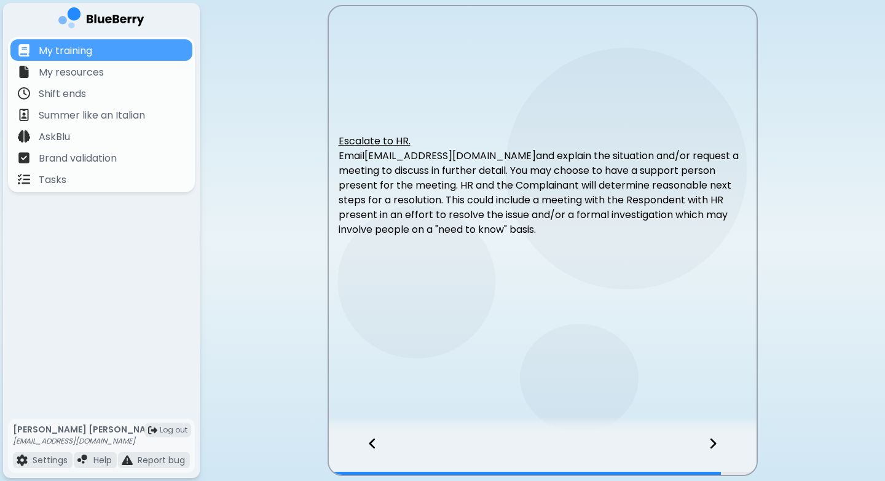
click at [660, 433] on icon at bounding box center [713, 444] width 6 height 10
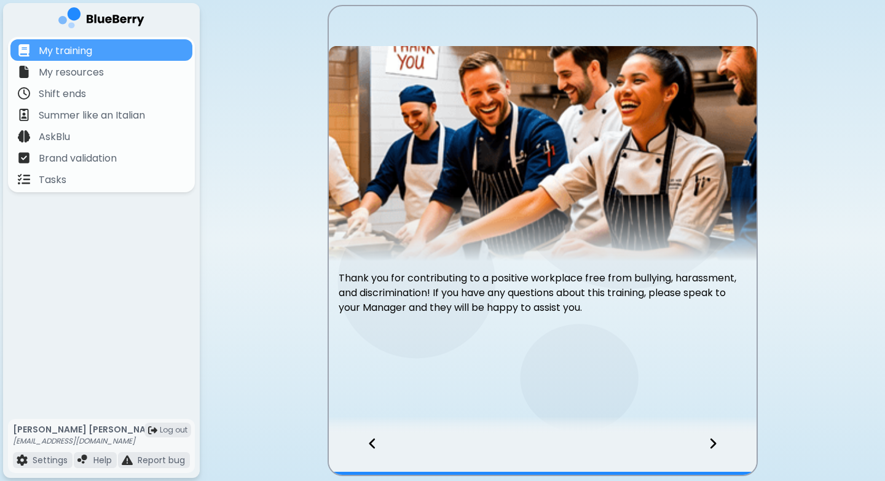
click at [660, 433] on icon at bounding box center [713, 444] width 6 height 10
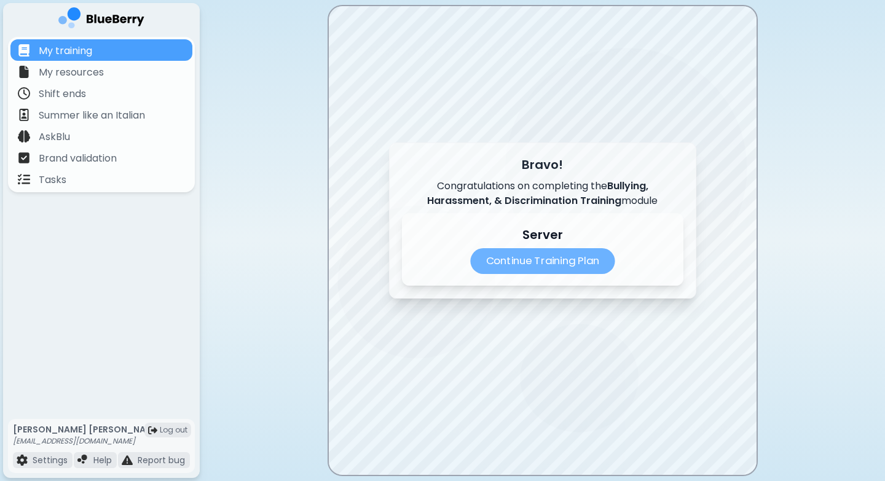
click at [566, 267] on p "Continue Training Plan" at bounding box center [542, 261] width 144 height 26
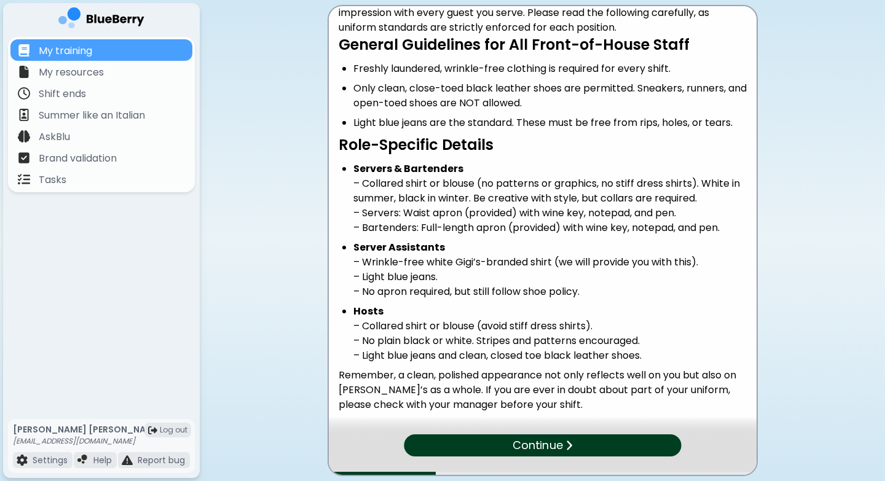
scroll to position [142, 0]
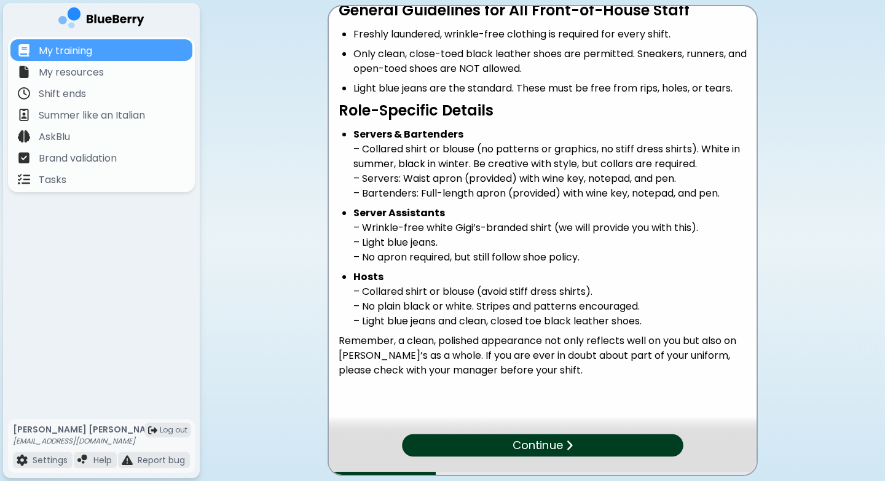
click at [585, 433] on div "Continue" at bounding box center [543, 446] width 282 height 23
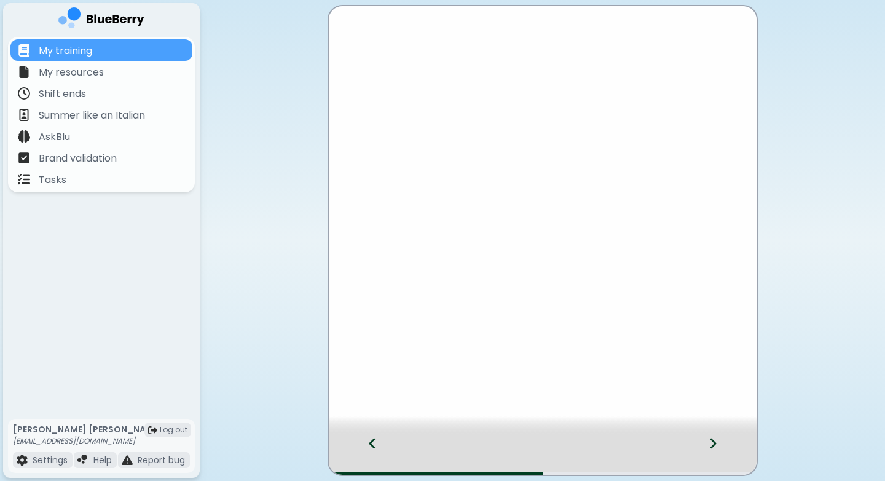
scroll to position [0, 0]
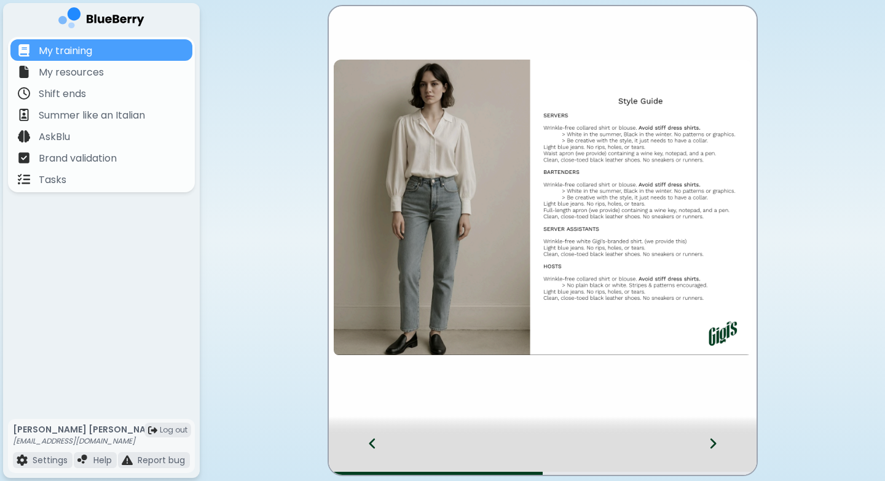
click at [660, 205] on img at bounding box center [543, 208] width 418 height 296
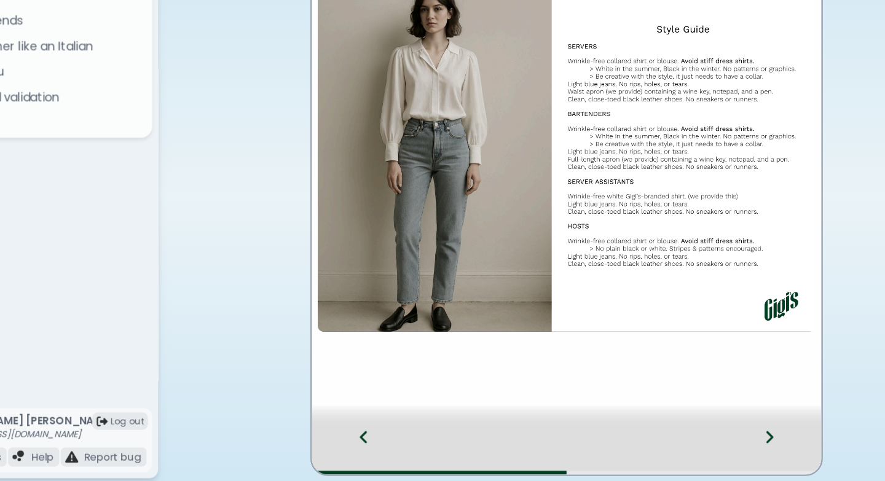
click at [660, 433] on icon at bounding box center [713, 444] width 9 height 14
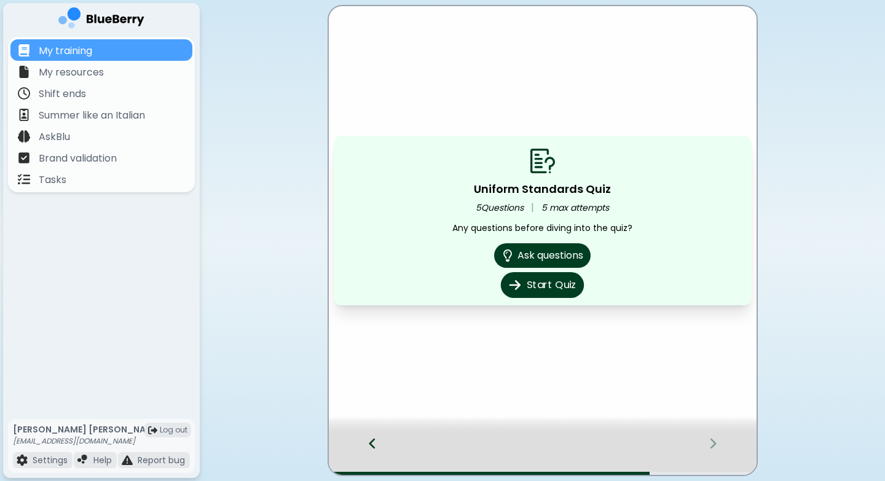
click at [566, 288] on button "Start Quiz" at bounding box center [542, 285] width 83 height 26
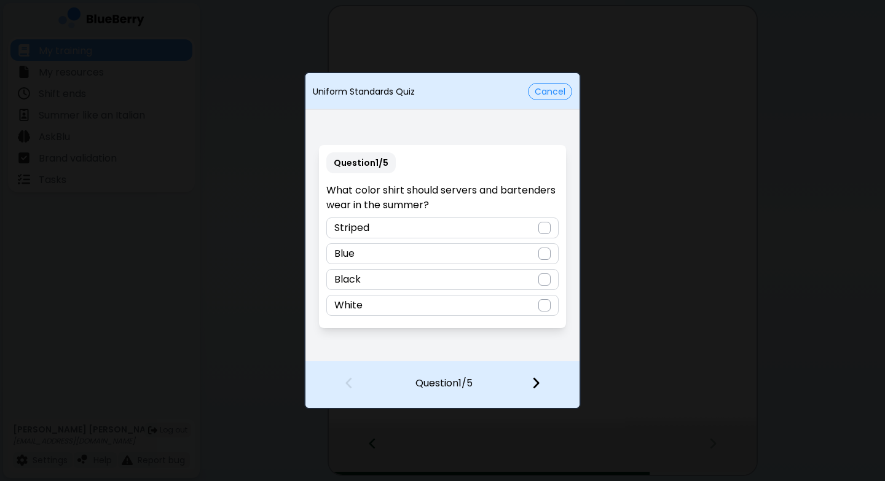
click at [549, 317] on div "Question 1 / 5 What color shirt should servers and bartenders wear in the summe…" at bounding box center [442, 236] width 247 height 183
click at [542, 308] on div at bounding box center [545, 305] width 12 height 12
click at [533, 385] on img at bounding box center [536, 383] width 9 height 14
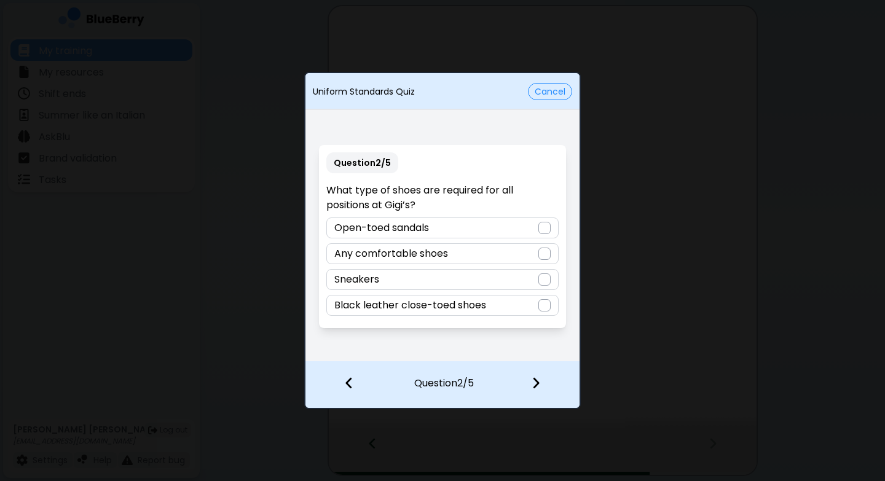
click at [539, 303] on div at bounding box center [545, 305] width 12 height 12
click at [530, 393] on div at bounding box center [543, 383] width 73 height 45
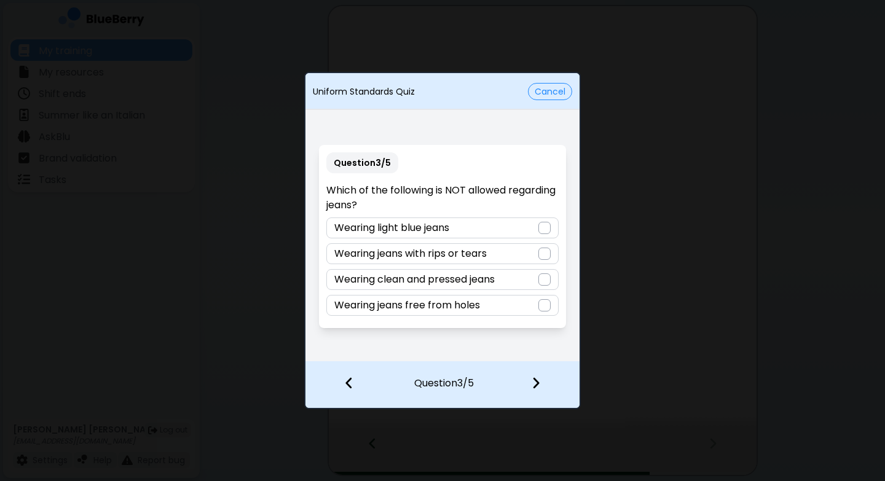
click at [539, 254] on div at bounding box center [545, 254] width 12 height 12
click at [533, 385] on img at bounding box center [536, 383] width 9 height 14
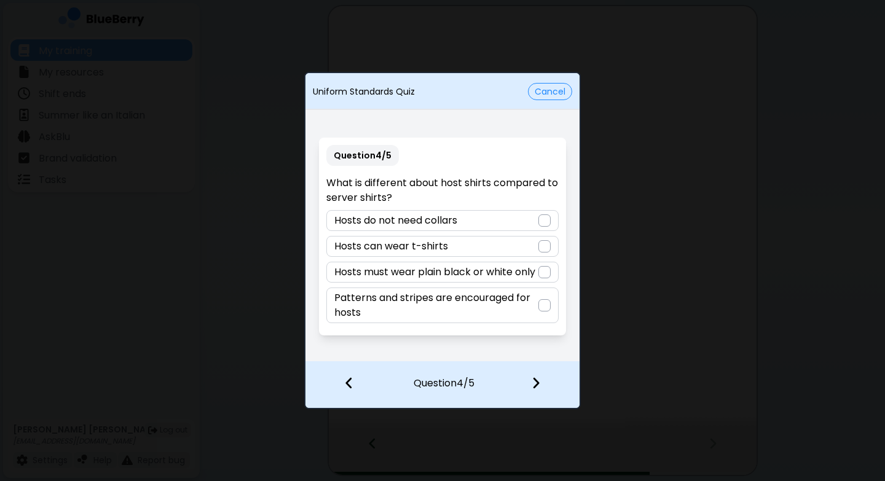
click at [531, 217] on div "Hosts do not need collars" at bounding box center [442, 220] width 232 height 21
click at [536, 382] on img at bounding box center [536, 383] width 9 height 14
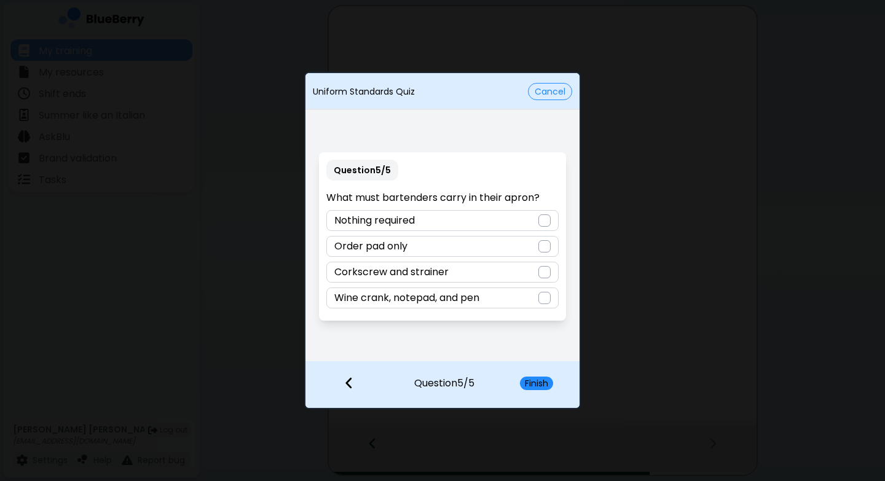
click at [524, 303] on div "Wine crank, notepad, and pen" at bounding box center [442, 298] width 232 height 21
click at [542, 383] on button "Finish" at bounding box center [536, 384] width 33 height 14
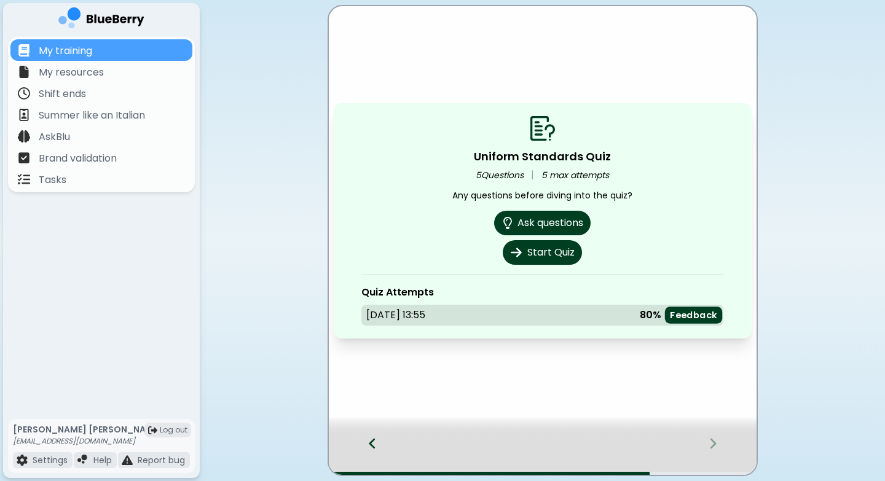
click at [660, 314] on p "Feedback" at bounding box center [693, 316] width 47 height 12
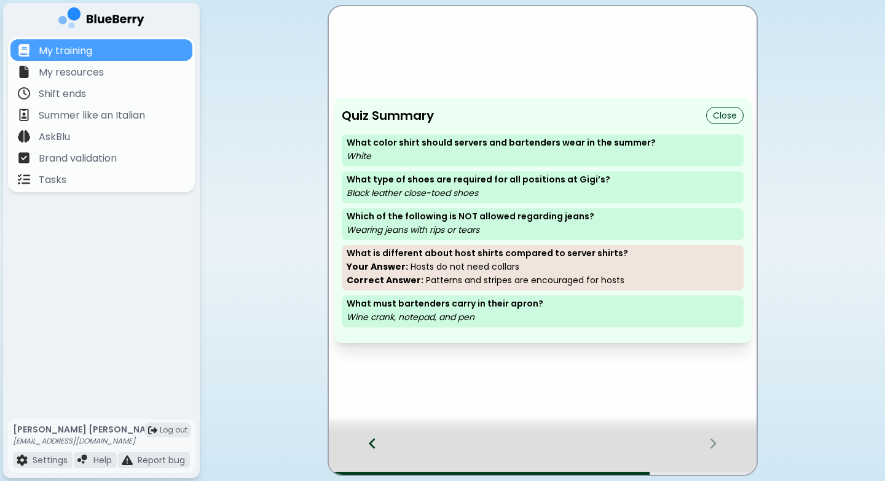
click at [373, 433] on icon at bounding box center [372, 444] width 6 height 10
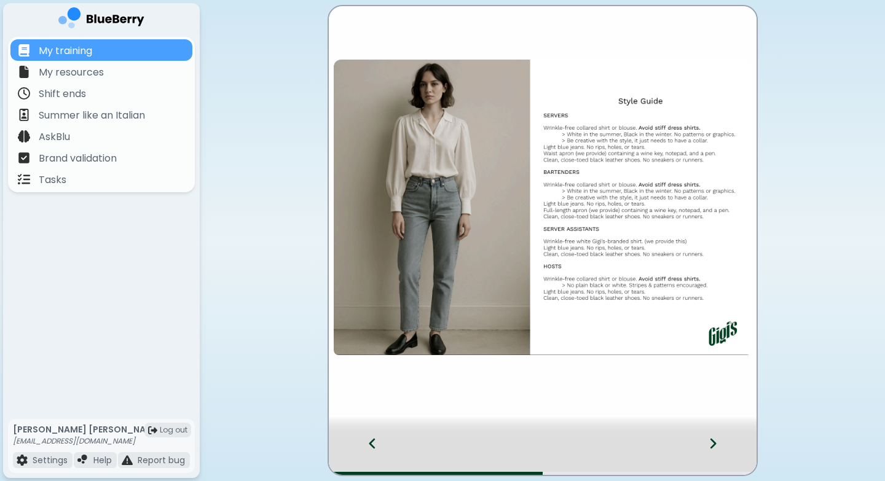
click at [660, 433] on icon at bounding box center [713, 444] width 9 height 14
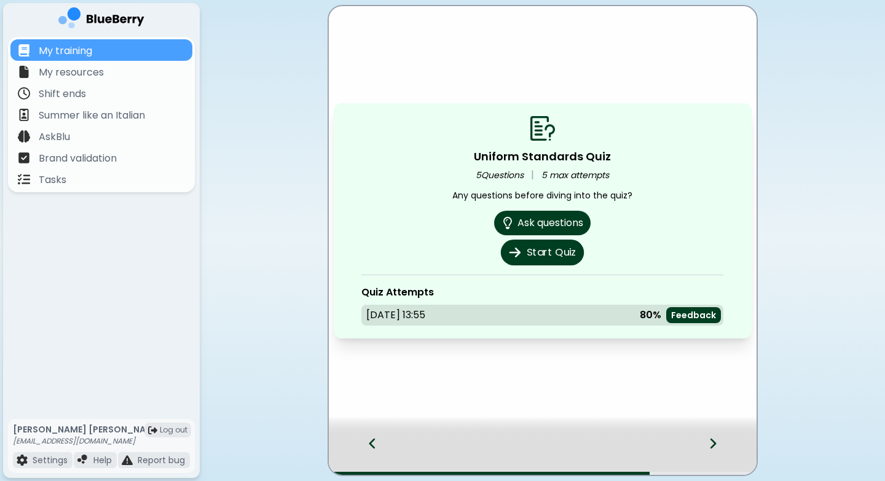
click at [548, 256] on button "Start Quiz" at bounding box center [542, 253] width 83 height 26
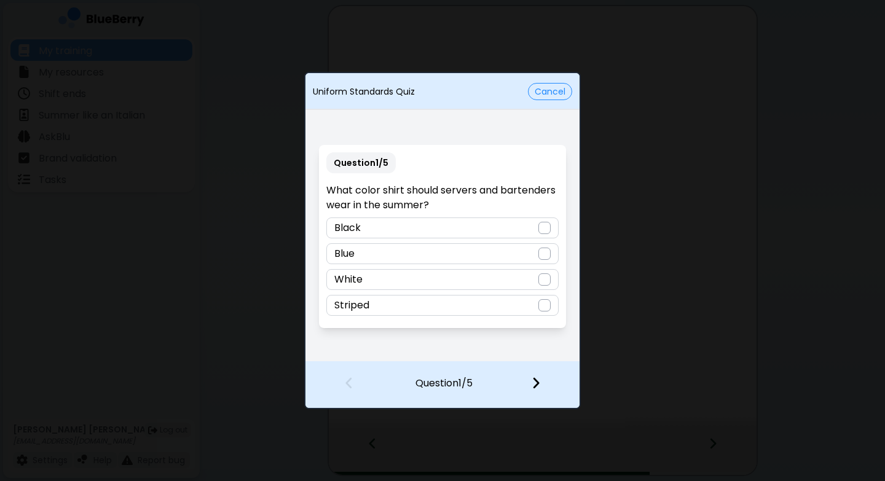
click at [517, 282] on div "White" at bounding box center [442, 279] width 232 height 21
click at [539, 382] on img at bounding box center [536, 383] width 9 height 14
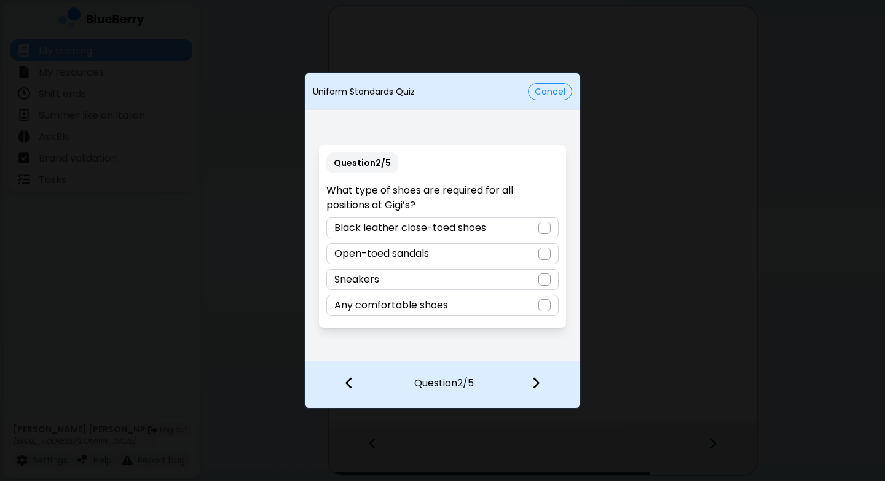
click at [518, 222] on div "Black leather close-toed shoes" at bounding box center [442, 228] width 232 height 21
click at [534, 387] on img at bounding box center [536, 383] width 9 height 14
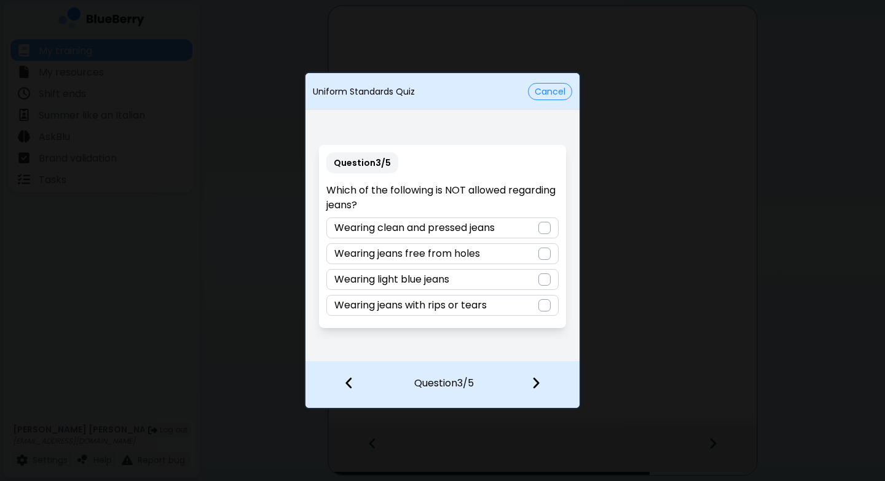
click at [521, 311] on div "Wearing jeans with rips or tears" at bounding box center [442, 305] width 232 height 21
click at [539, 384] on img at bounding box center [536, 383] width 9 height 14
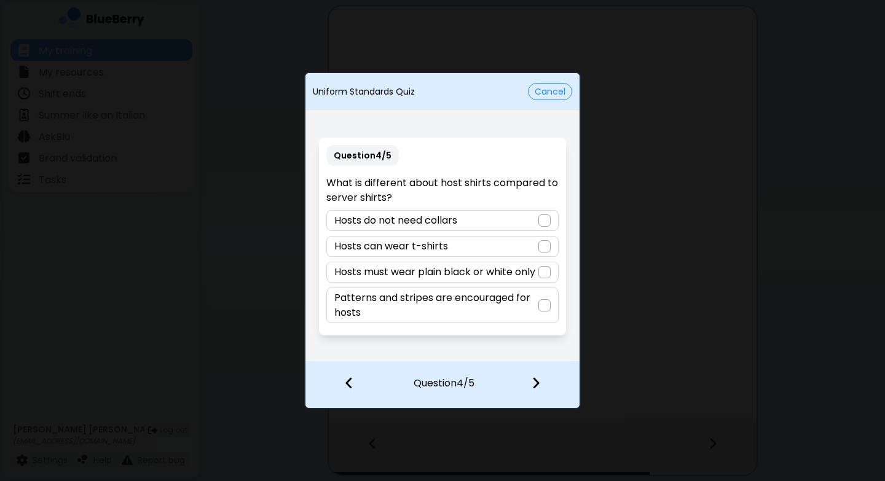
click at [505, 309] on p "Patterns and stripes are encouraged for hosts" at bounding box center [435, 306] width 203 height 30
click at [534, 382] on img at bounding box center [536, 383] width 9 height 14
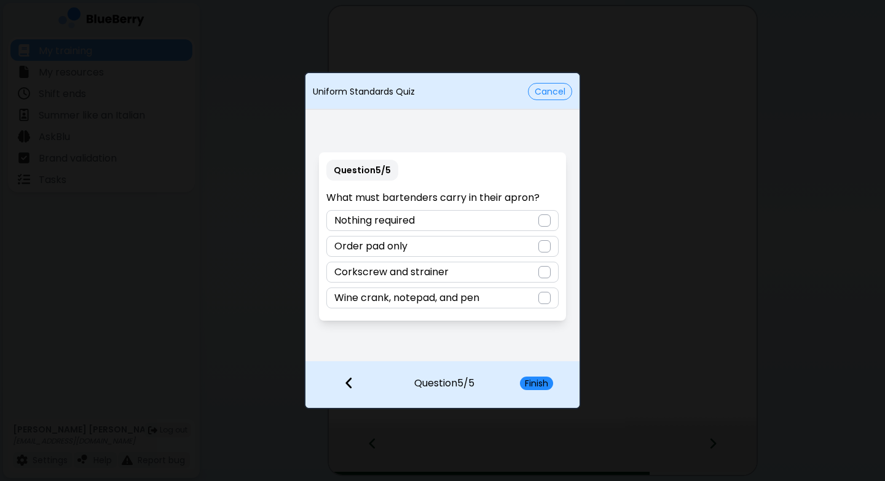
click at [476, 298] on p "Wine crank, notepad, and pen" at bounding box center [406, 298] width 145 height 15
click at [537, 385] on button "Finish" at bounding box center [536, 384] width 33 height 14
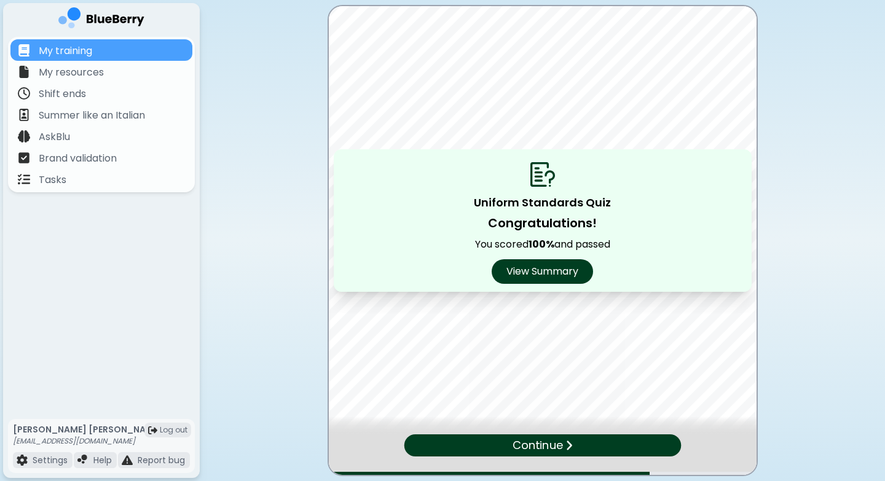
click at [547, 433] on div "Continue" at bounding box center [542, 446] width 277 height 22
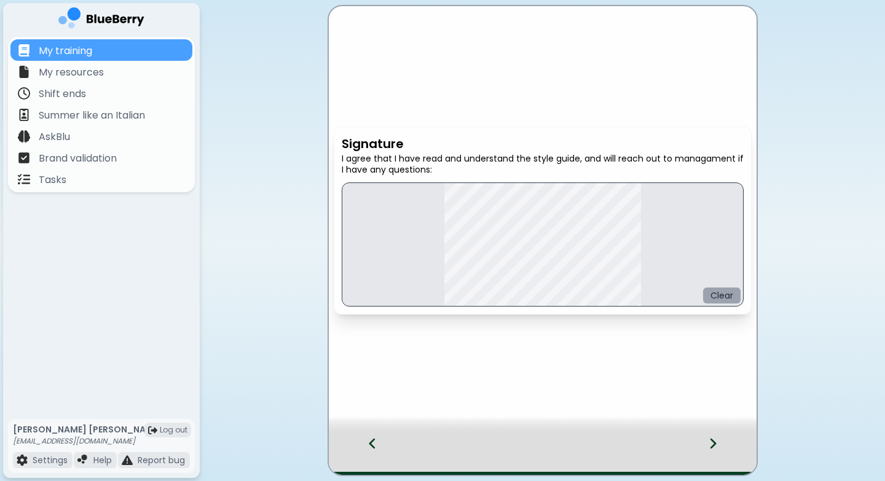
click at [660, 294] on button "Clear" at bounding box center [722, 296] width 38 height 16
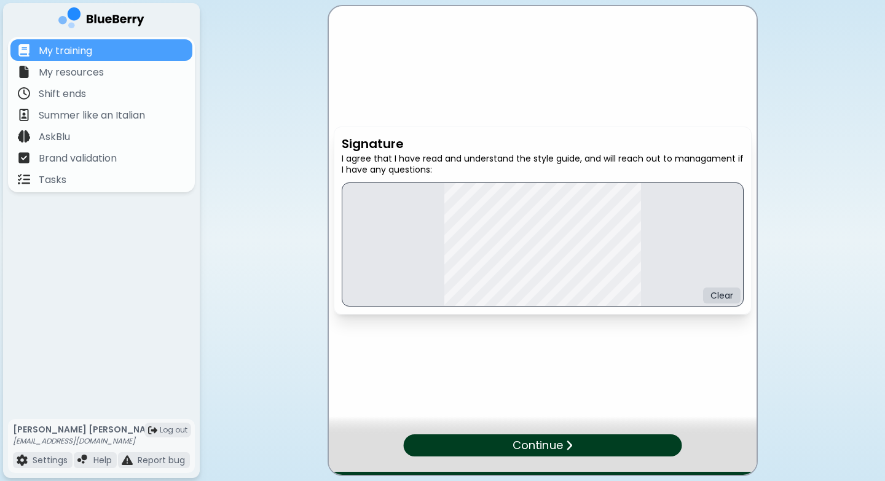
click at [571, 433] on img at bounding box center [568, 446] width 7 height 12
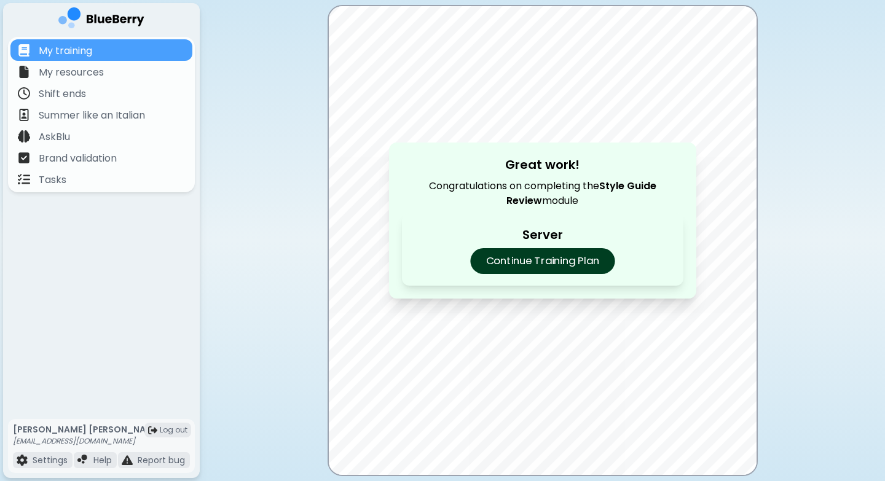
click at [551, 266] on p "Continue Training Plan" at bounding box center [542, 261] width 144 height 26
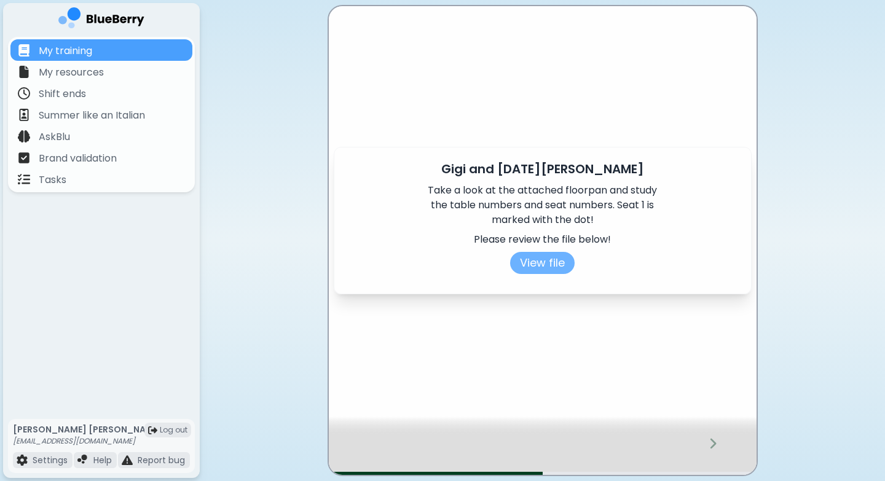
click at [549, 267] on button "View file" at bounding box center [542, 263] width 65 height 22
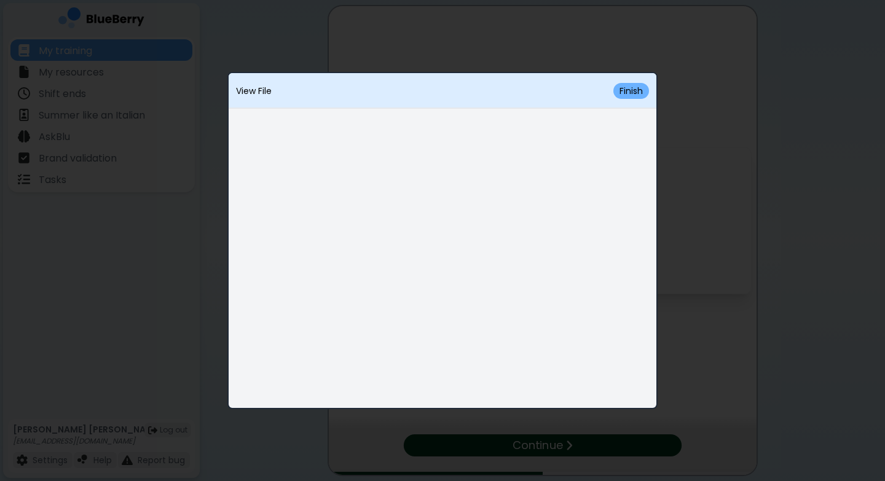
click at [635, 89] on button "Finish" at bounding box center [632, 91] width 36 height 16
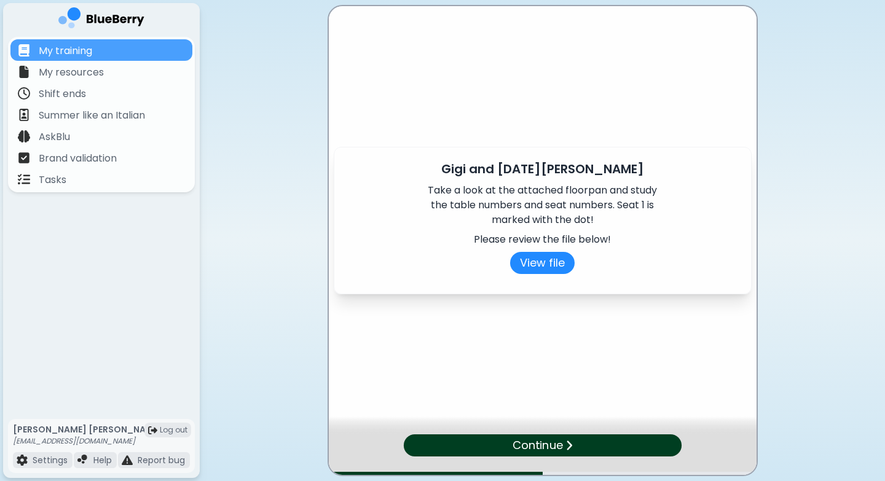
click at [539, 433] on p "Continue" at bounding box center [538, 445] width 50 height 17
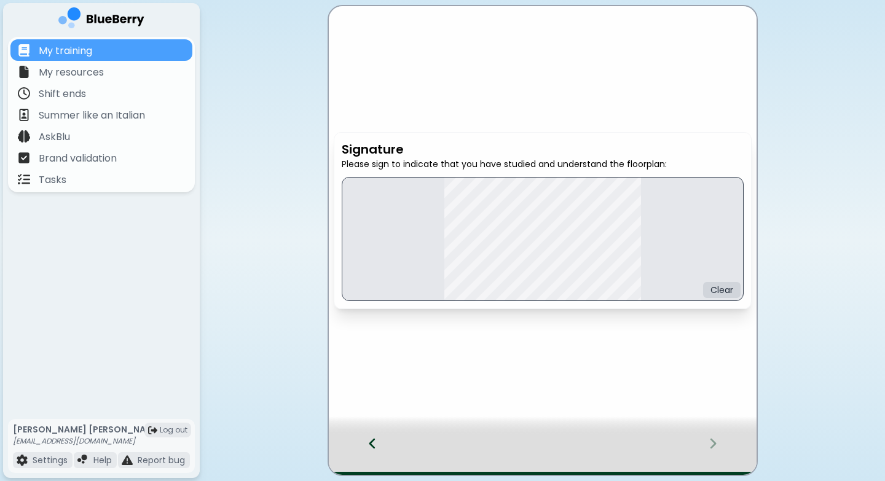
click at [660, 333] on main "Signature Please sign to indicate that you have studied and understand the floo…" at bounding box center [442, 240] width 885 height 481
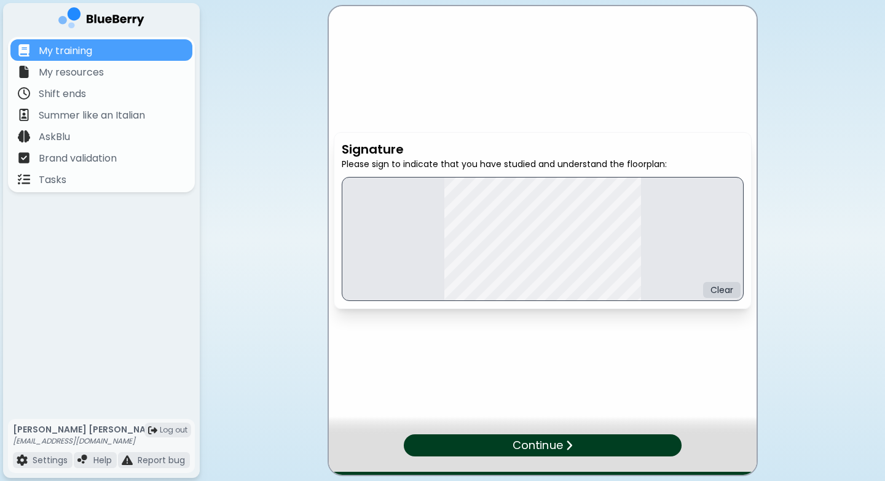
click at [580, 433] on div "Continue" at bounding box center [542, 446] width 278 height 22
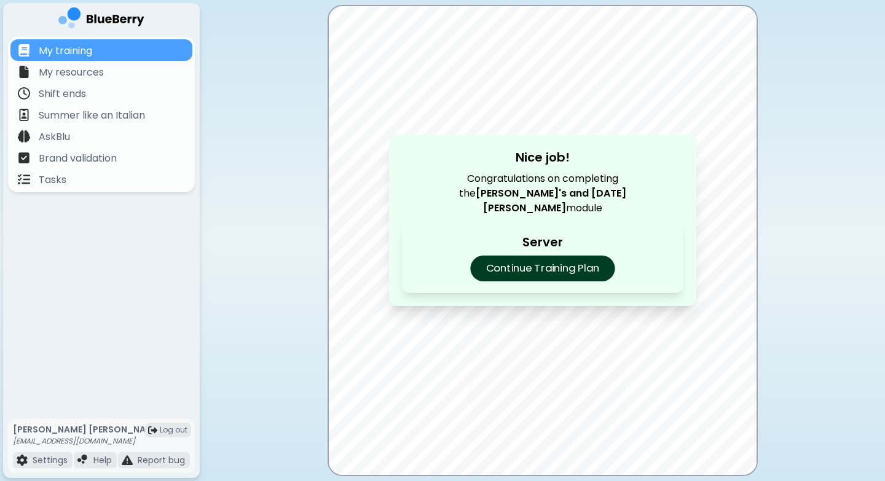
click at [581, 261] on p "Continue Training Plan" at bounding box center [542, 269] width 144 height 26
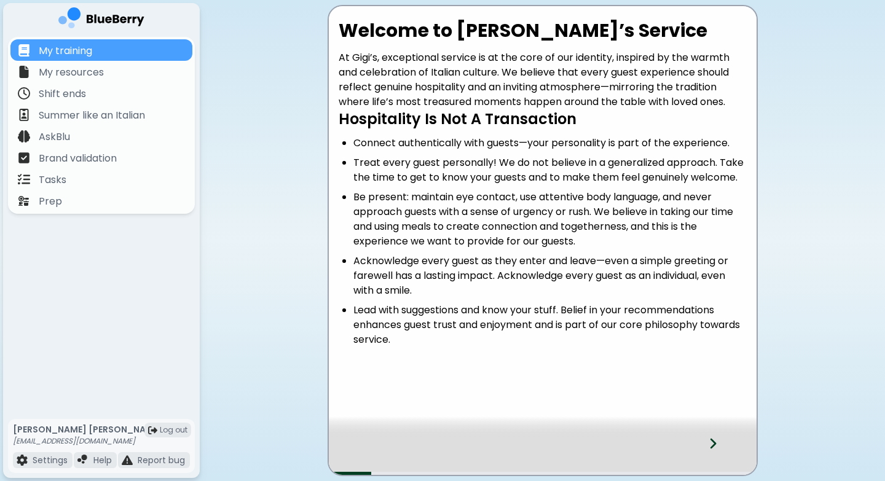
click at [714, 447] on icon at bounding box center [713, 444] width 9 height 14
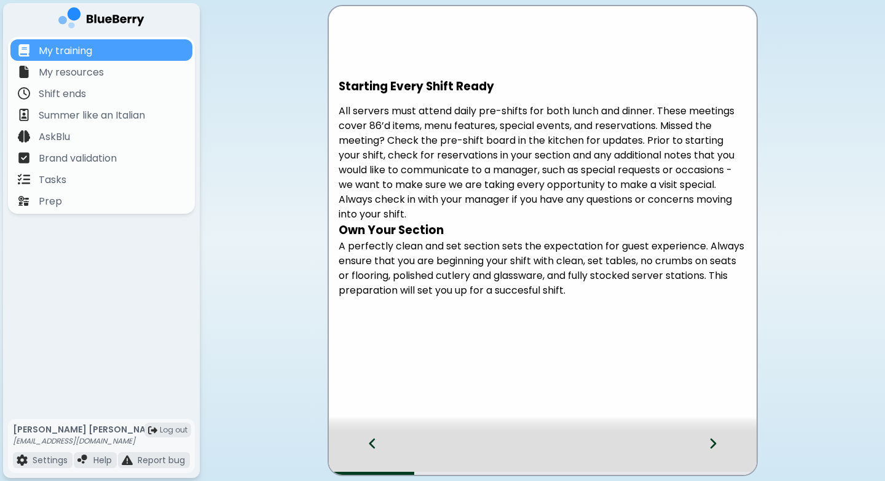
click at [368, 443] on icon at bounding box center [372, 444] width 9 height 14
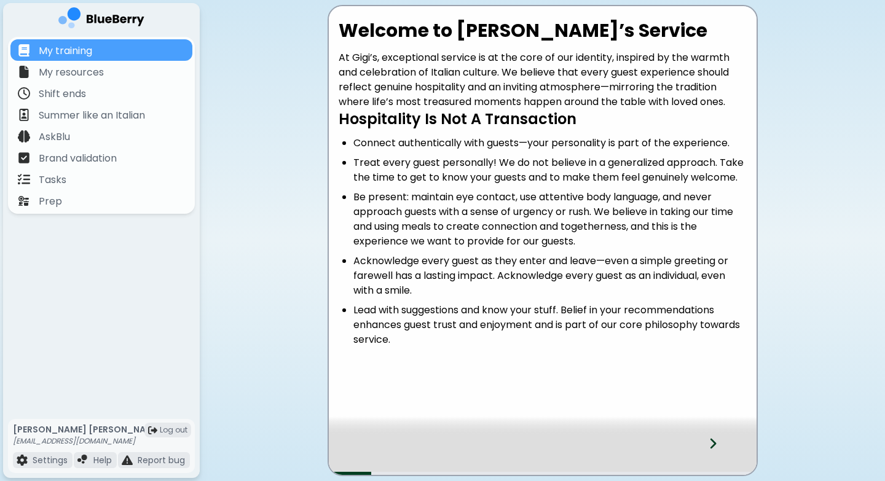
click at [714, 446] on icon at bounding box center [713, 444] width 9 height 14
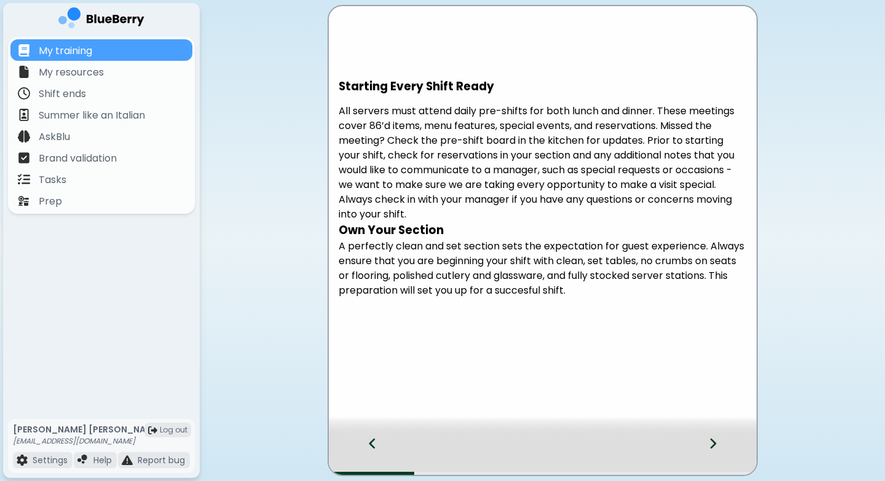
click at [374, 441] on icon at bounding box center [372, 444] width 9 height 14
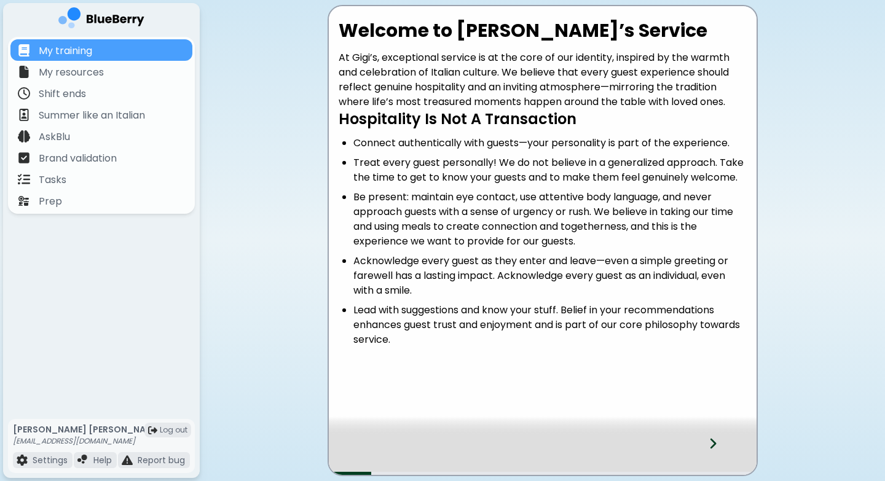
click at [714, 441] on icon at bounding box center [713, 444] width 9 height 14
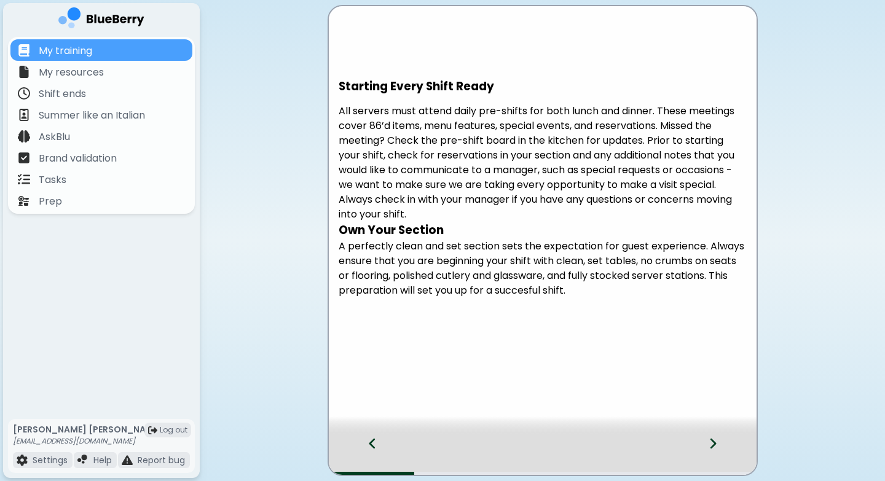
click at [721, 443] on div at bounding box center [720, 455] width 73 height 41
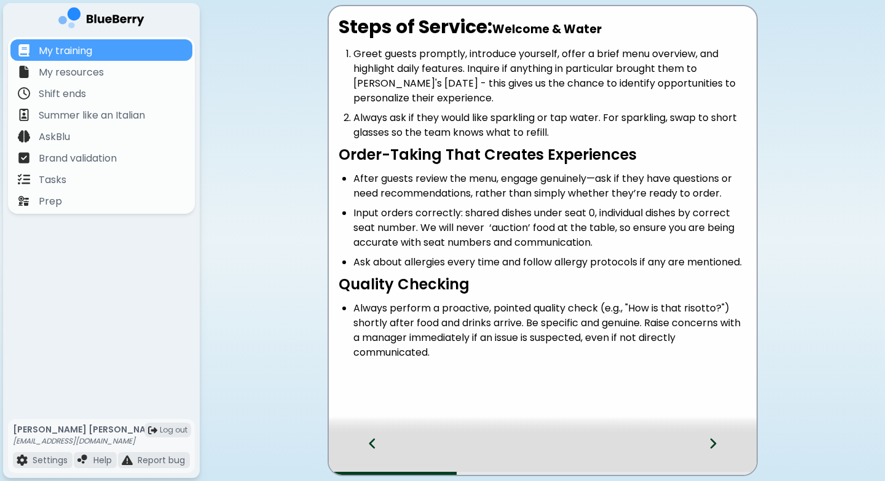
click at [373, 445] on icon at bounding box center [372, 444] width 9 height 14
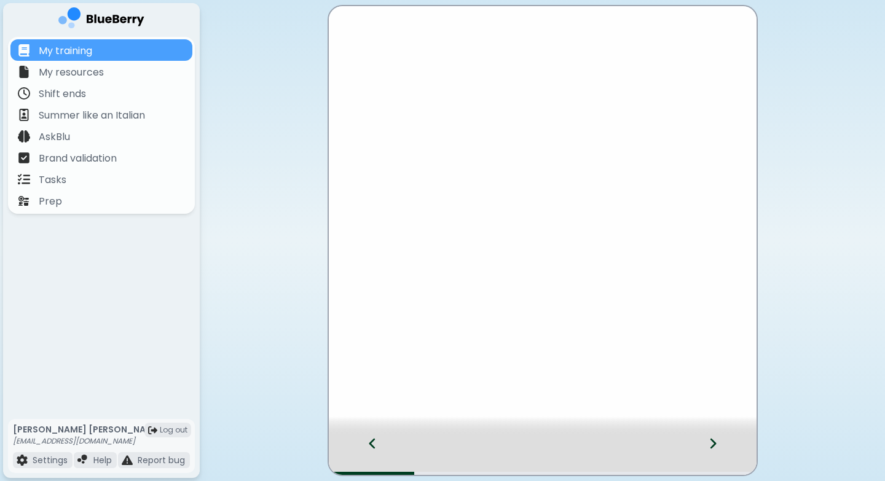
click at [373, 445] on icon at bounding box center [372, 444] width 9 height 14
